Goal: Task Accomplishment & Management: Manage account settings

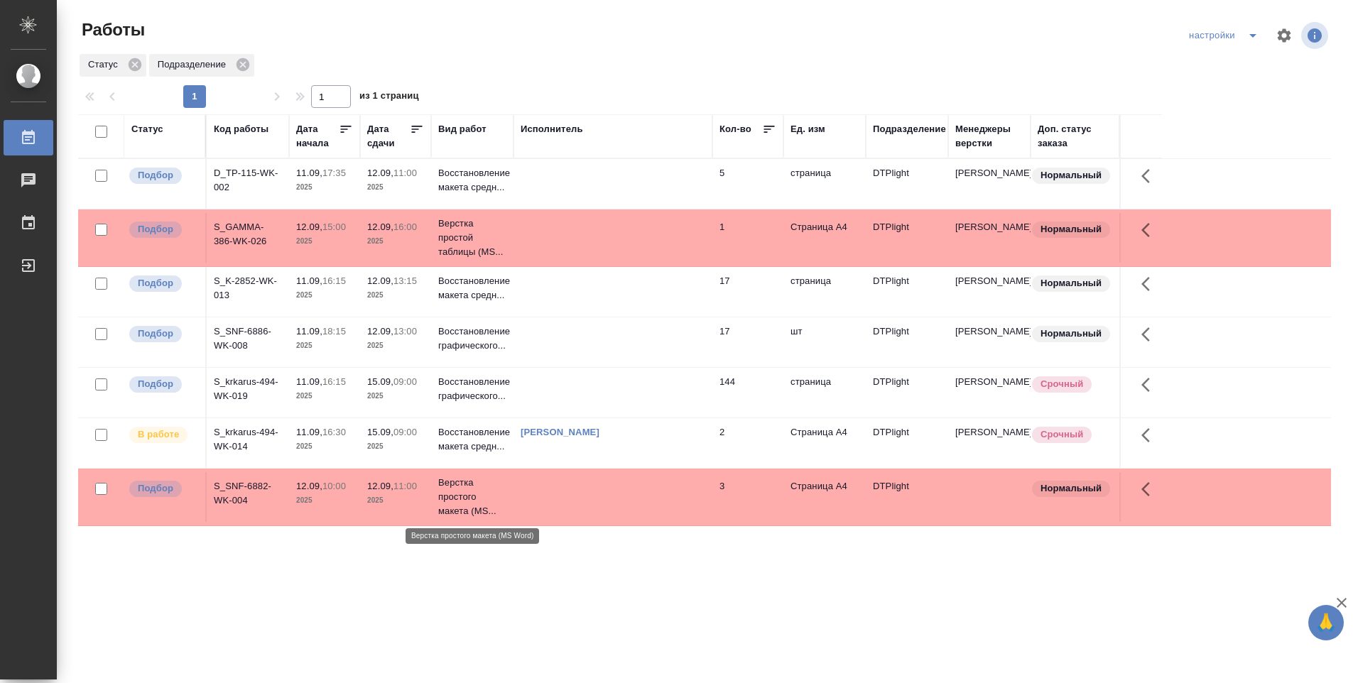
click at [462, 502] on p "Верстка простого макета (MS..." at bounding box center [472, 497] width 68 height 43
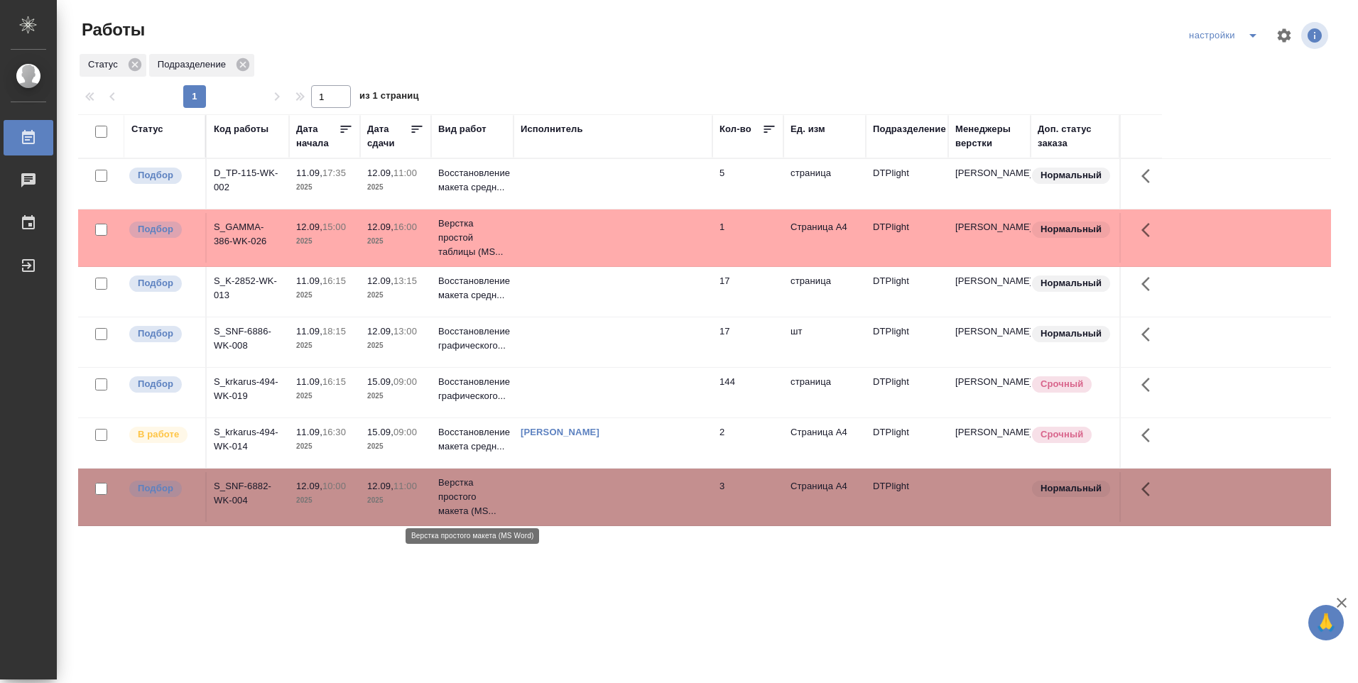
click at [463, 503] on p "Верстка простого макета (MS..." at bounding box center [472, 497] width 68 height 43
click at [465, 503] on p "Верстка простого макета (MS..." at bounding box center [472, 497] width 68 height 43
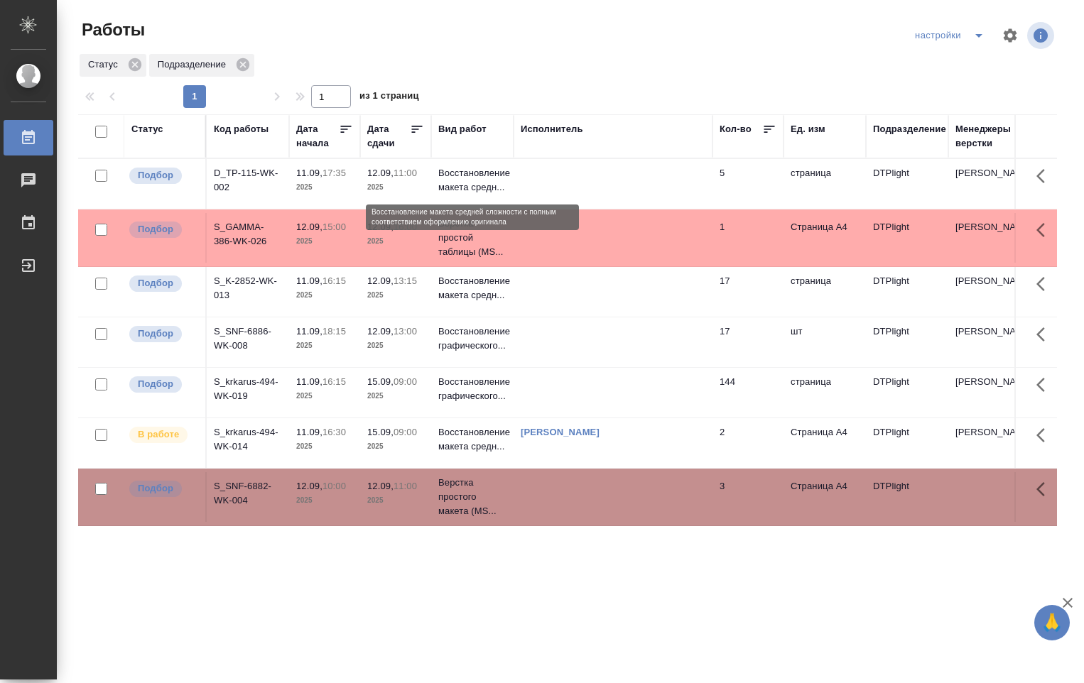
click at [461, 178] on p "Восстановление макета средн..." at bounding box center [472, 180] width 68 height 28
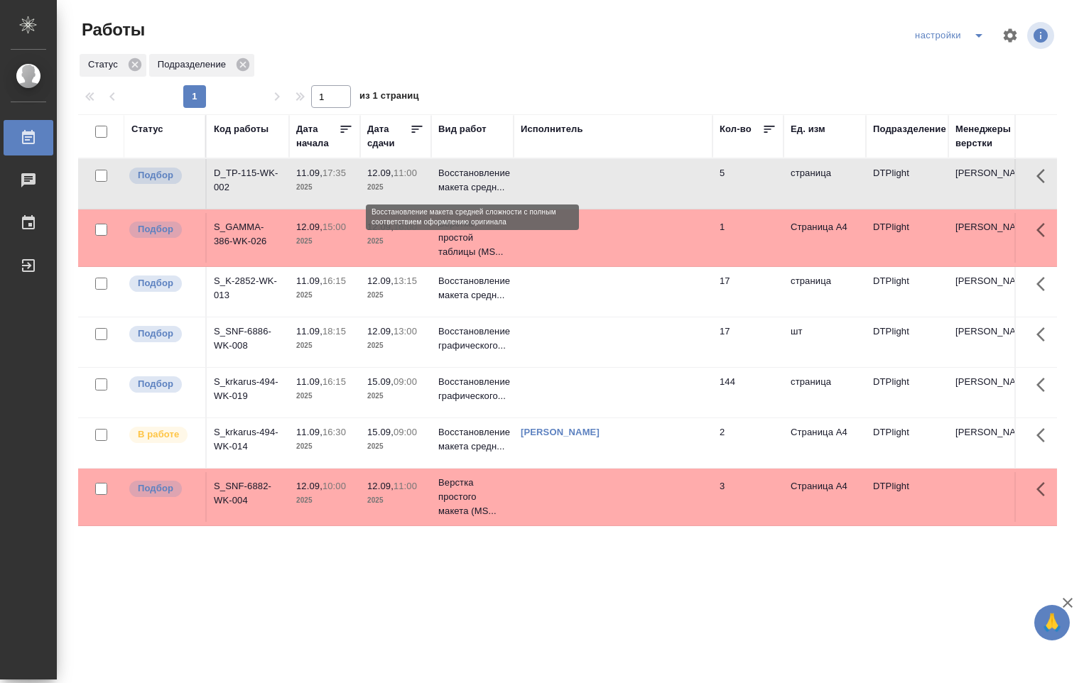
click at [462, 178] on p "Восстановление макета средн..." at bounding box center [472, 180] width 68 height 28
click at [463, 178] on p "Восстановление макета средн..." at bounding box center [472, 180] width 68 height 28
click at [327, 436] on p "16:30" at bounding box center [333, 432] width 23 height 11
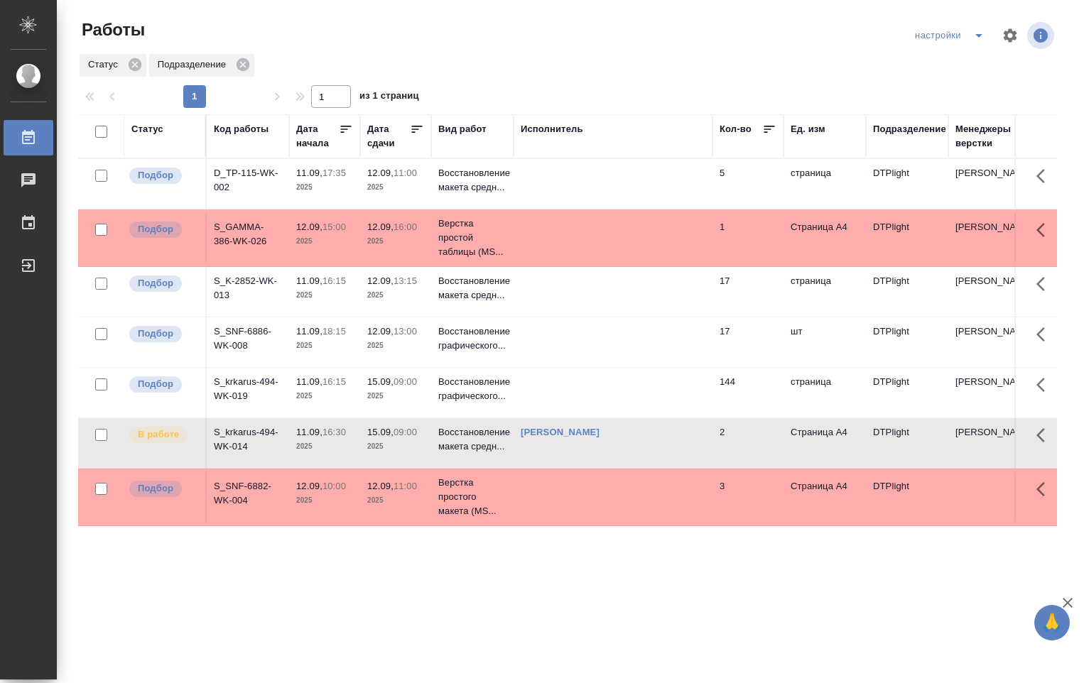
click at [325, 435] on p "16:30" at bounding box center [333, 432] width 23 height 11
click at [722, 169] on td "5" at bounding box center [747, 184] width 71 height 50
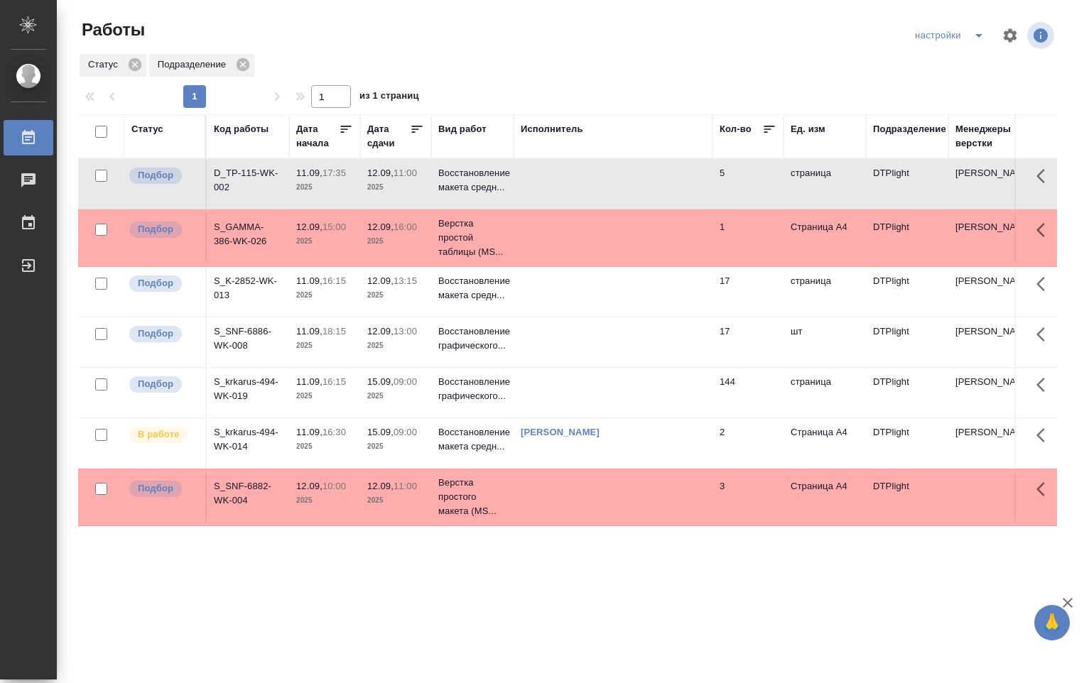
click at [624, 175] on td at bounding box center [612, 184] width 199 height 50
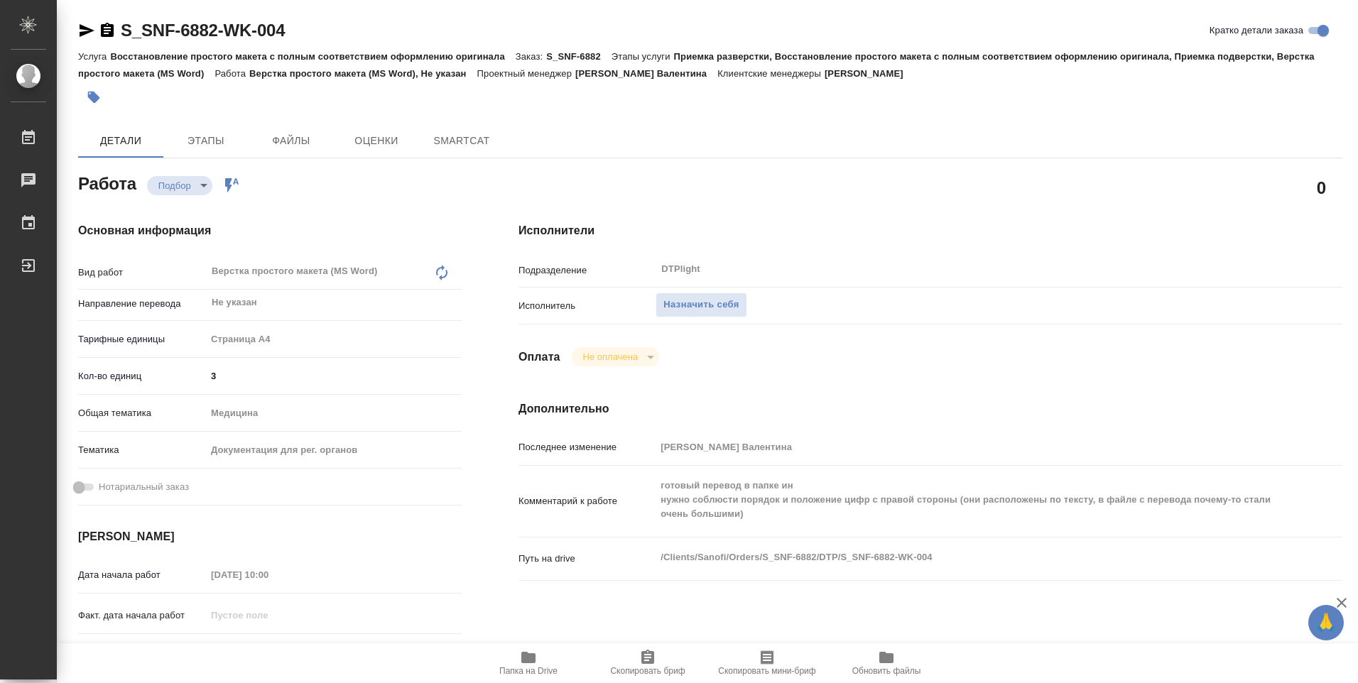
type textarea "x"
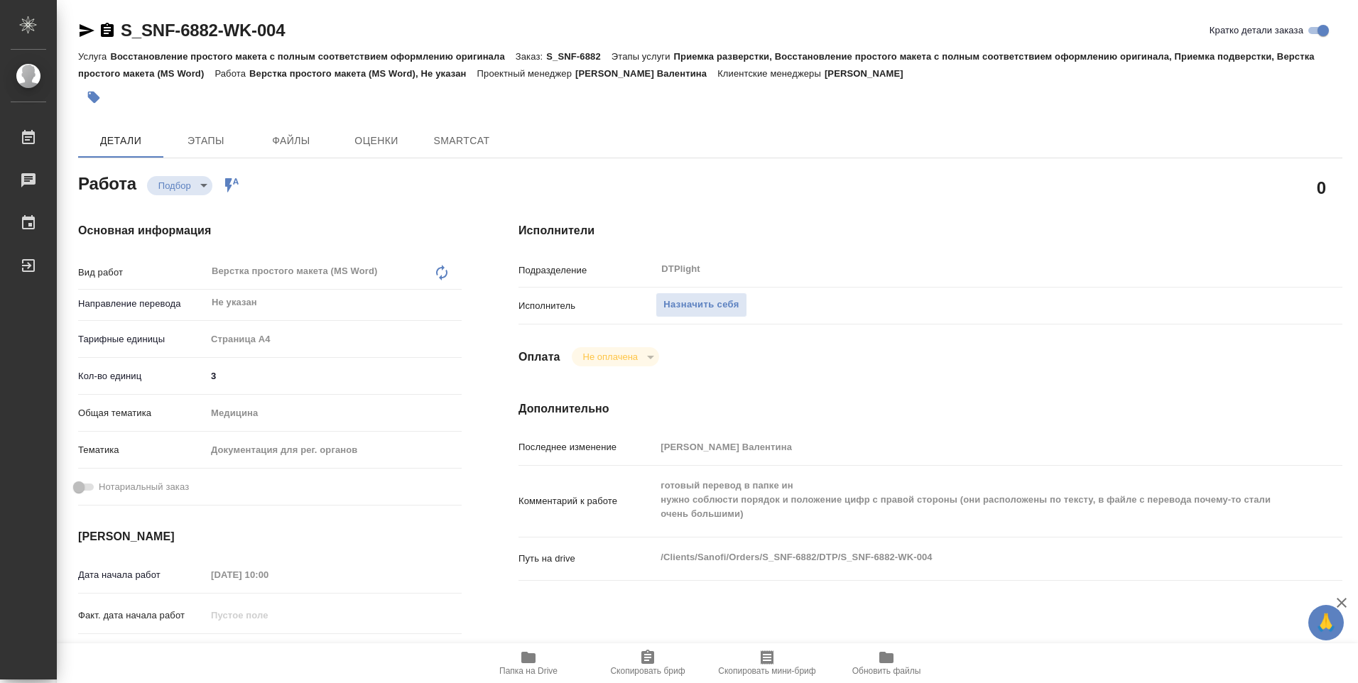
type textarea "x"
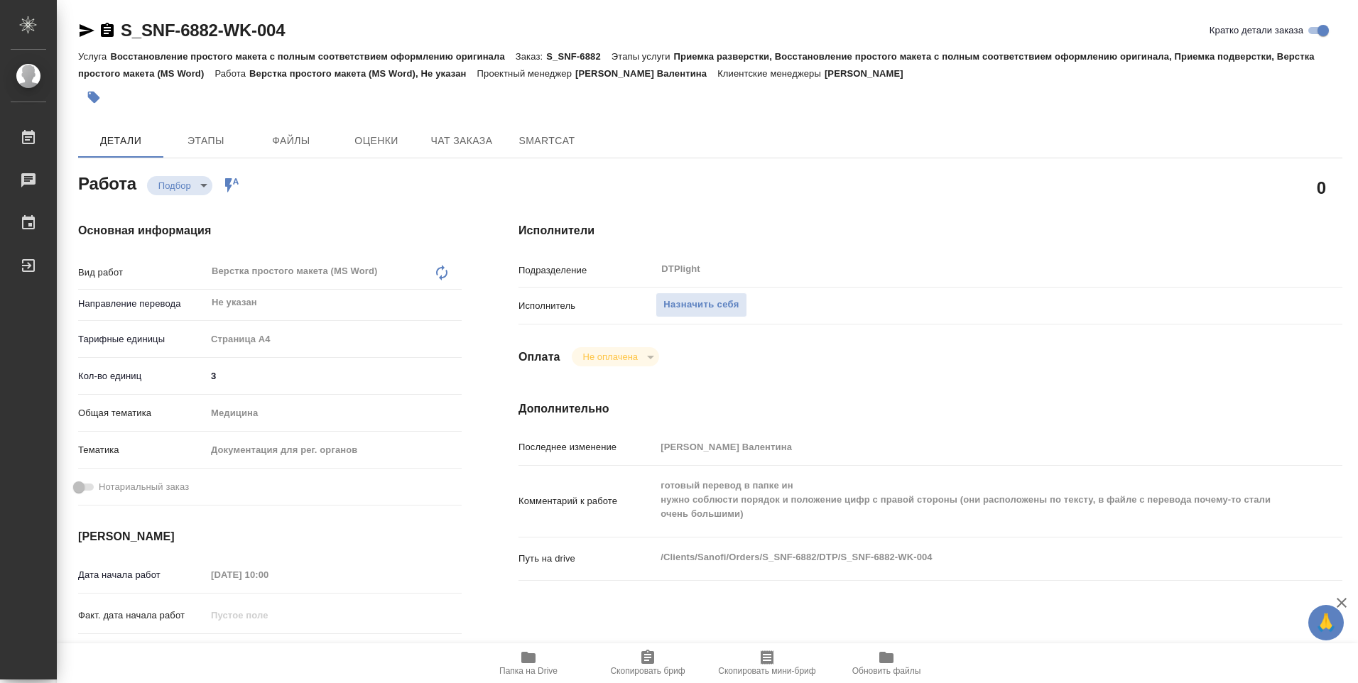
type textarea "x"
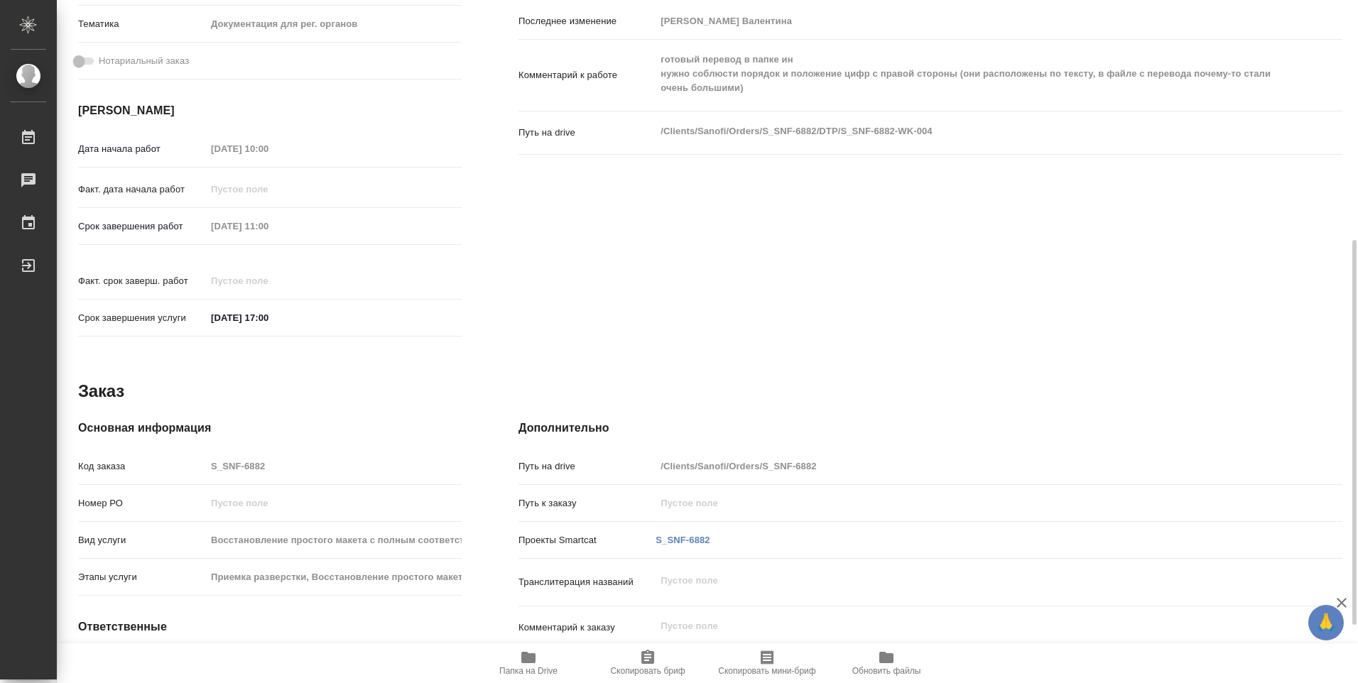
type textarea "x"
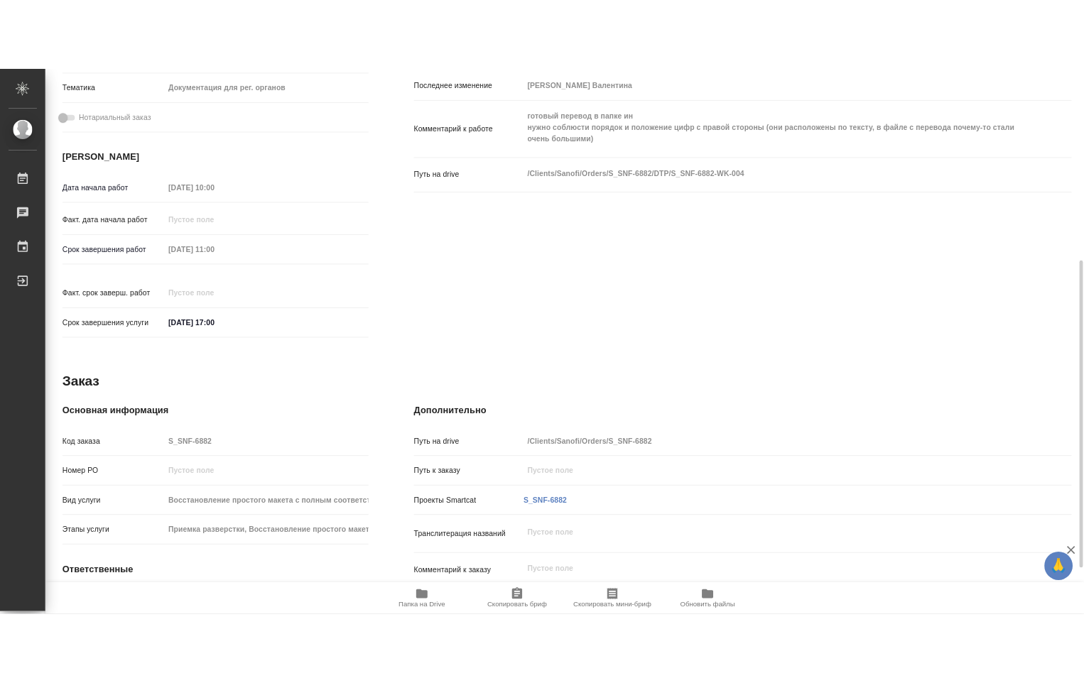
scroll to position [528, 0]
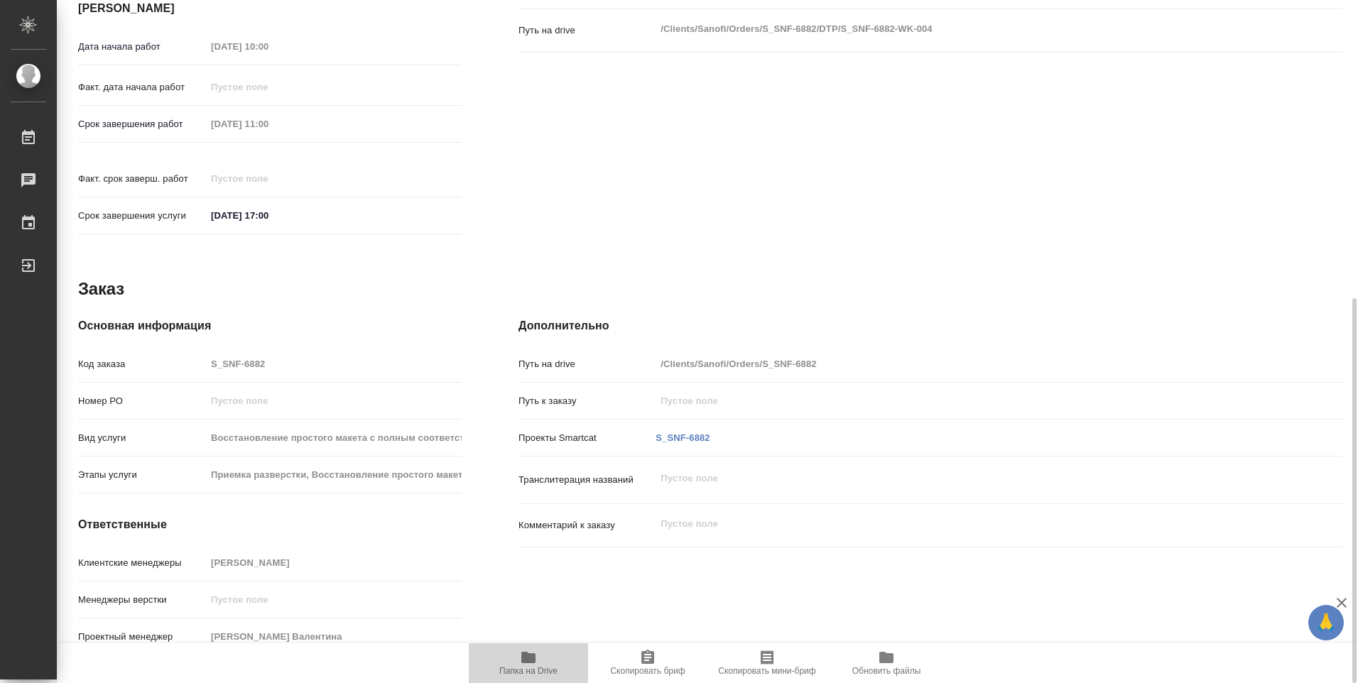
click at [530, 652] on icon "button" at bounding box center [528, 657] width 17 height 17
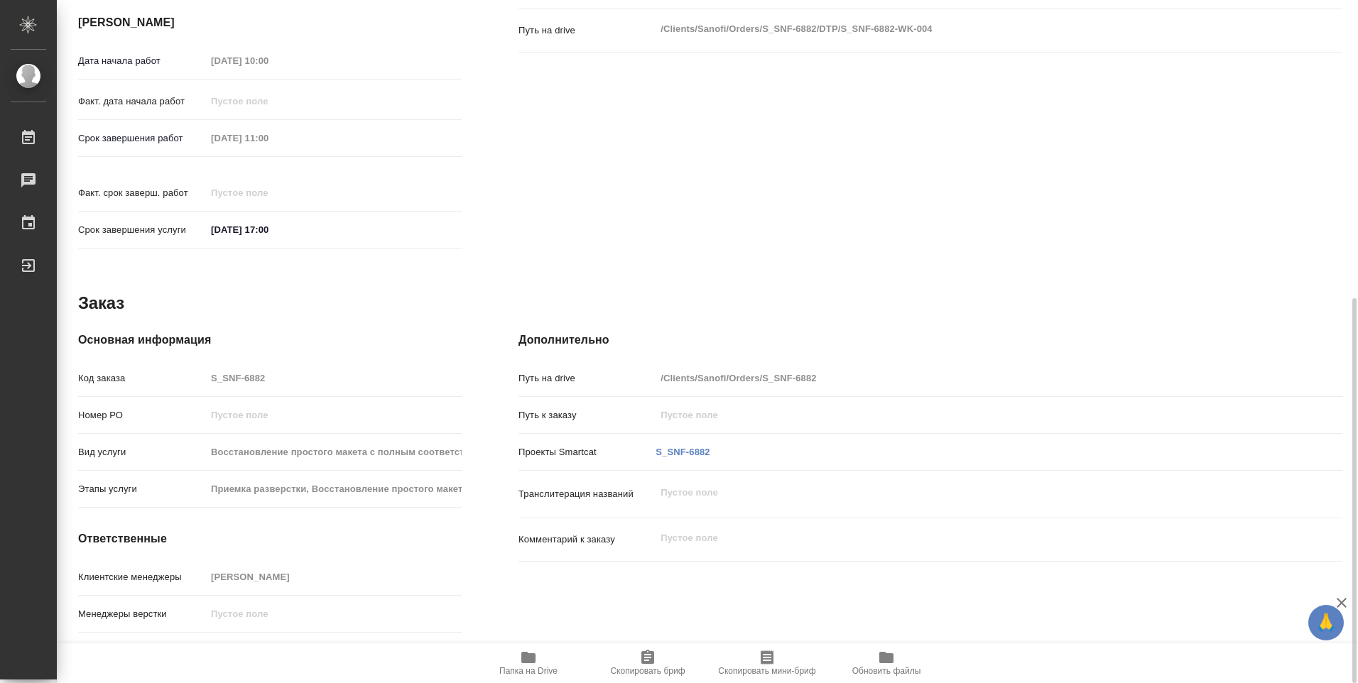
type textarea "x"
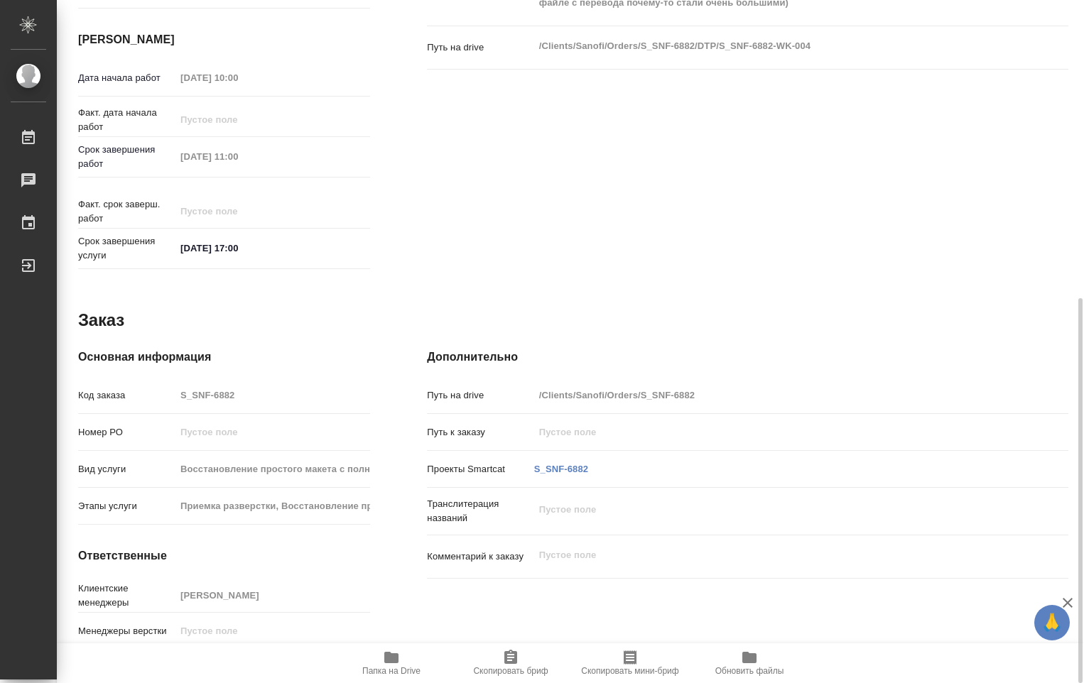
type textarea "x"
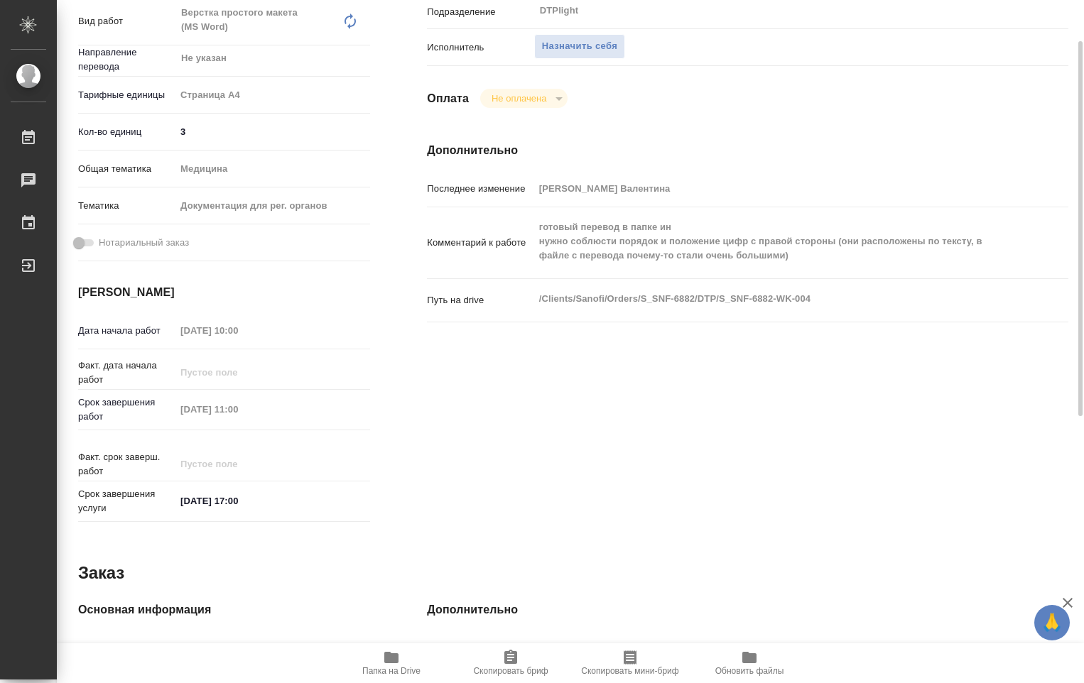
scroll to position [205, 0]
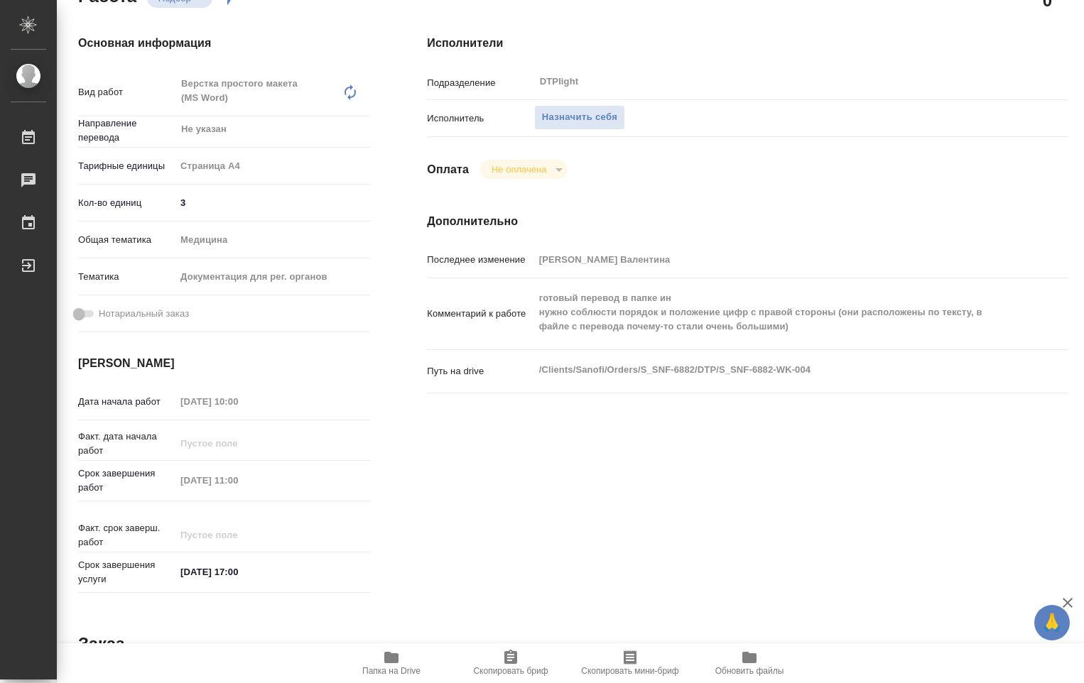
type textarea "x"
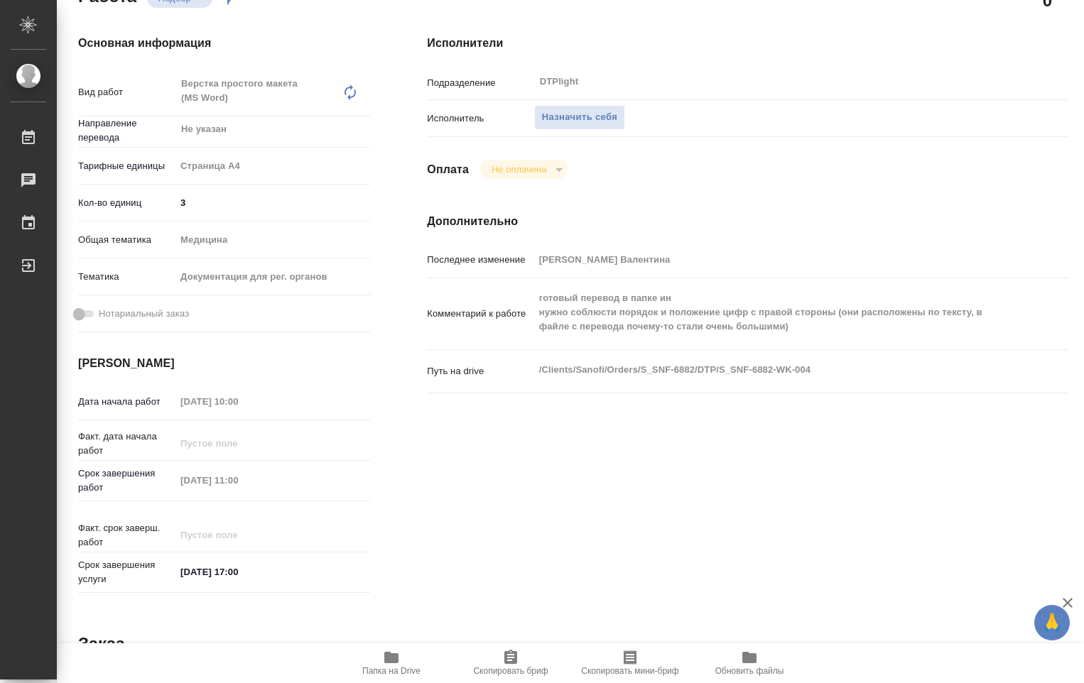
type textarea "x"
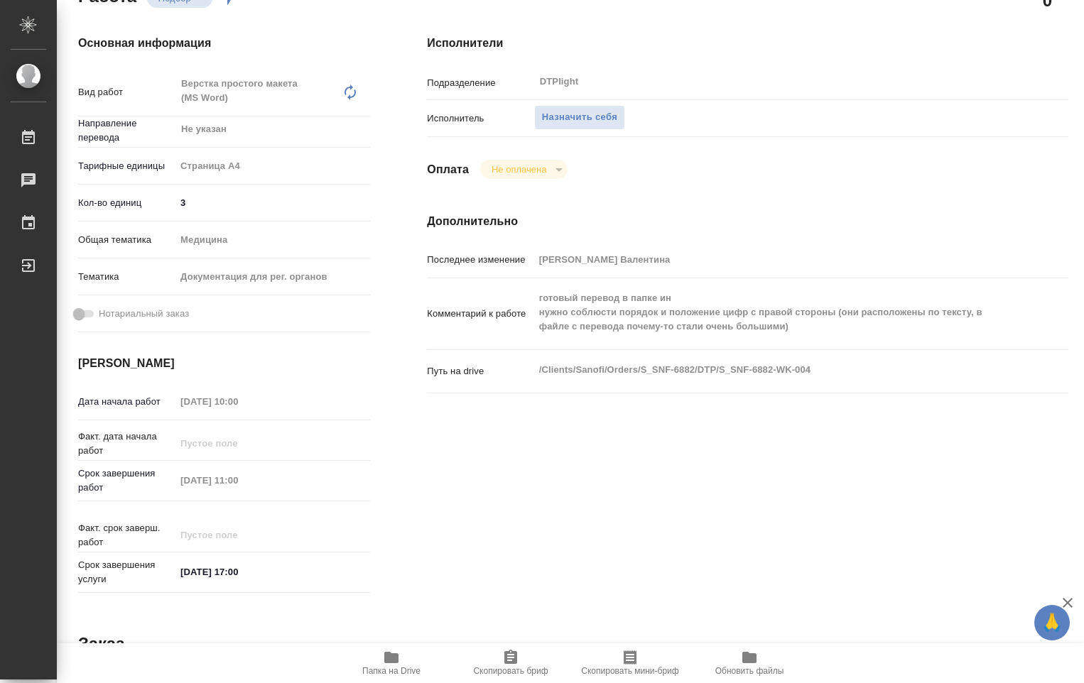
type textarea "x"
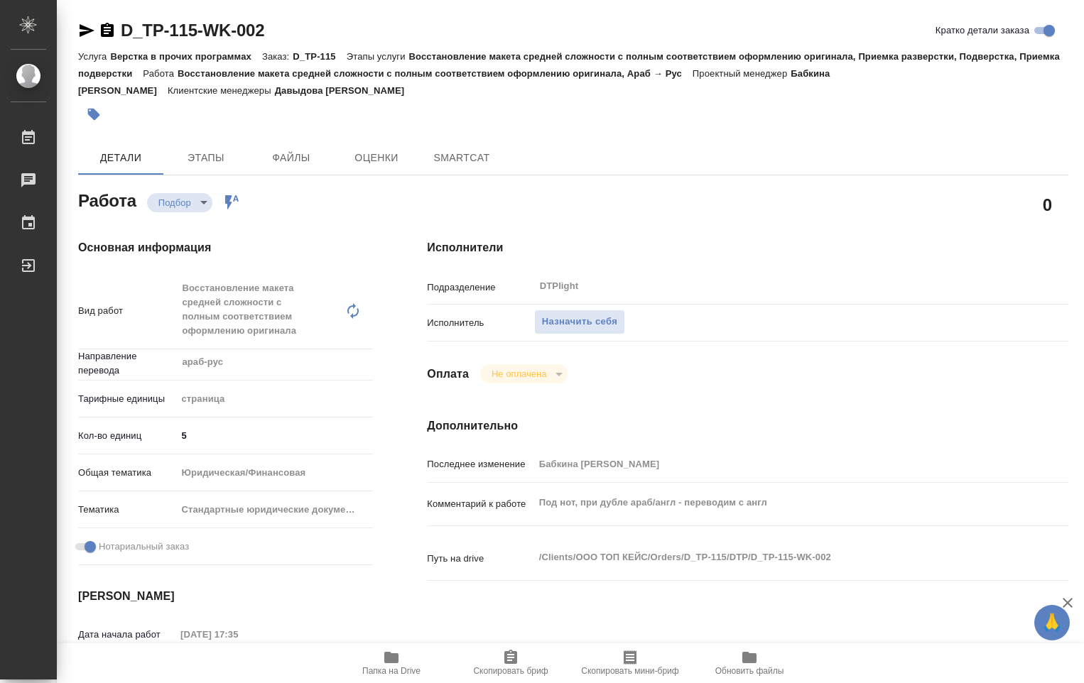
type textarea "x"
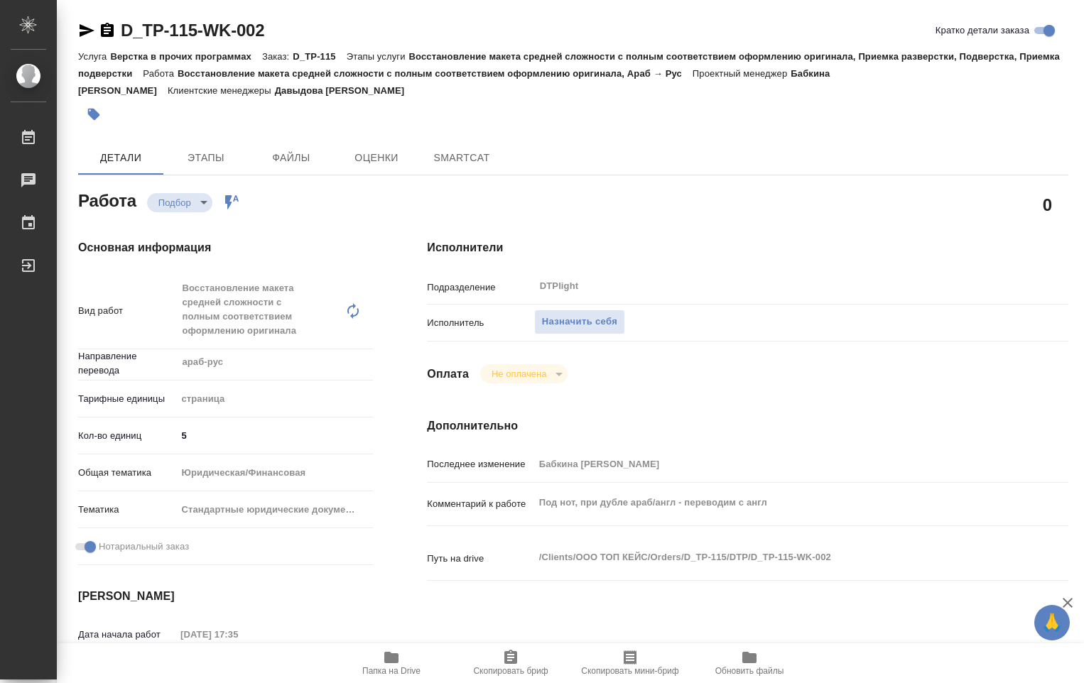
type textarea "x"
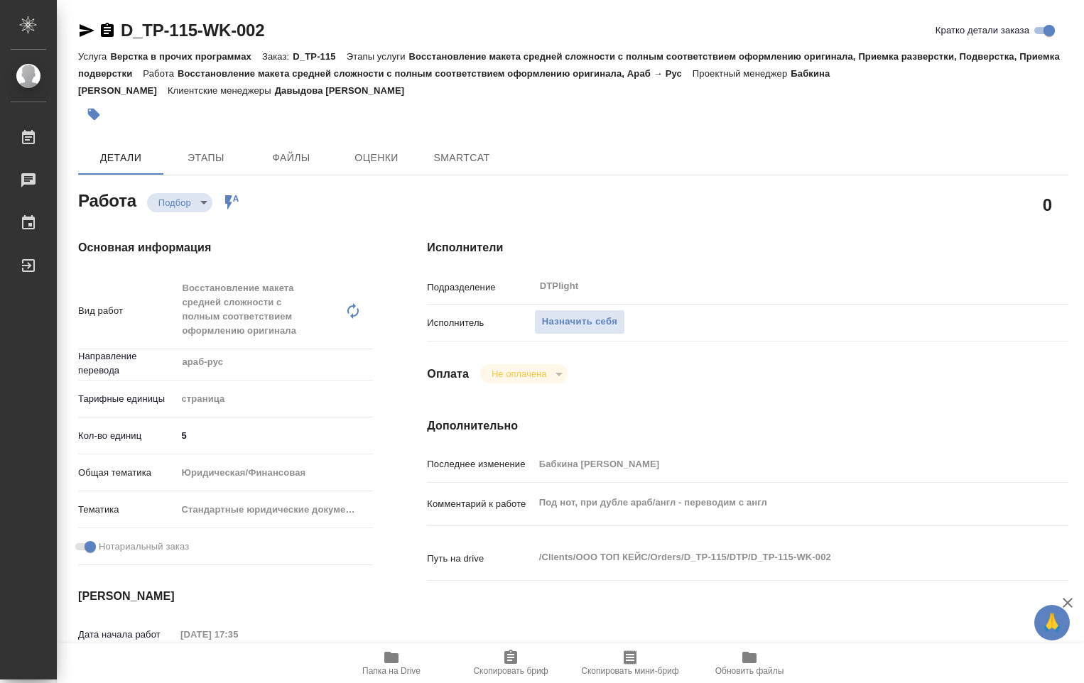
type textarea "x"
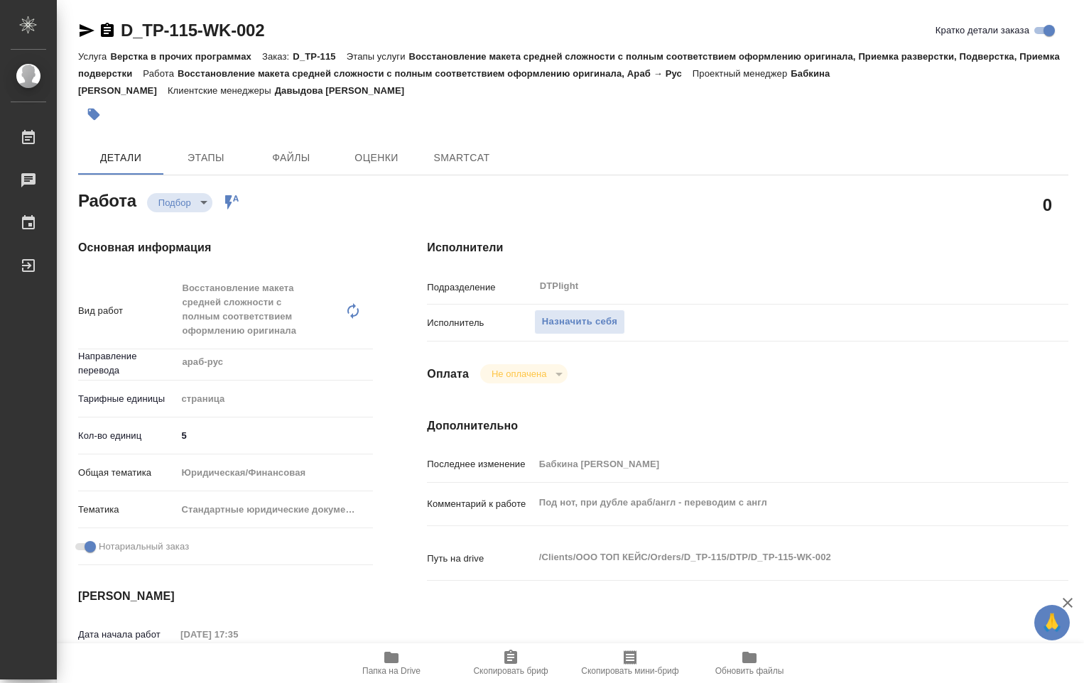
type textarea "x"
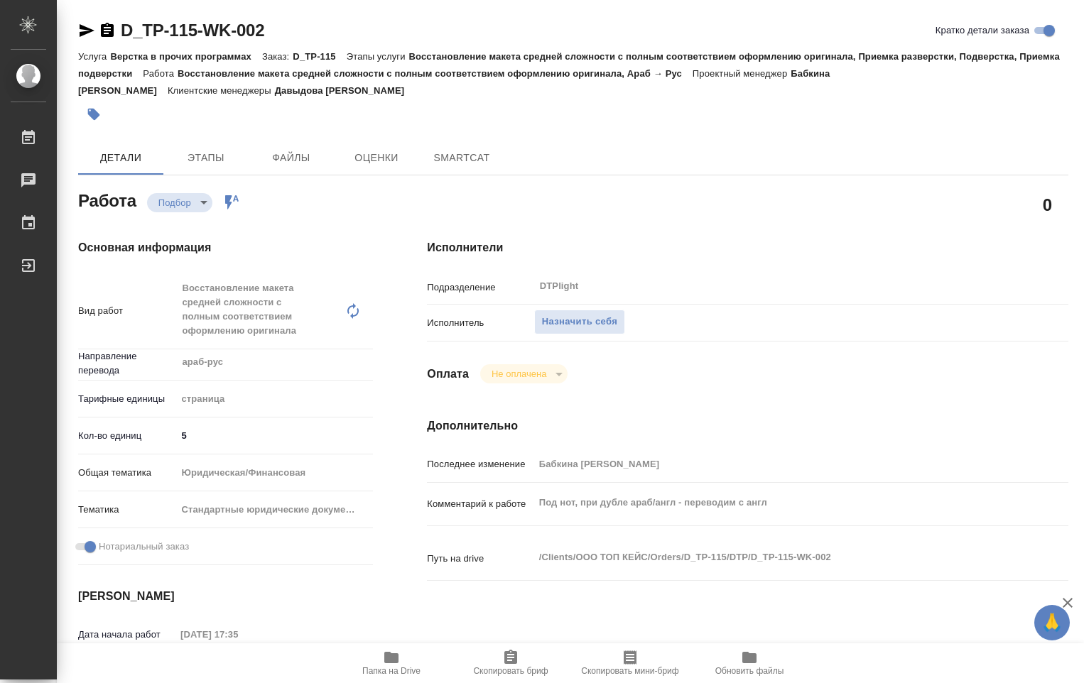
type textarea "x"
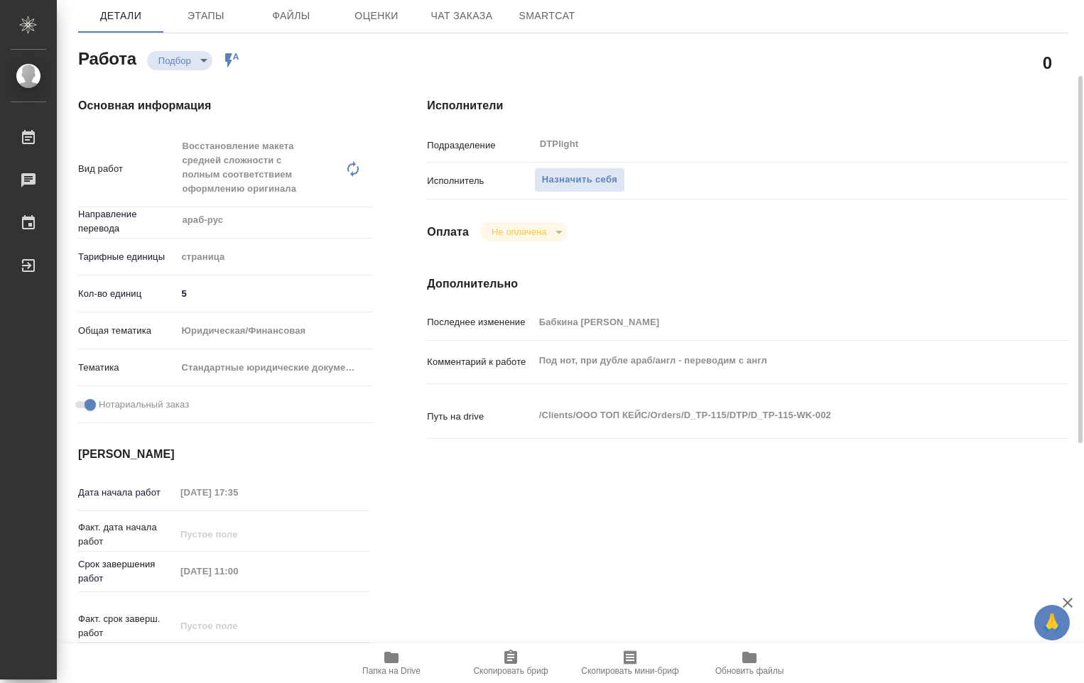
scroll to position [355, 0]
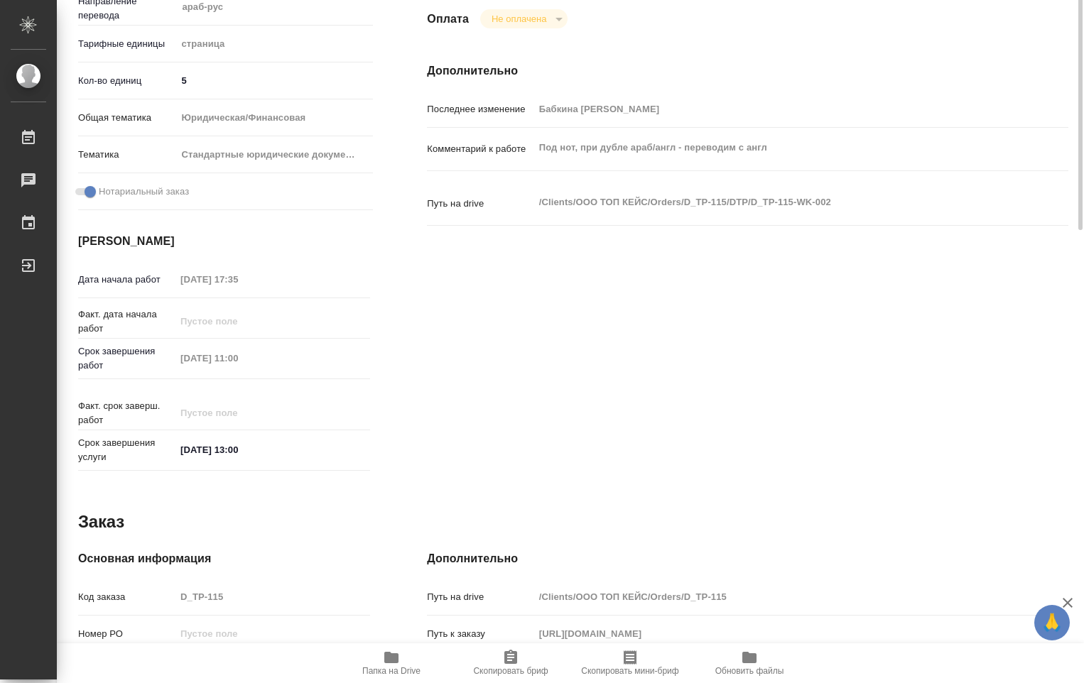
type textarea "x"
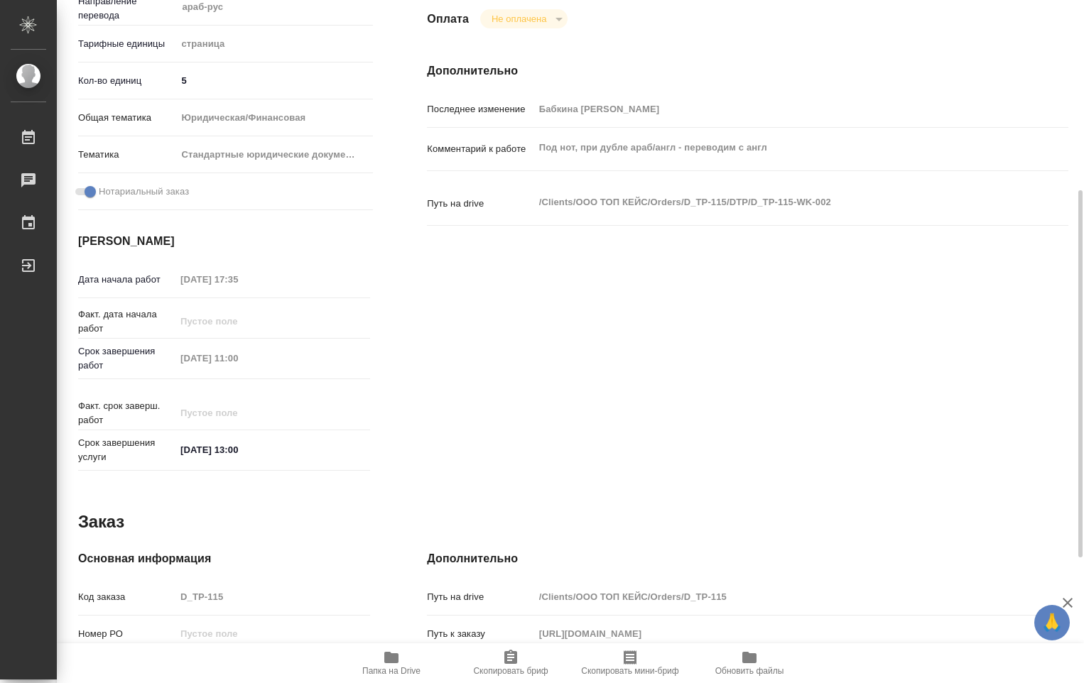
type textarea "x"
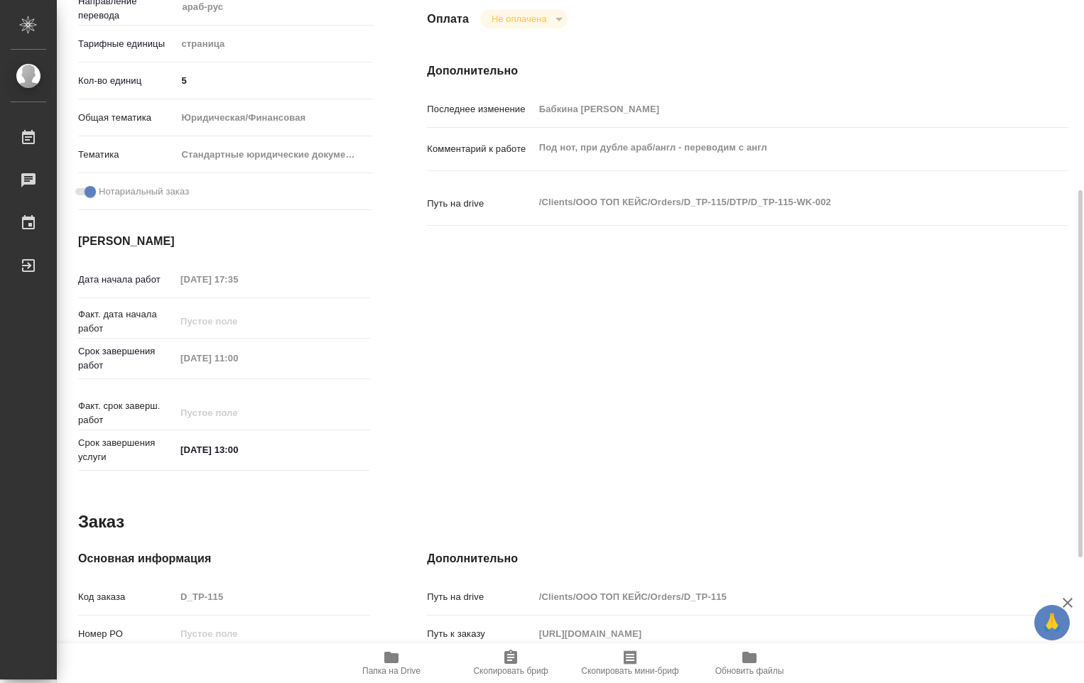
scroll to position [588, 0]
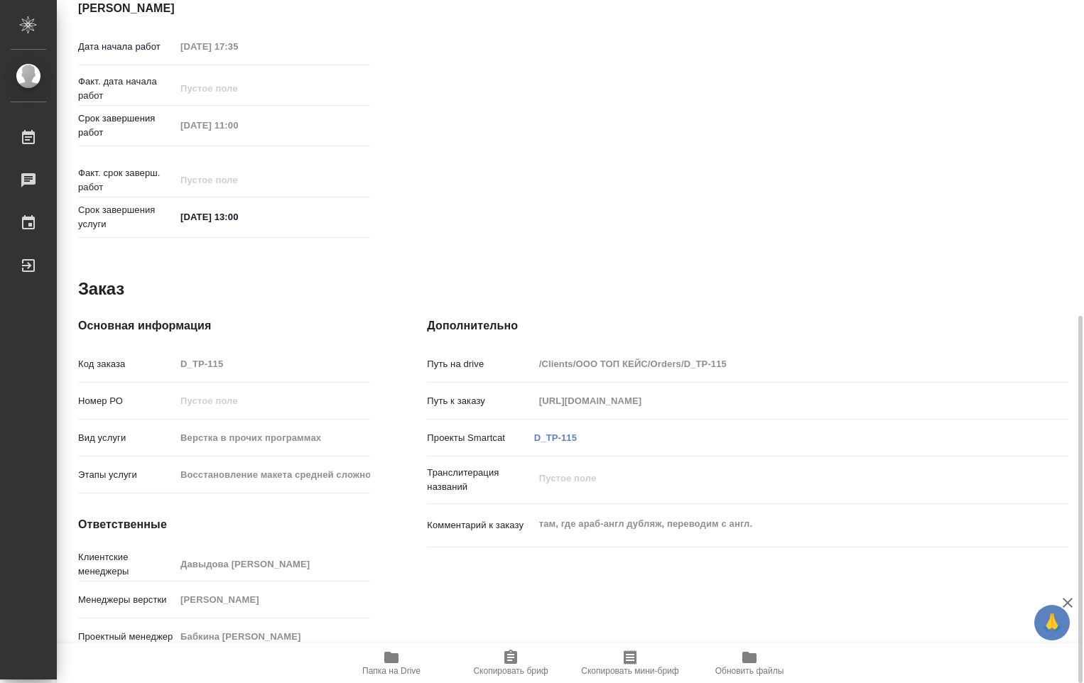
click at [381, 653] on span "Папка на Drive" at bounding box center [391, 662] width 102 height 27
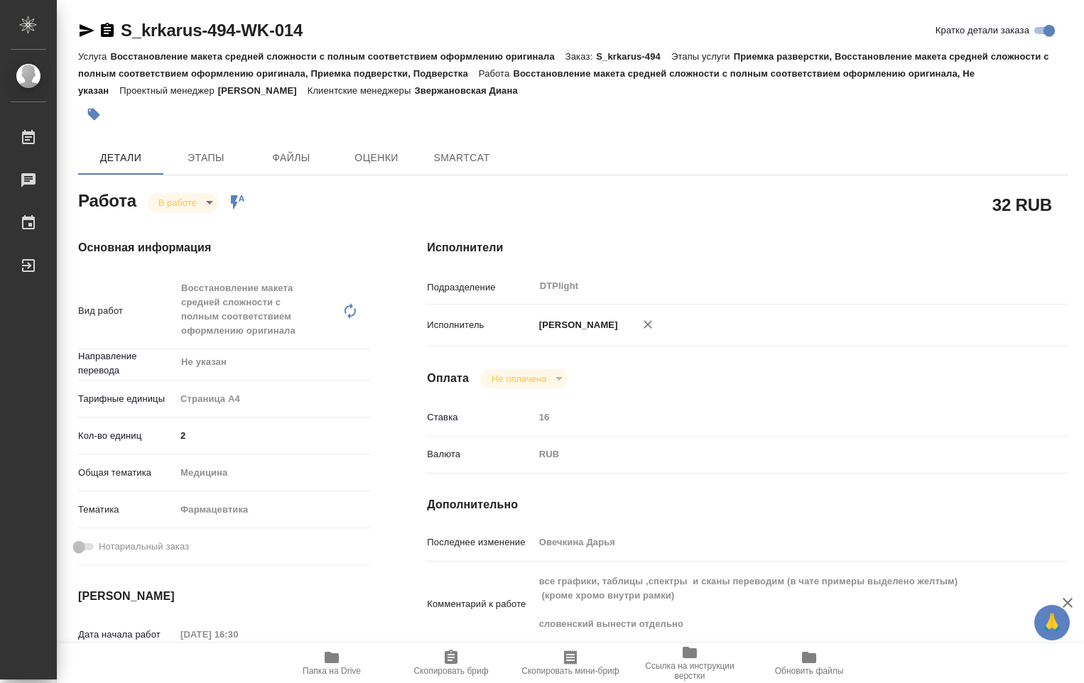
type textarea "x"
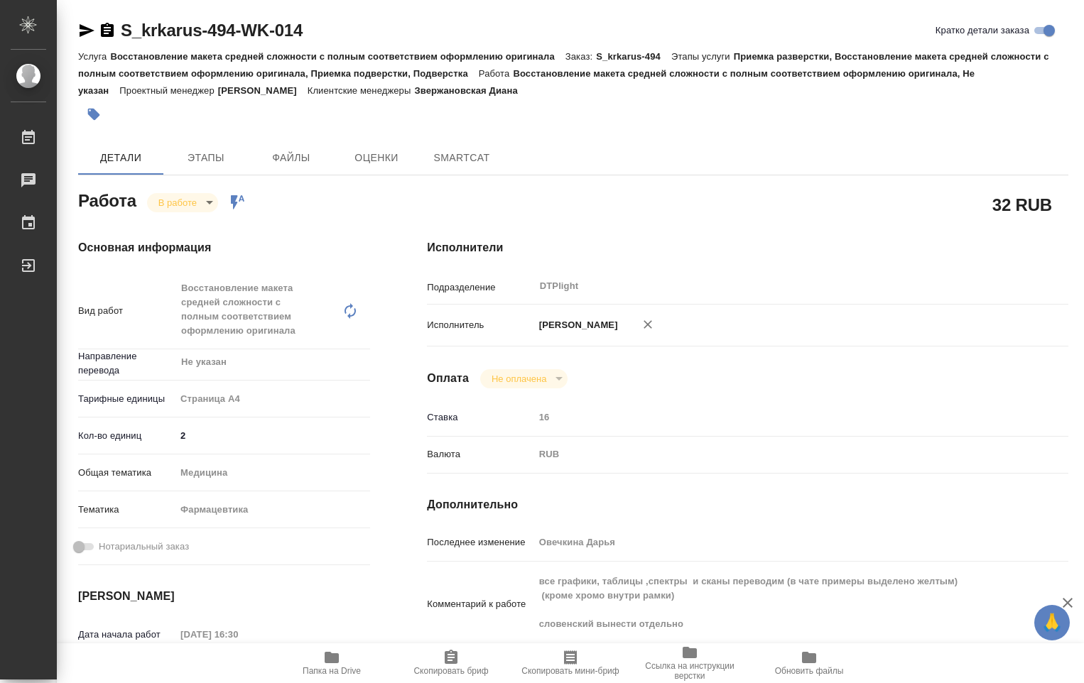
type textarea "x"
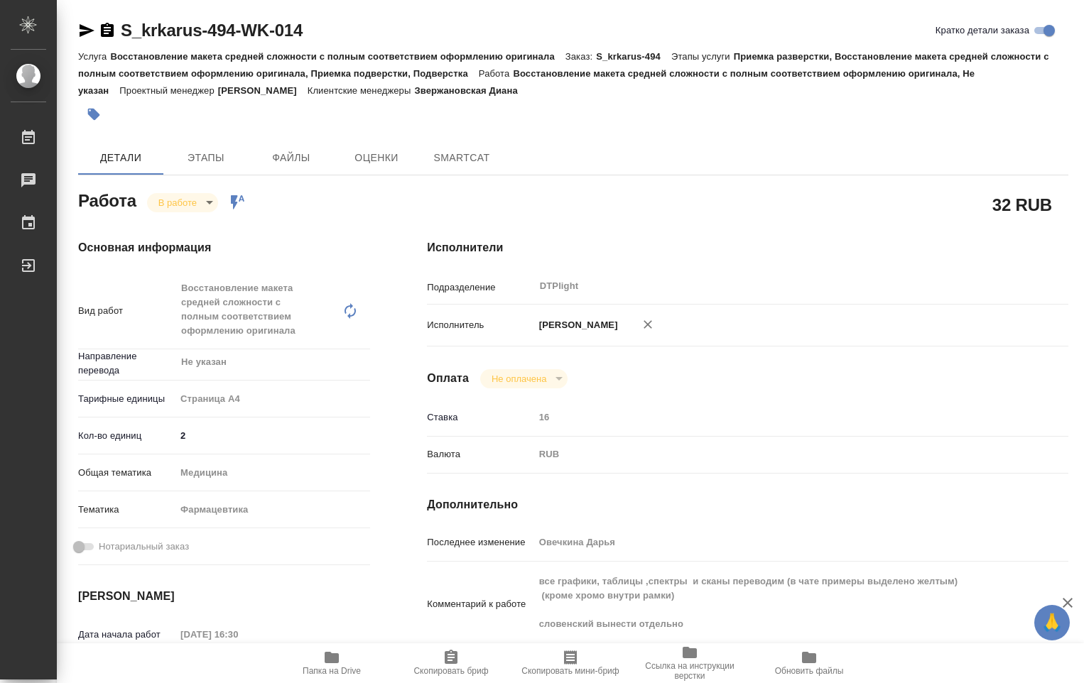
type textarea "x"
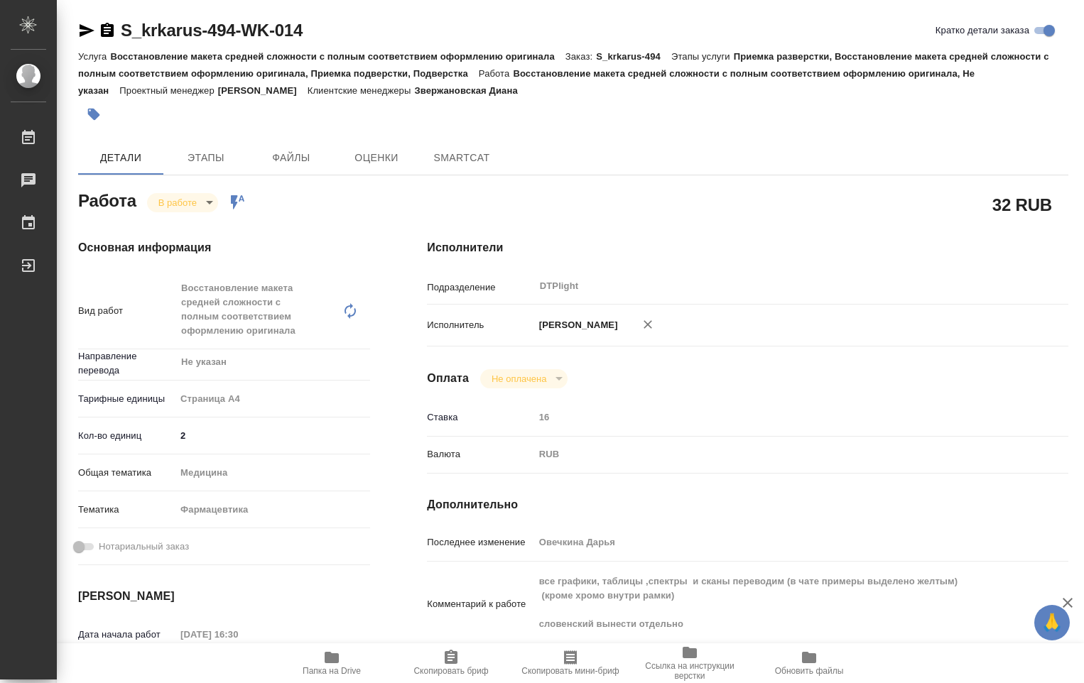
type textarea "x"
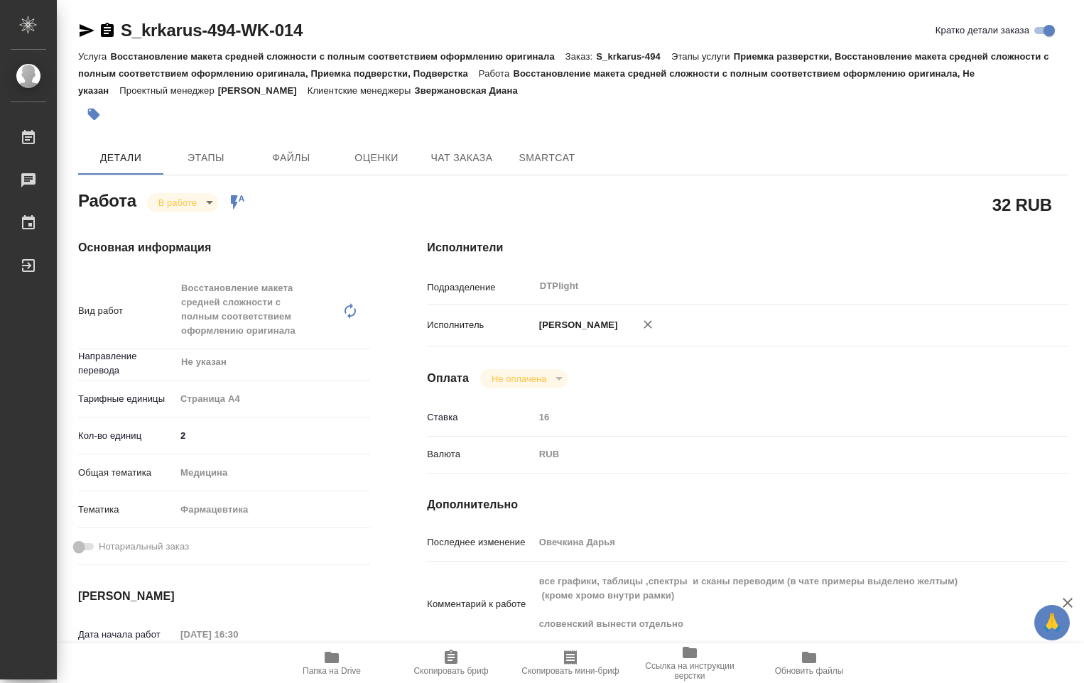
type textarea "x"
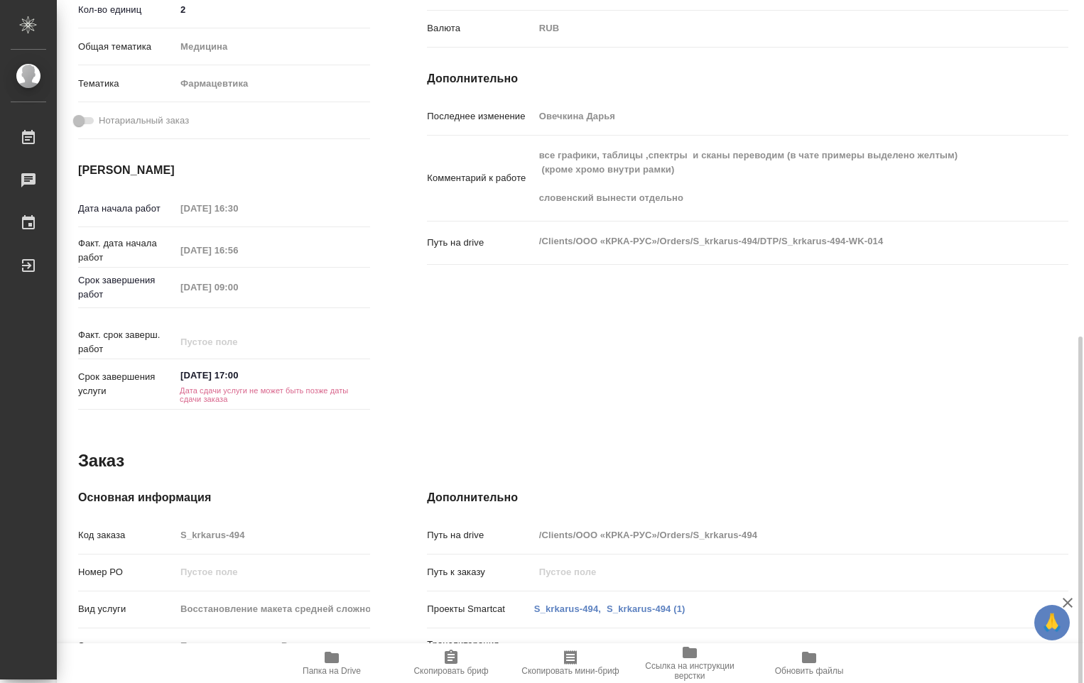
scroll to position [497, 0]
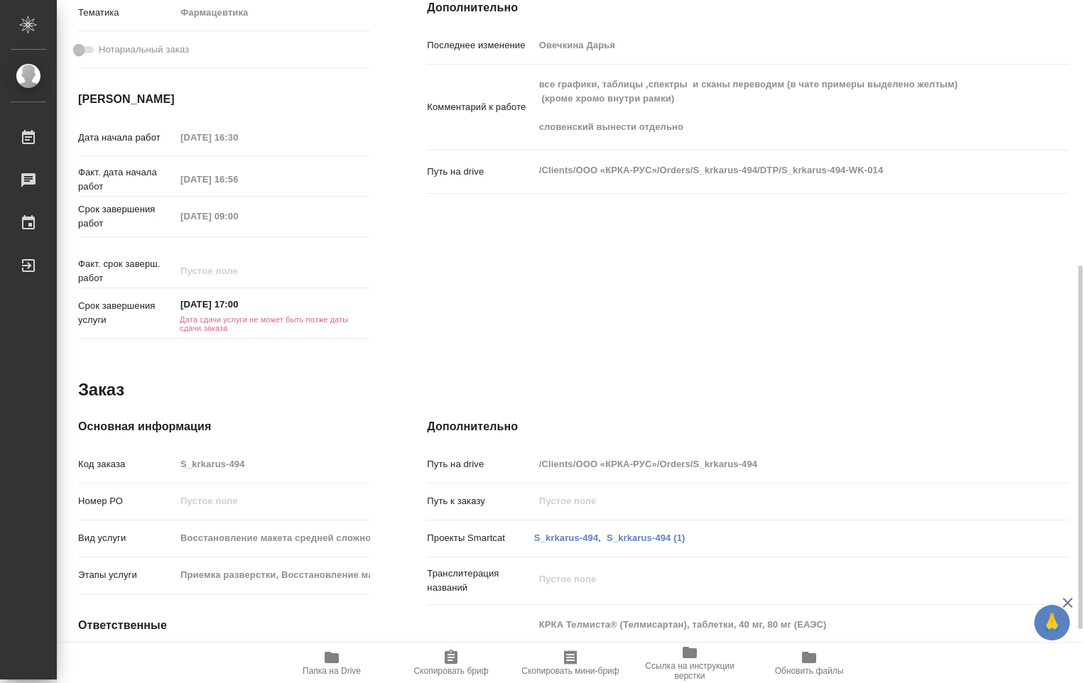
type textarea "x"
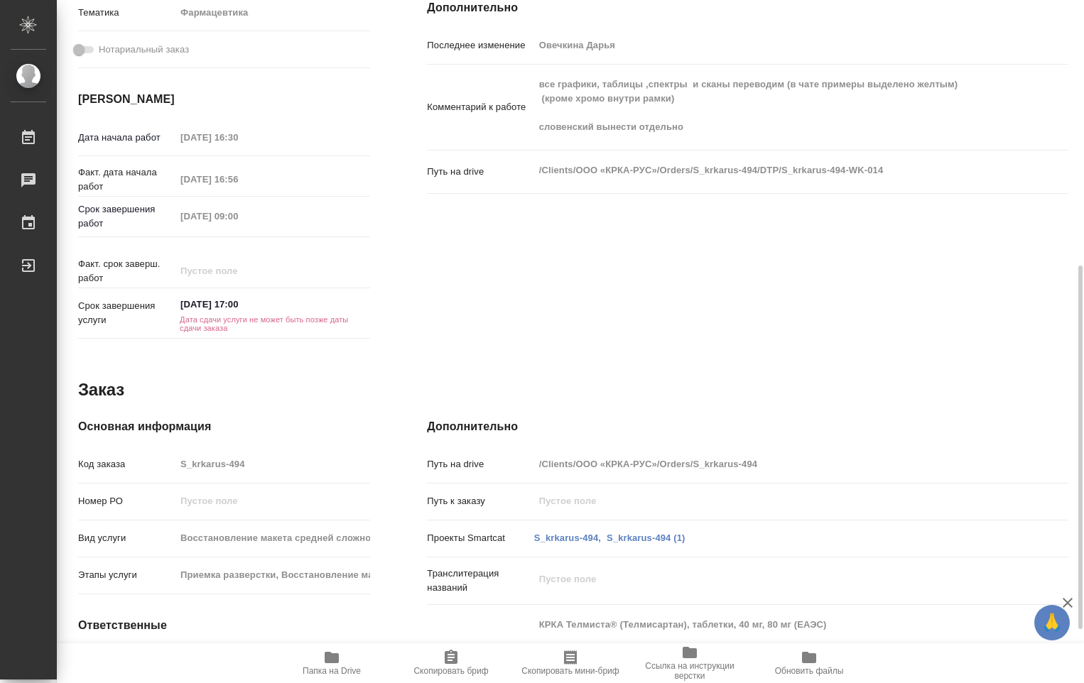
scroll to position [598, 0]
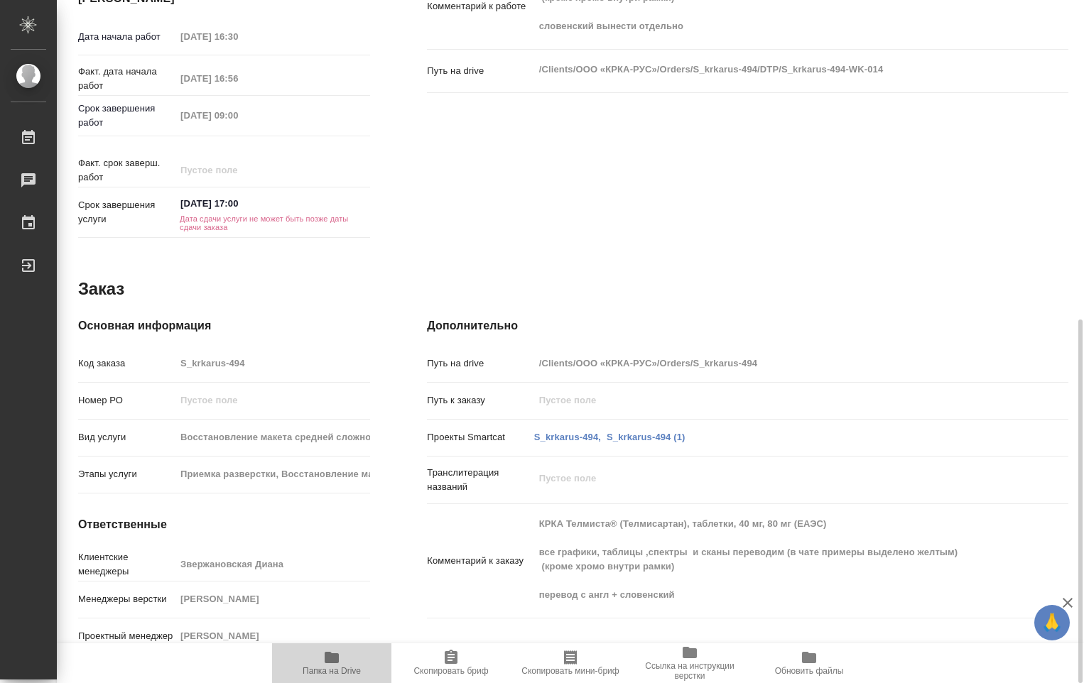
click at [325, 660] on icon "button" at bounding box center [331, 657] width 17 height 17
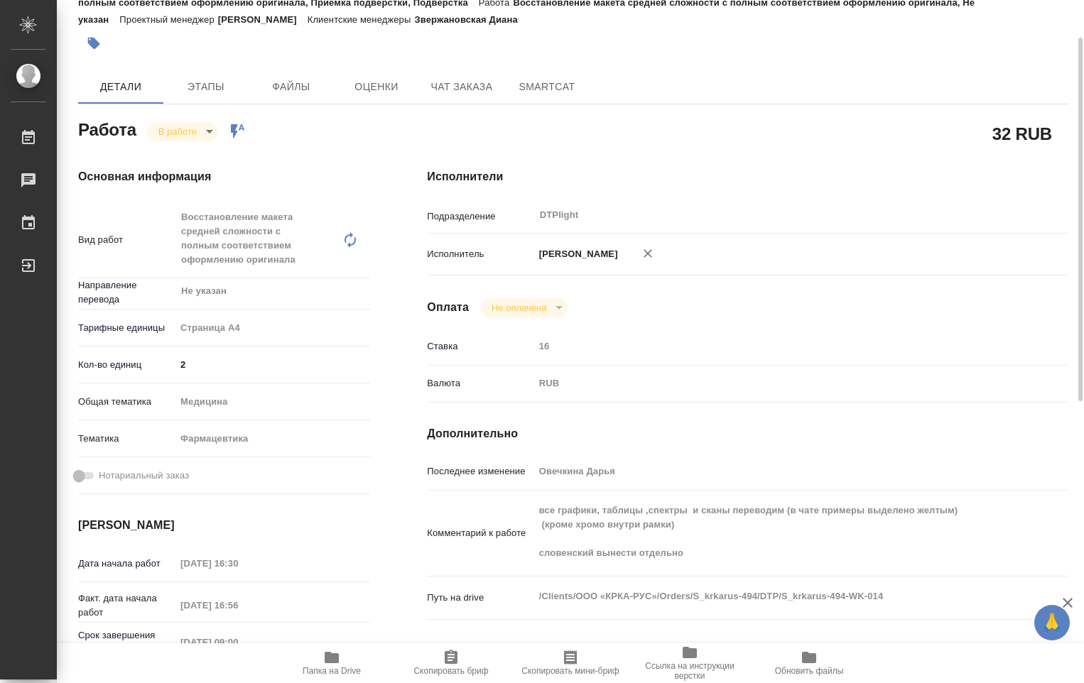
scroll to position [355, 0]
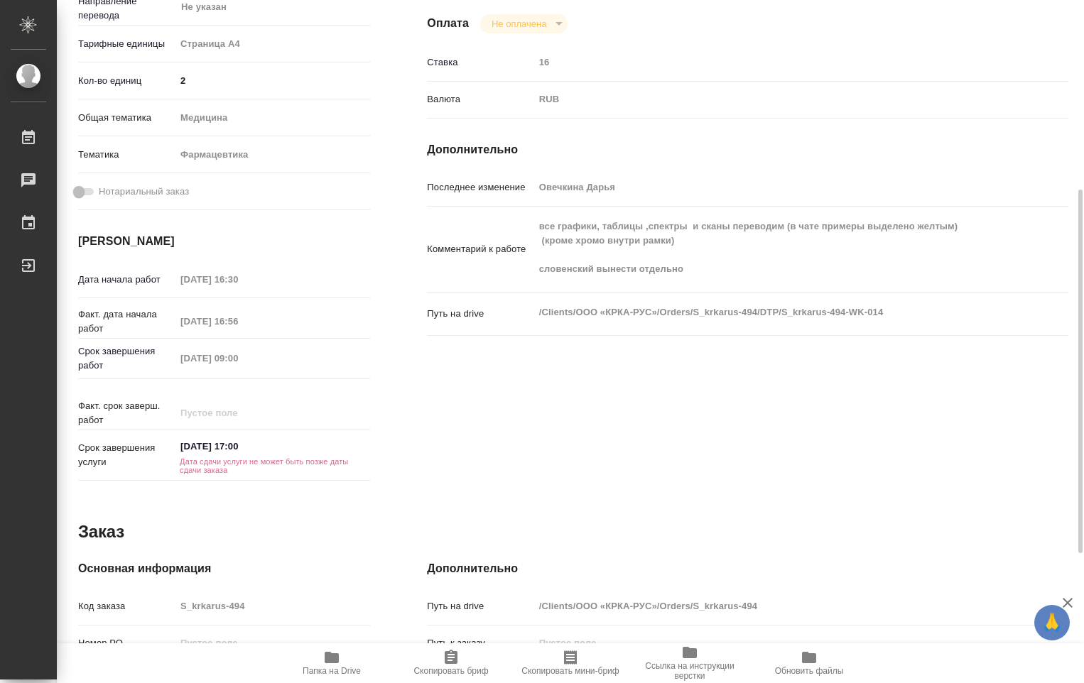
click at [327, 667] on span "Папка на Drive" at bounding box center [332, 671] width 58 height 10
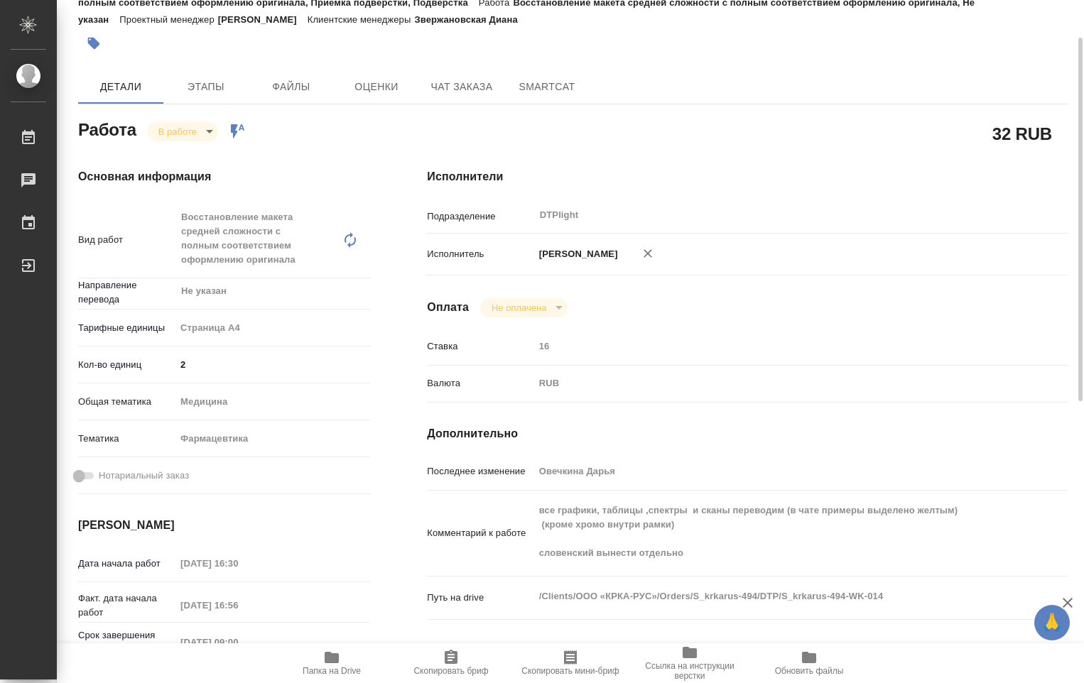
scroll to position [0, 0]
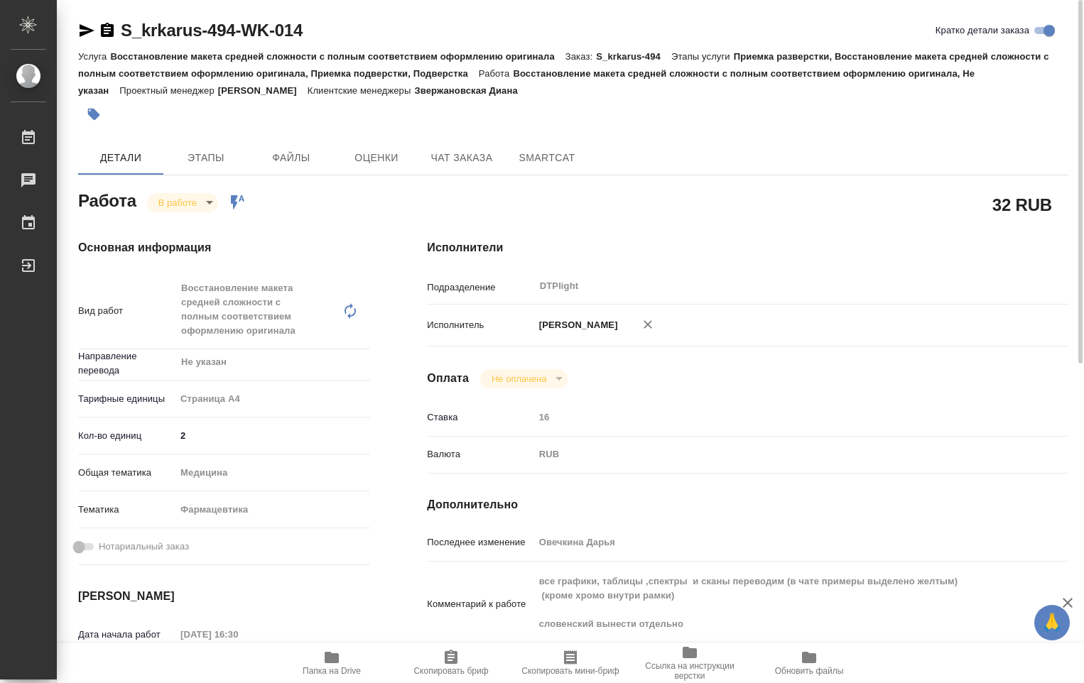
click at [210, 205] on body "🙏 .cls-1 fill:#fff; AWATERA Ovechkina Darya Работы 0 Чаты График Выйти S_krkaru…" at bounding box center [542, 341] width 1084 height 683
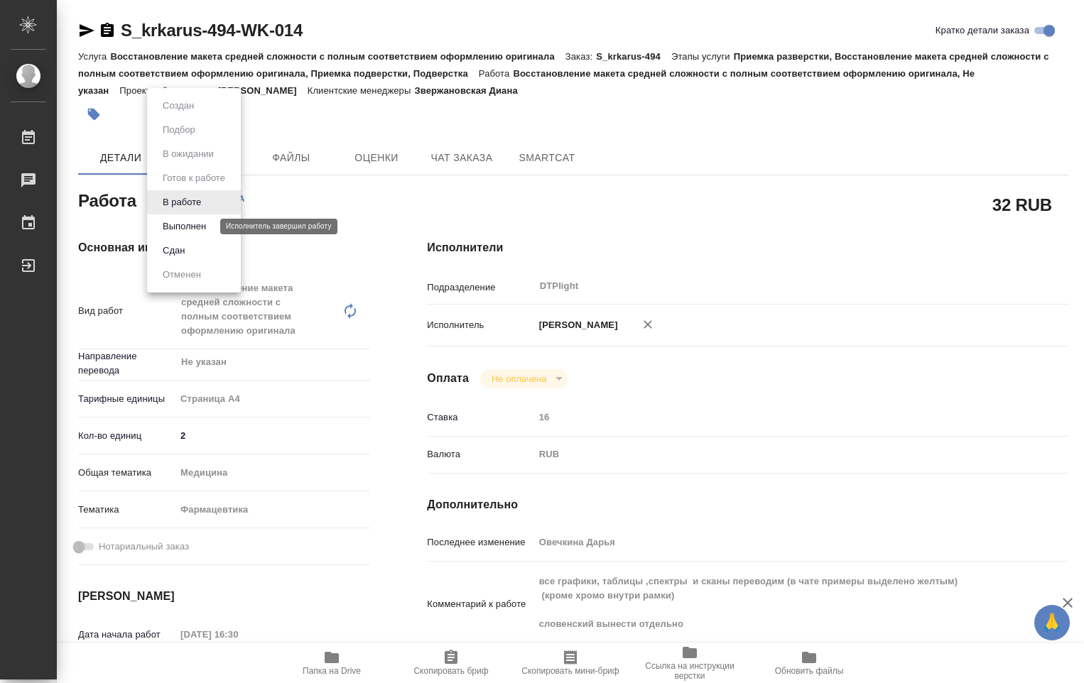
click at [197, 229] on button "Выполнен" at bounding box center [184, 227] width 52 height 16
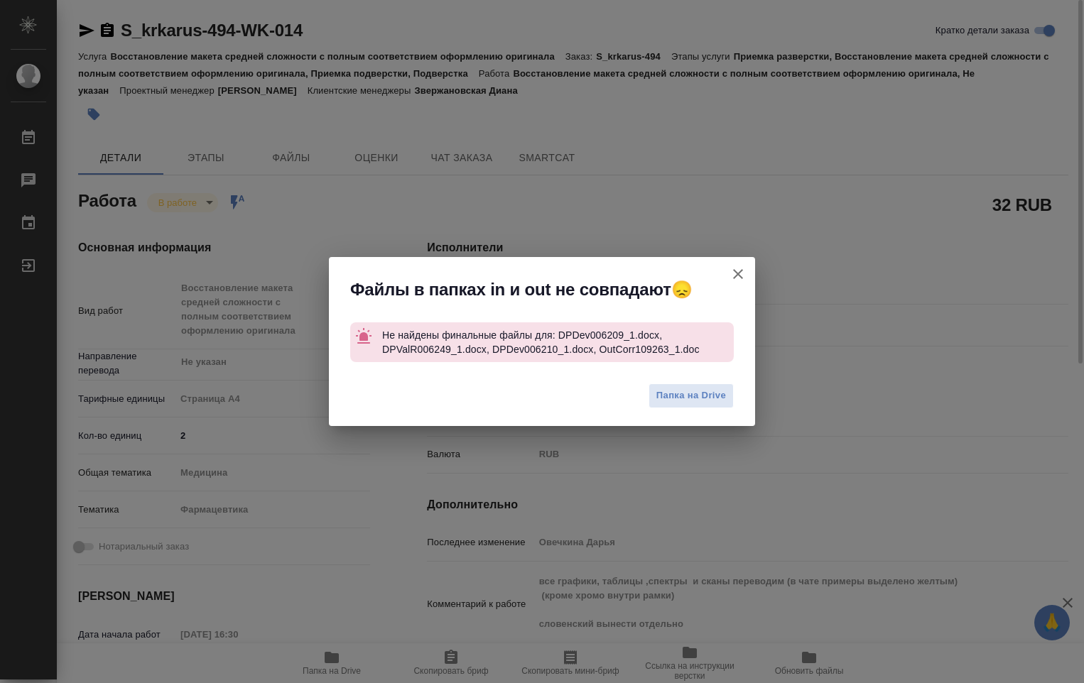
type textarea "x"
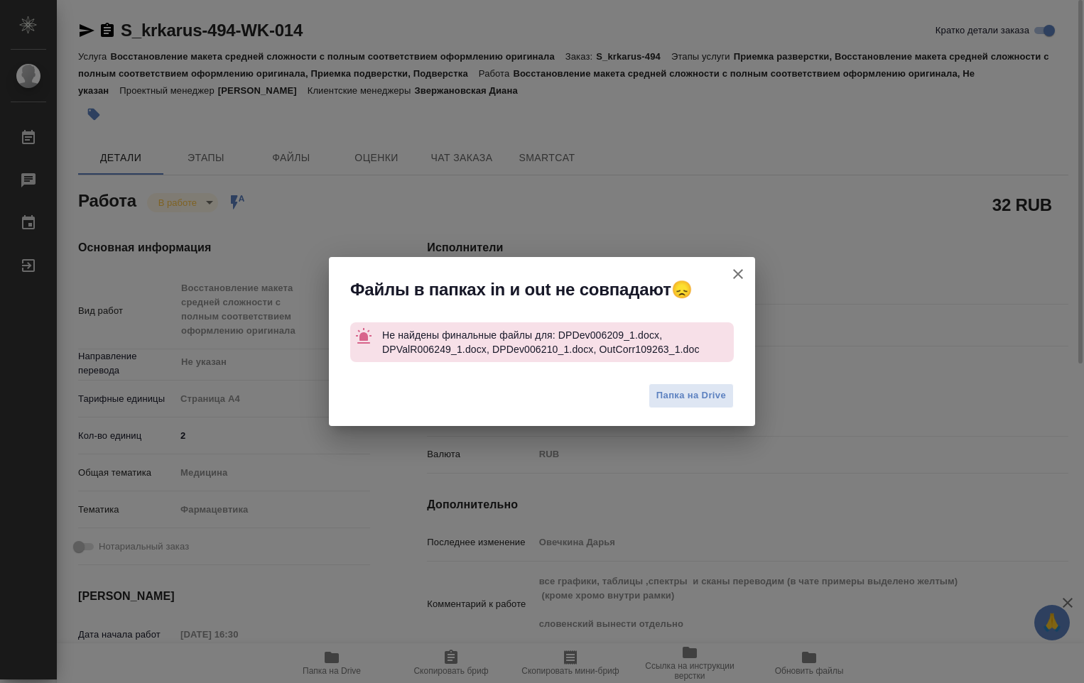
type textarea "x"
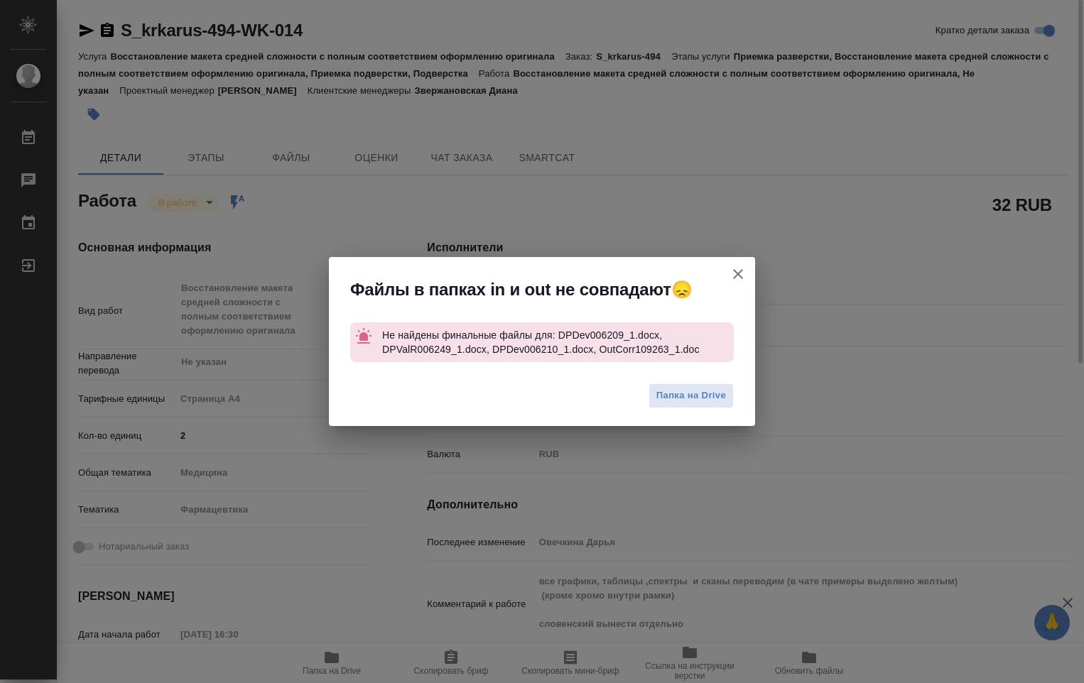
type textarea "x"
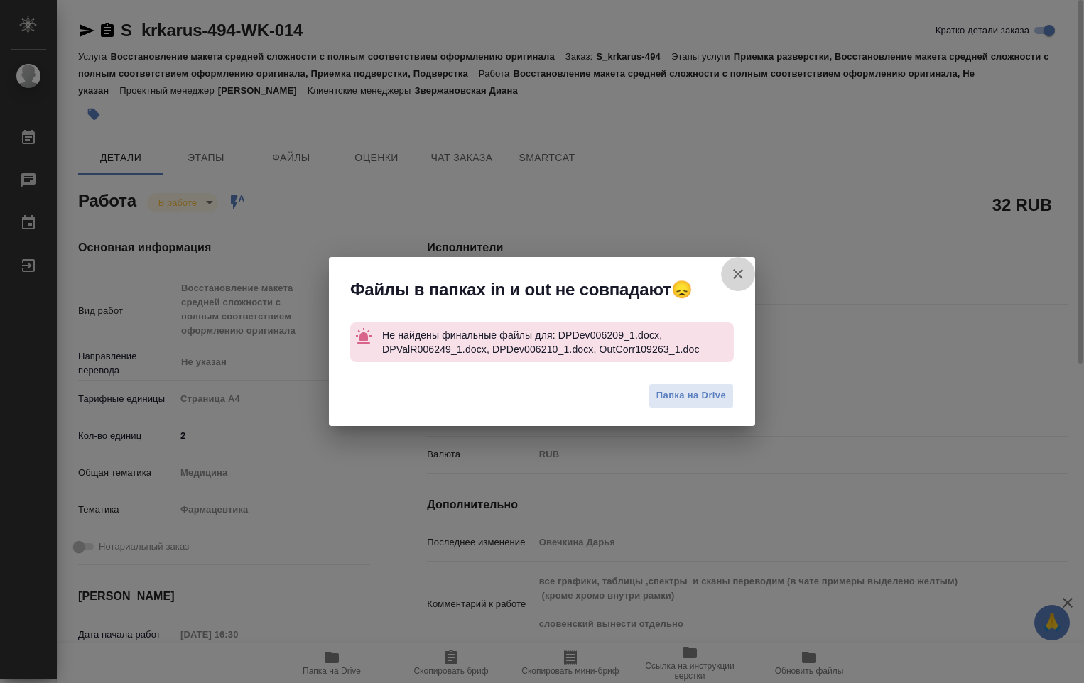
click at [738, 273] on icon "button" at bounding box center [738, 274] width 10 height 10
type textarea "x"
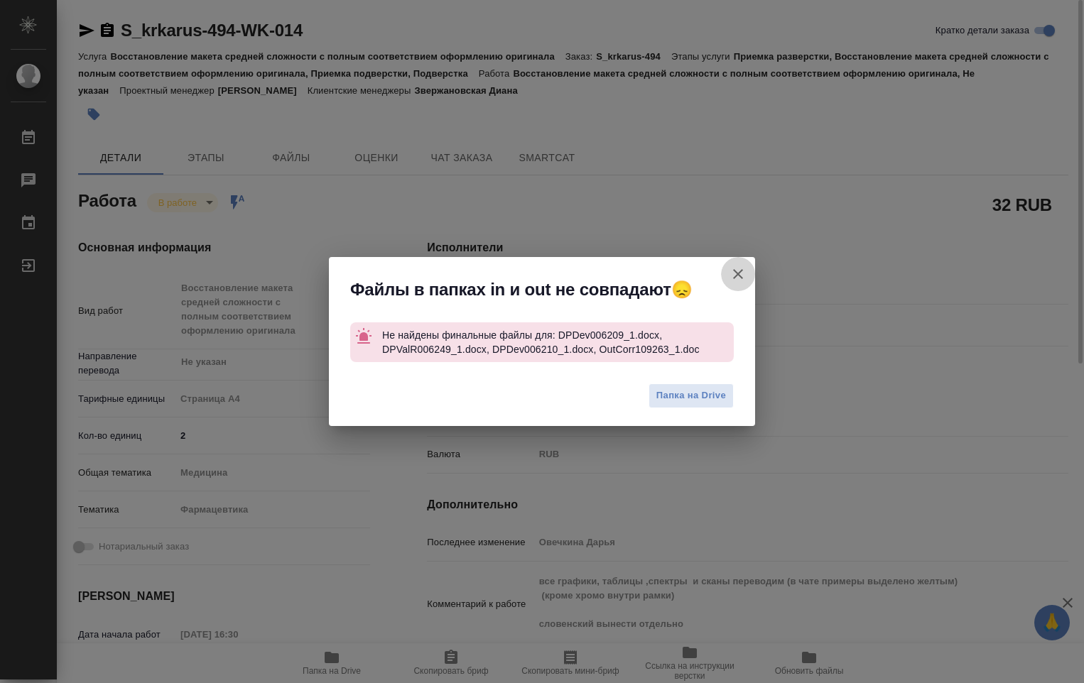
type textarea "x"
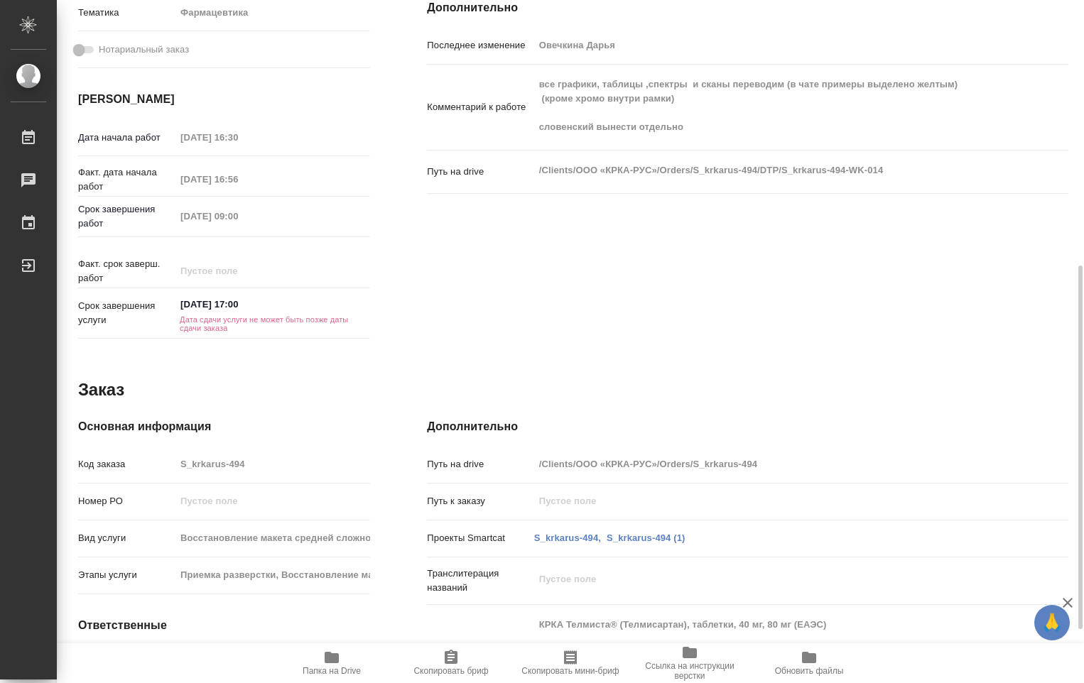
scroll to position [568, 0]
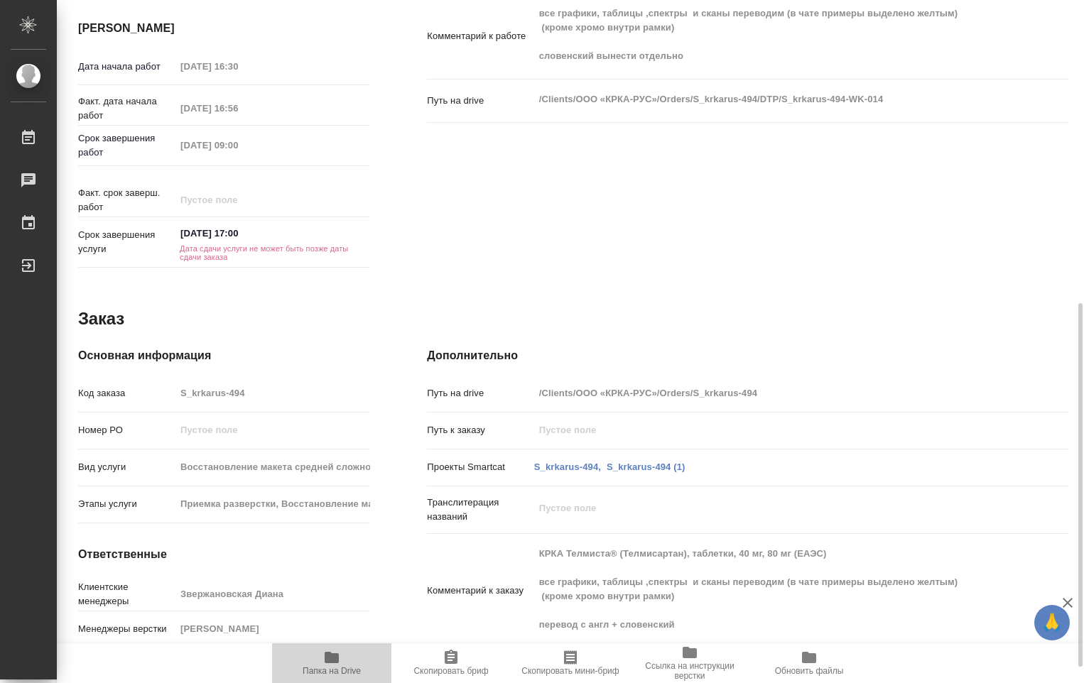
click at [325, 662] on icon "button" at bounding box center [332, 657] width 14 height 11
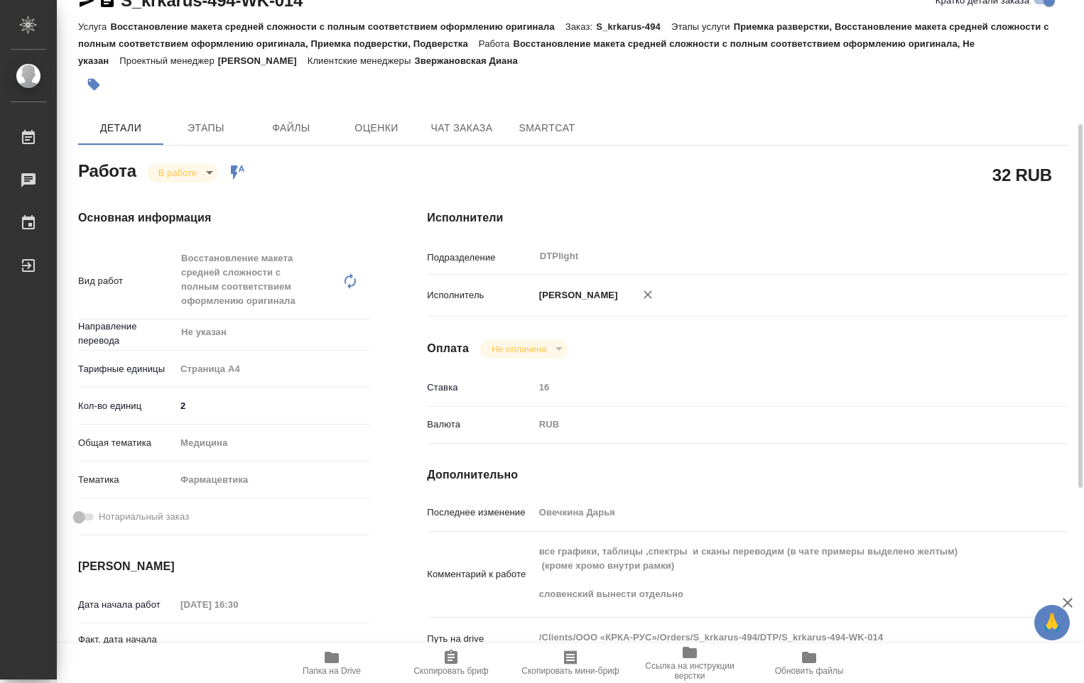
scroll to position [0, 0]
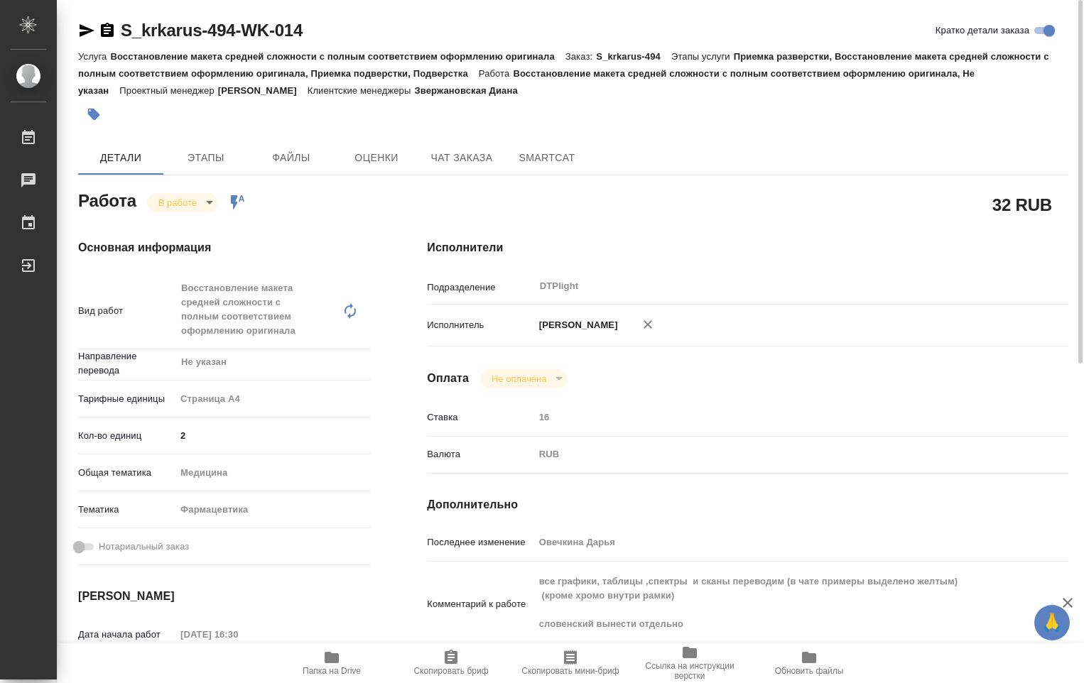
click at [210, 204] on body "🙏 .cls-1 fill:#fff; AWATERA Ovechkina Darya Работы 0 Чаты График Выйти S_krkaru…" at bounding box center [542, 341] width 1084 height 683
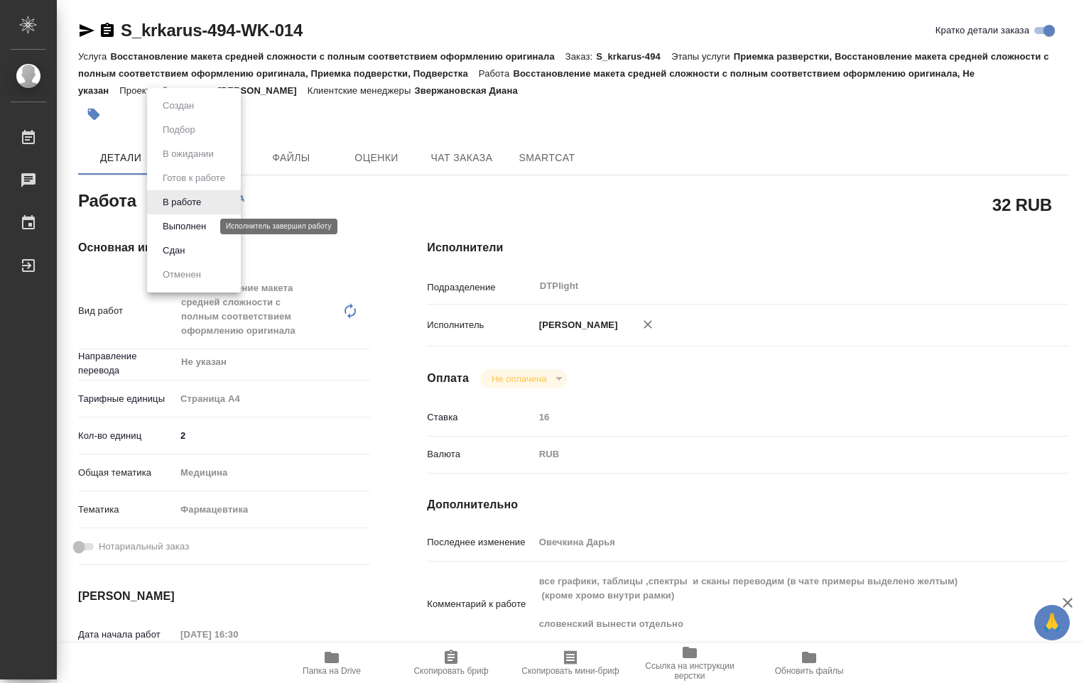
click at [197, 229] on button "Выполнен" at bounding box center [184, 227] width 52 height 16
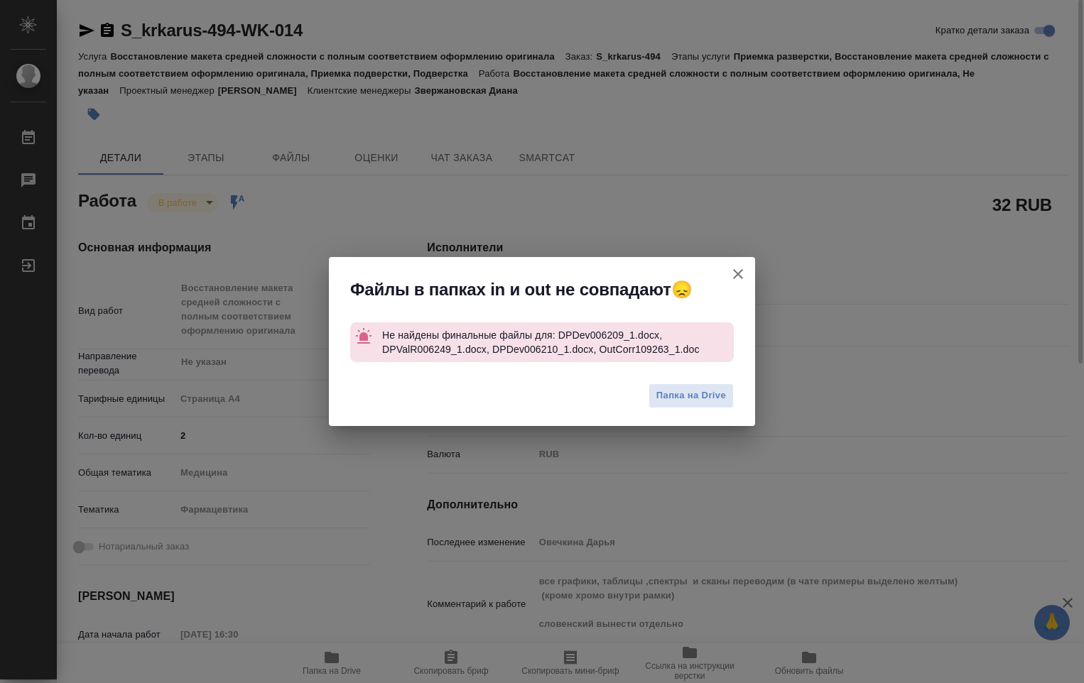
type textarea "x"
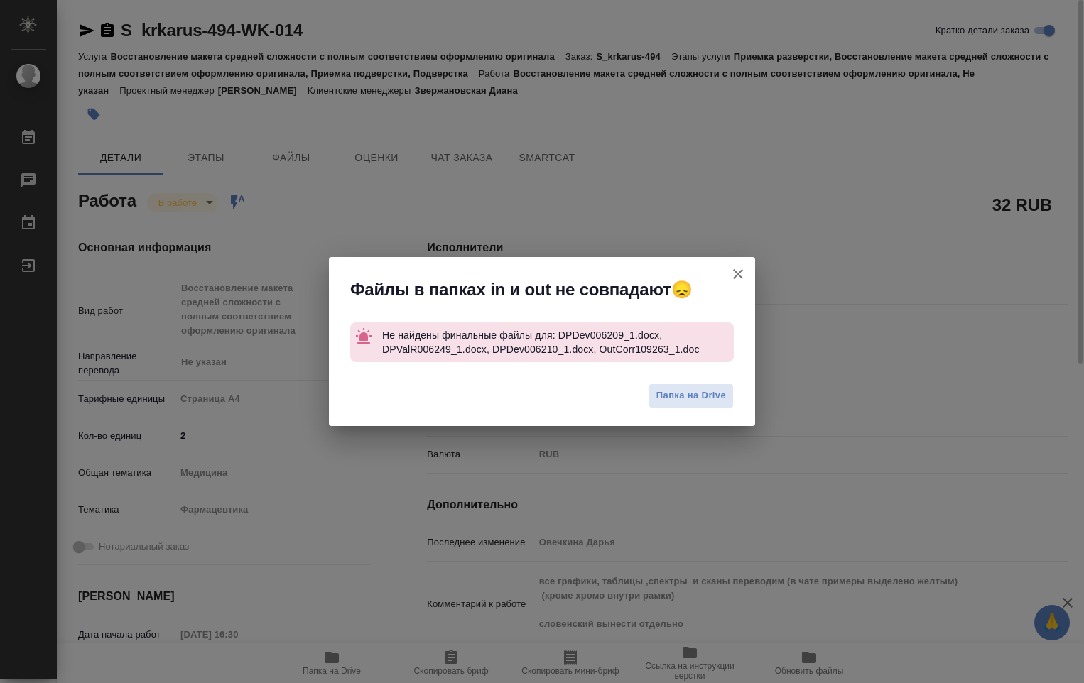
type textarea "x"
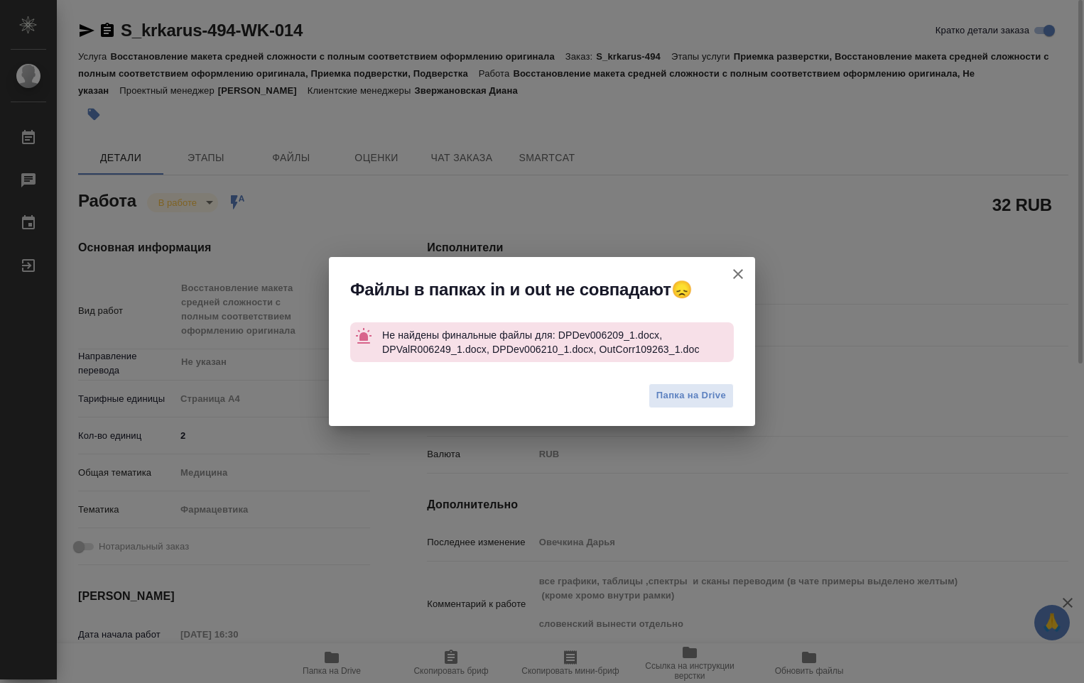
type textarea "x"
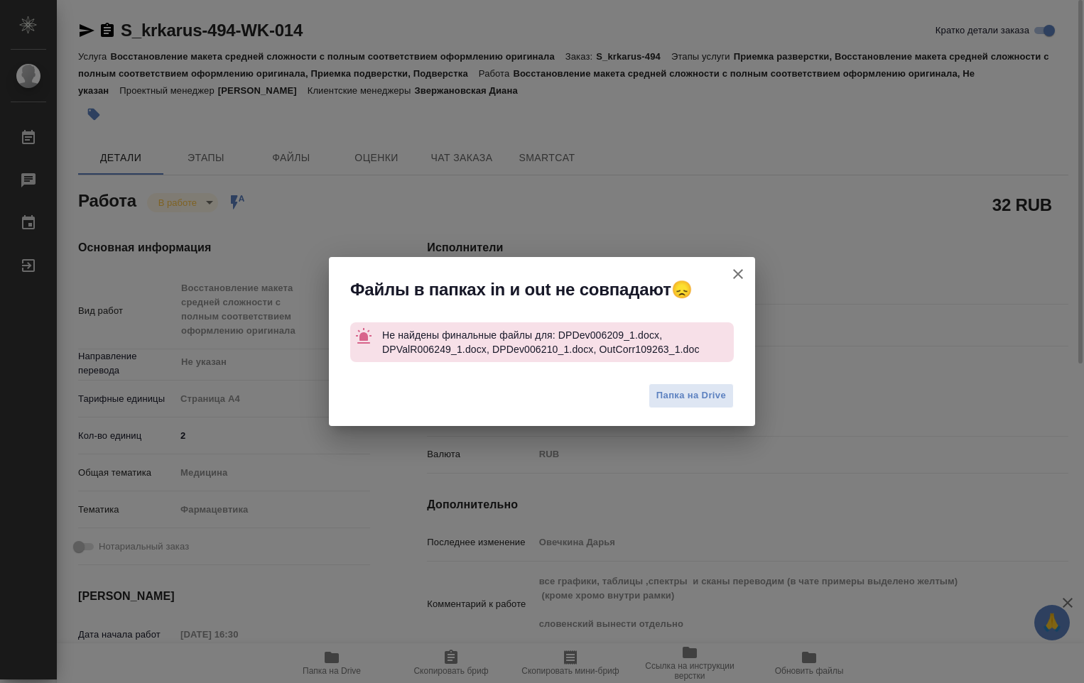
click at [731, 273] on icon "button" at bounding box center [737, 274] width 17 height 17
type textarea "x"
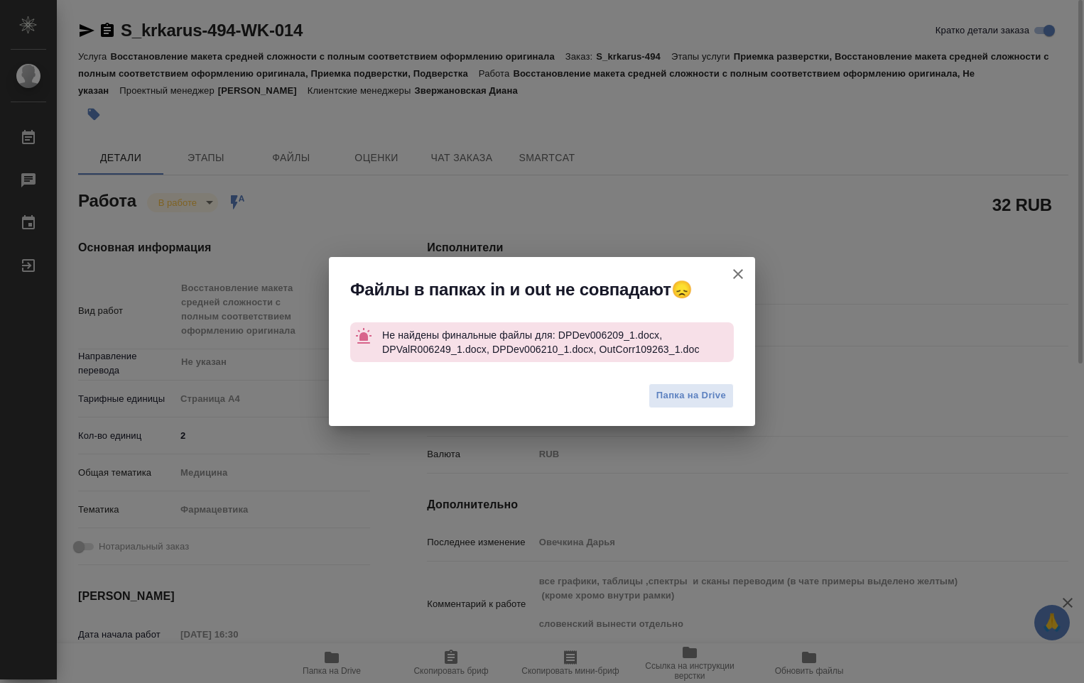
type textarea "x"
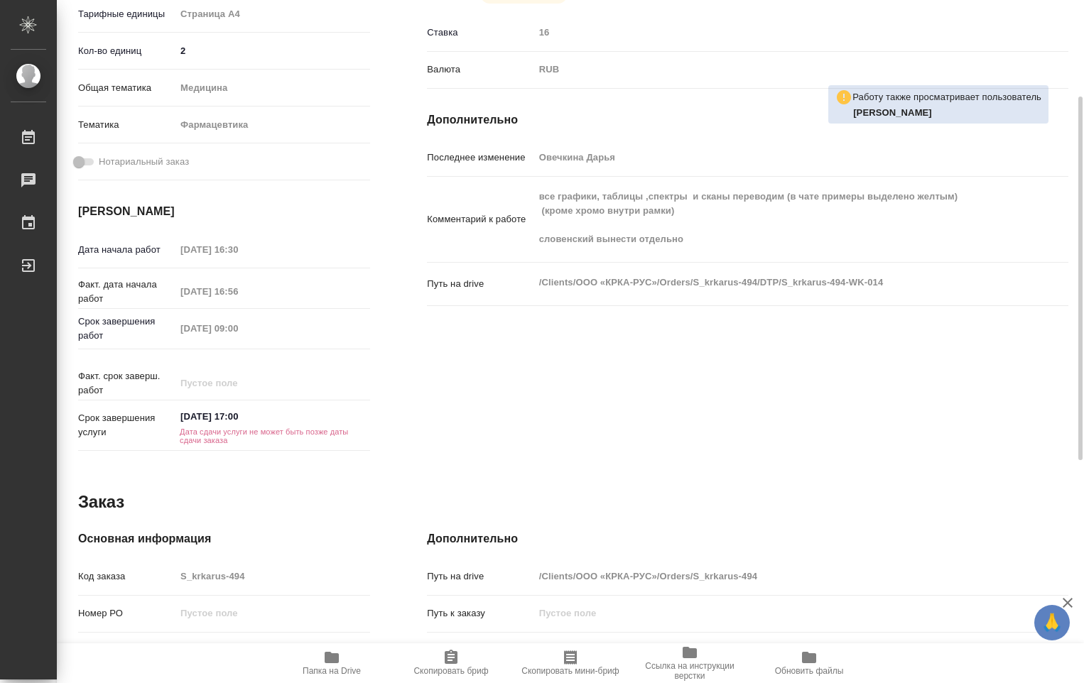
scroll to position [172, 0]
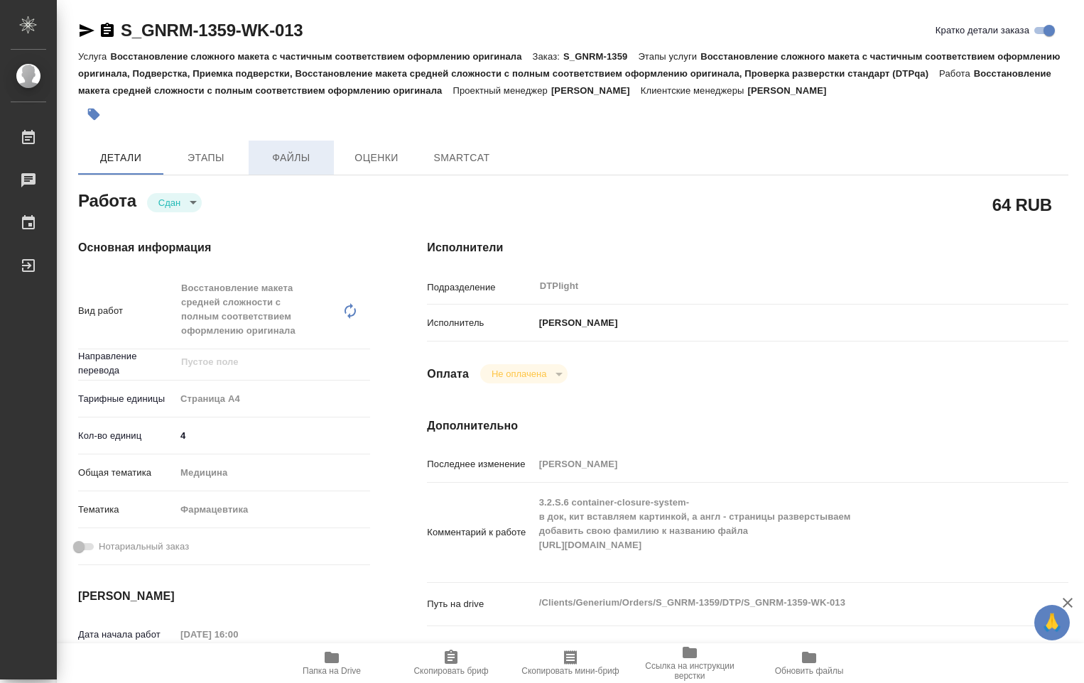
type textarea "x"
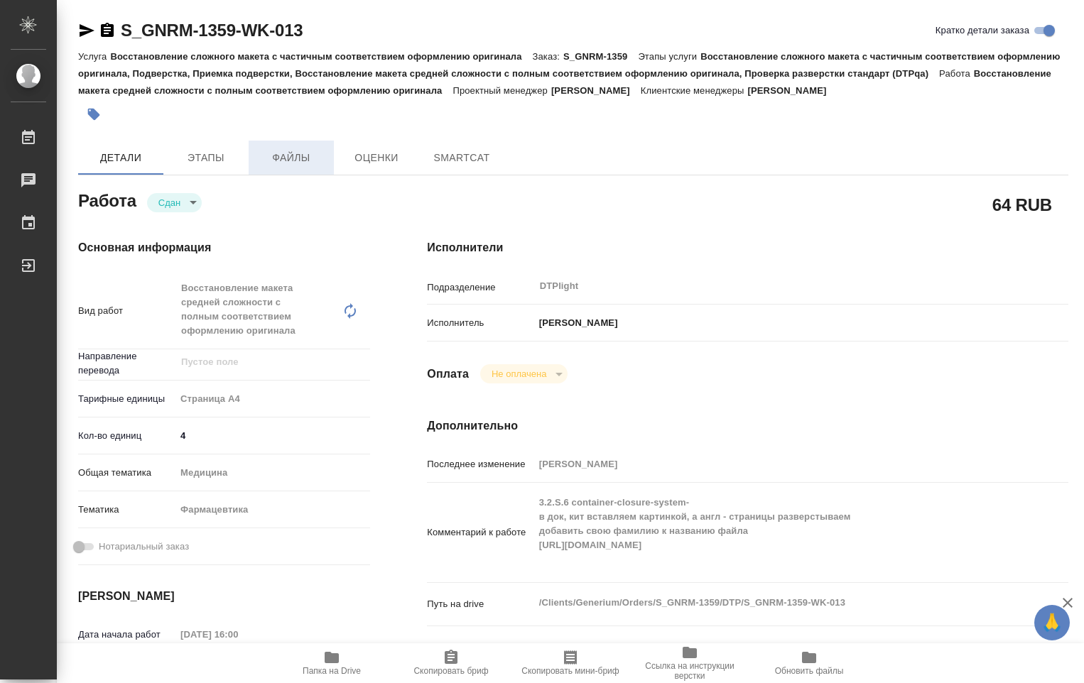
type textarea "x"
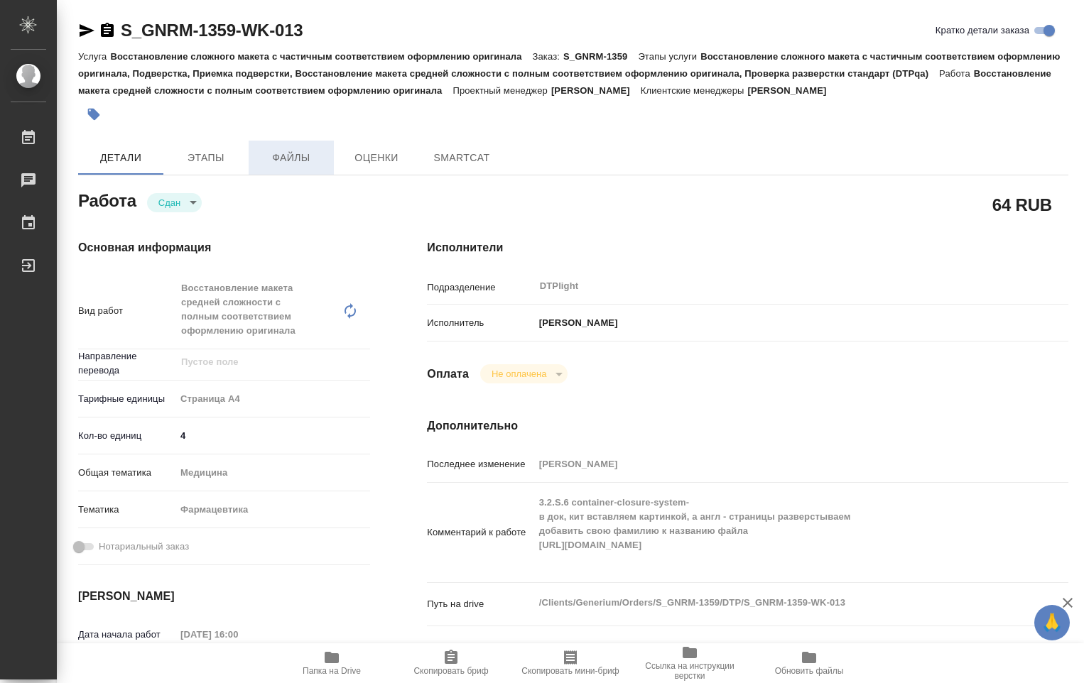
type textarea "x"
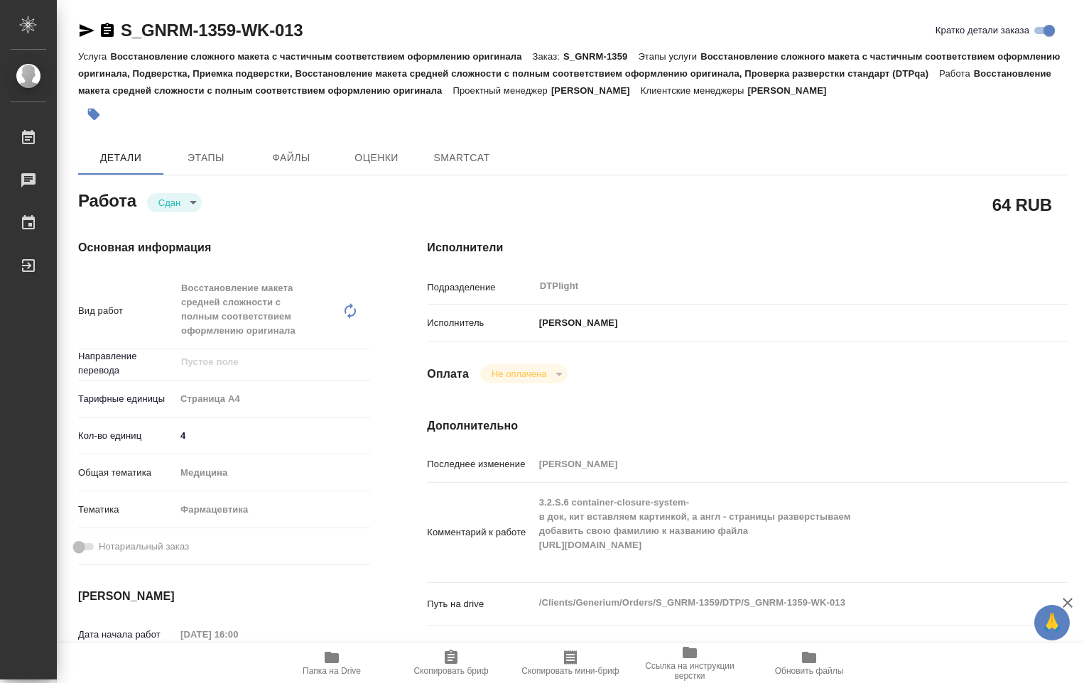
type textarea "x"
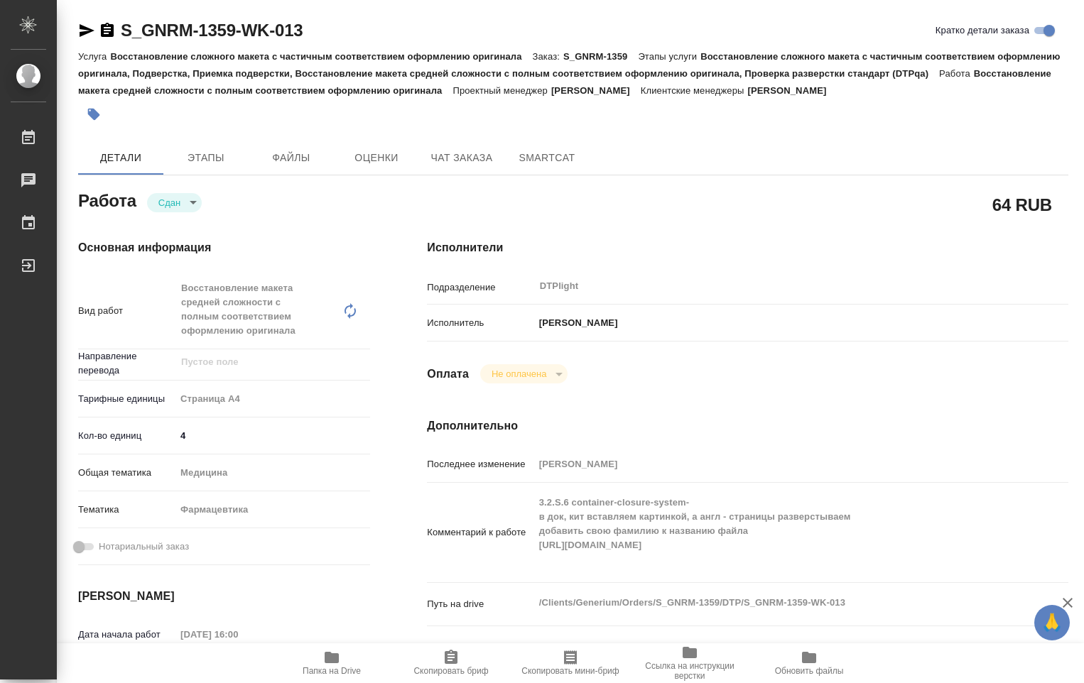
scroll to position [284, 0]
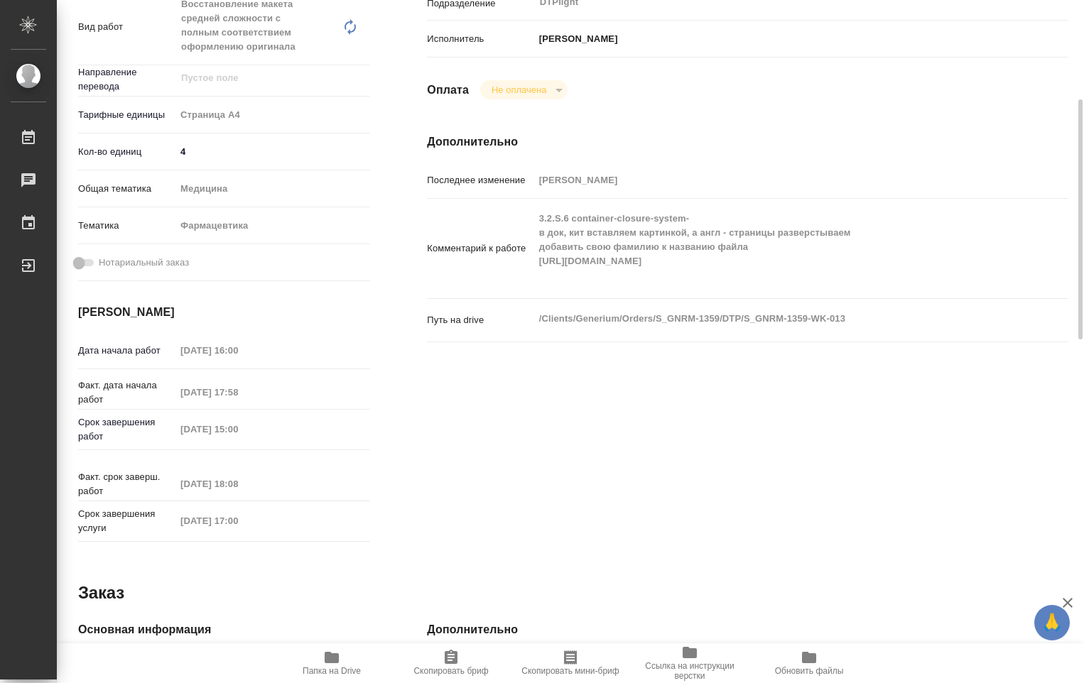
type textarea "x"
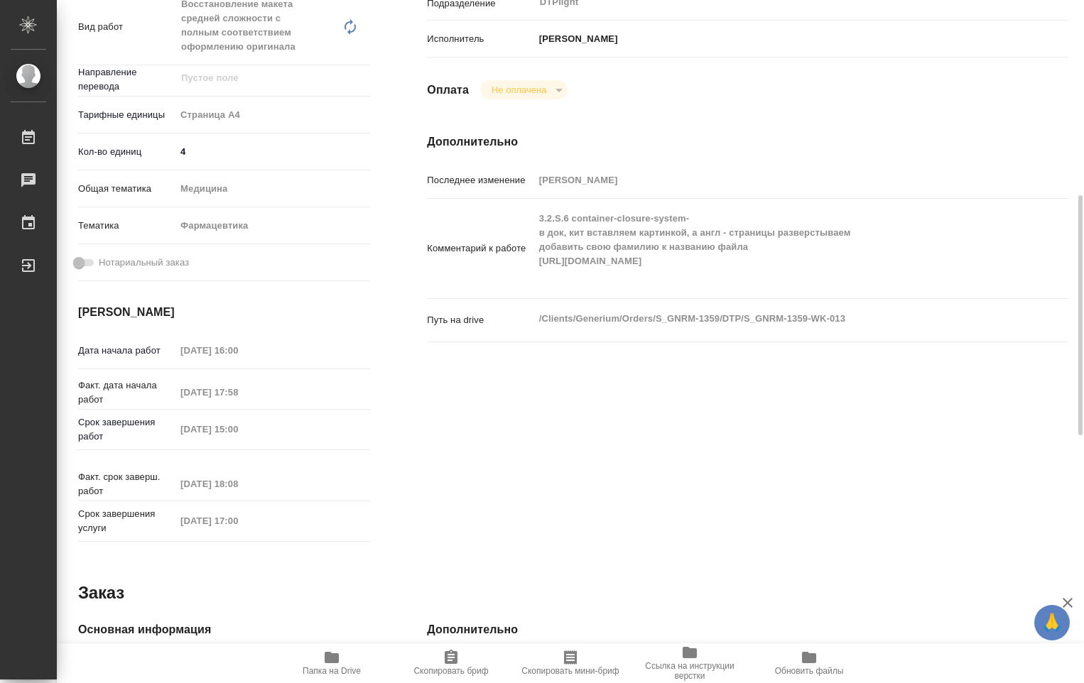
scroll to position [355, 0]
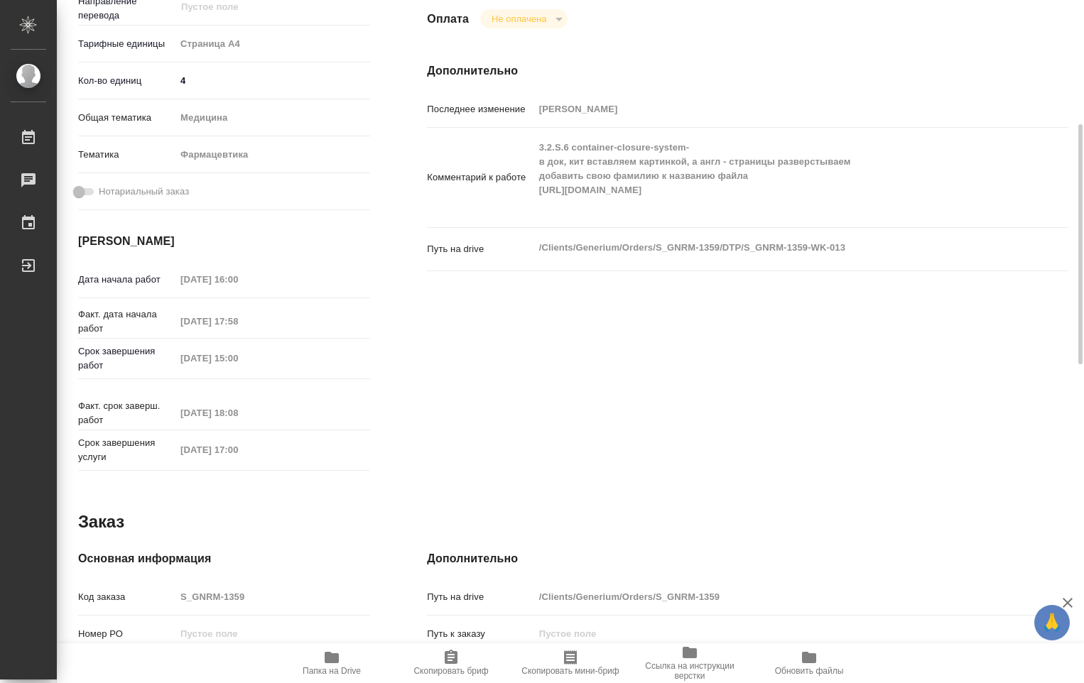
type textarea "x"
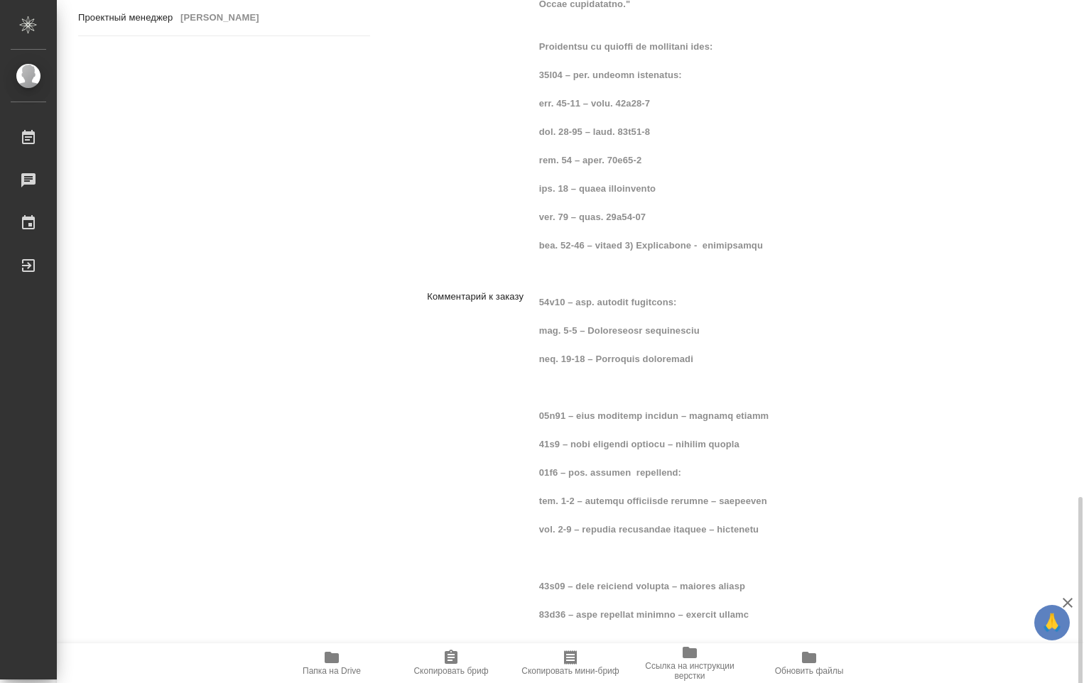
scroll to position [1261, 0]
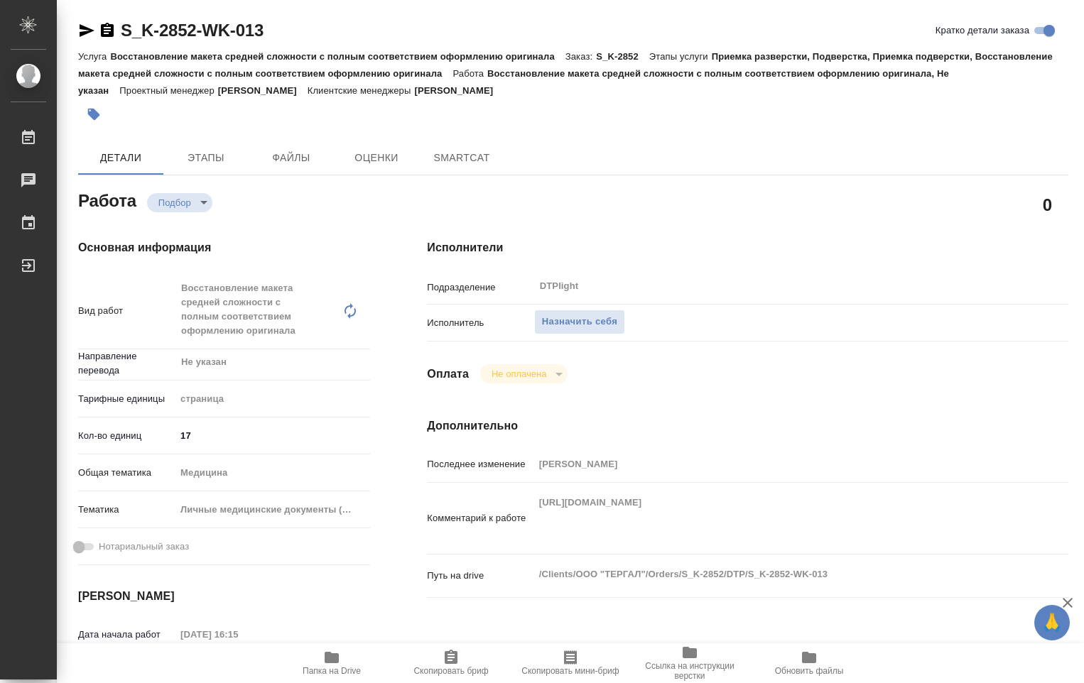
type textarea "x"
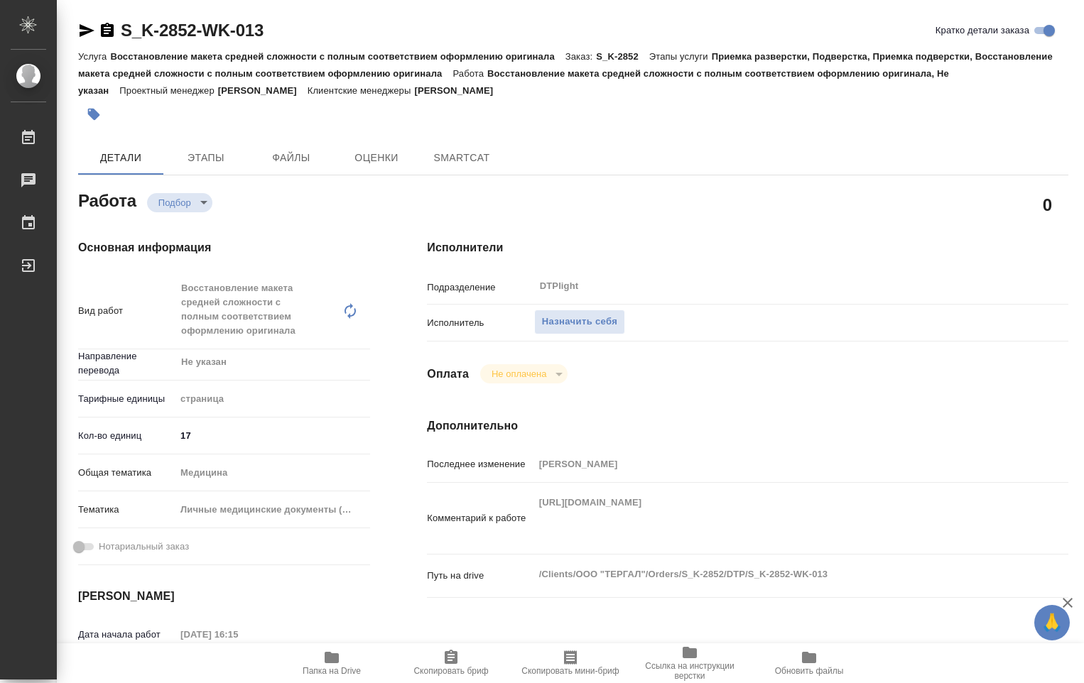
type textarea "x"
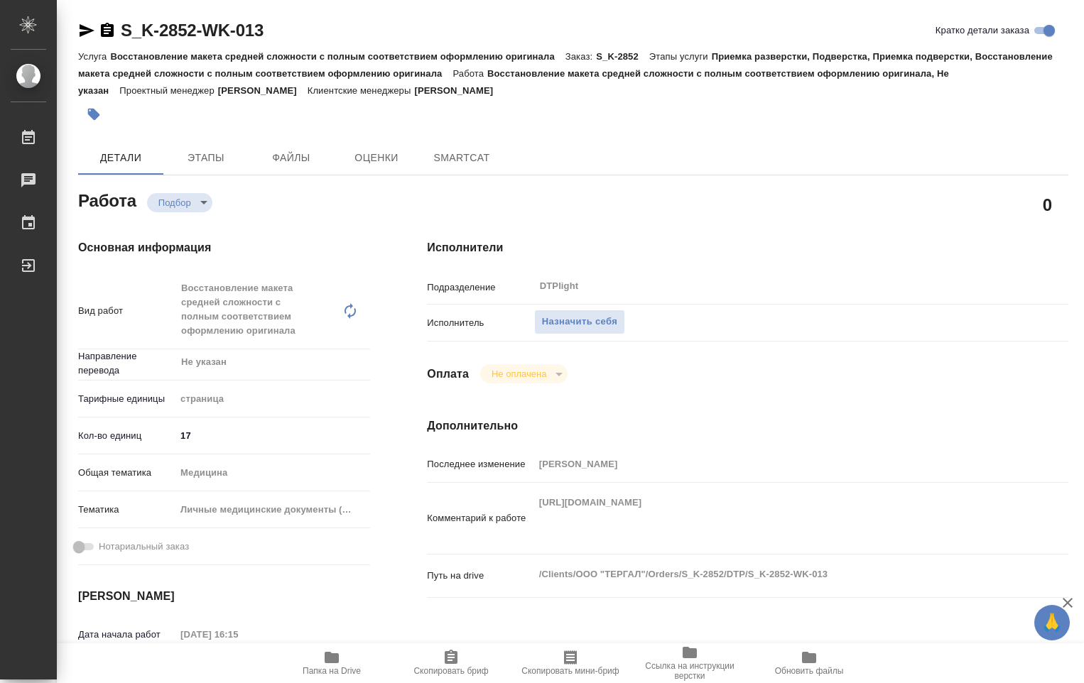
type textarea "x"
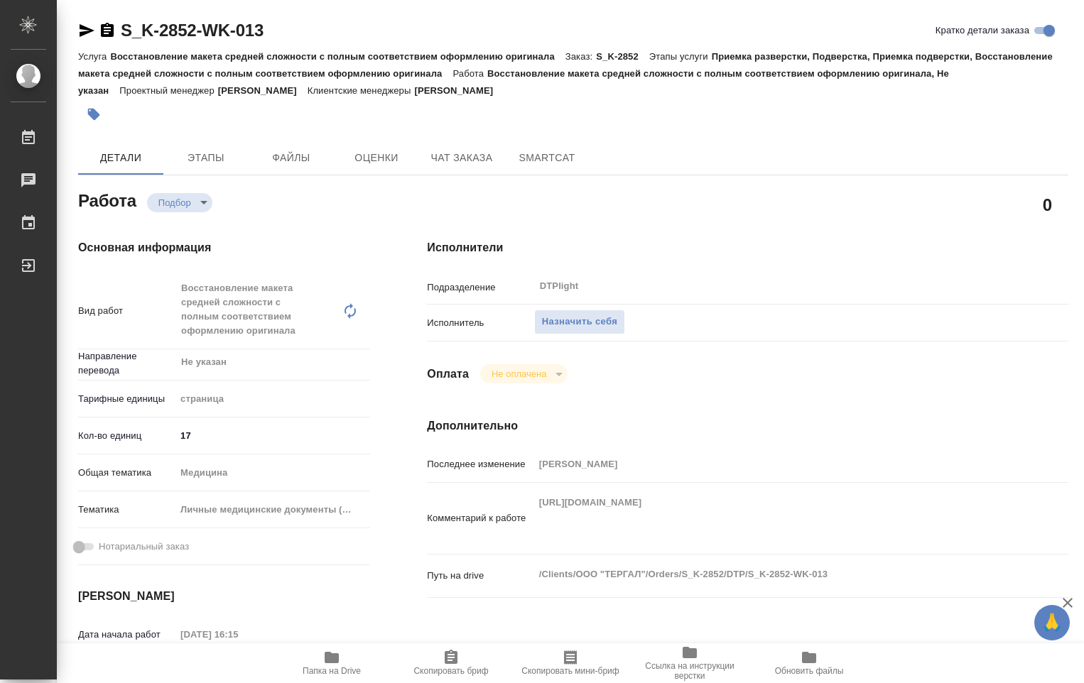
type textarea "x"
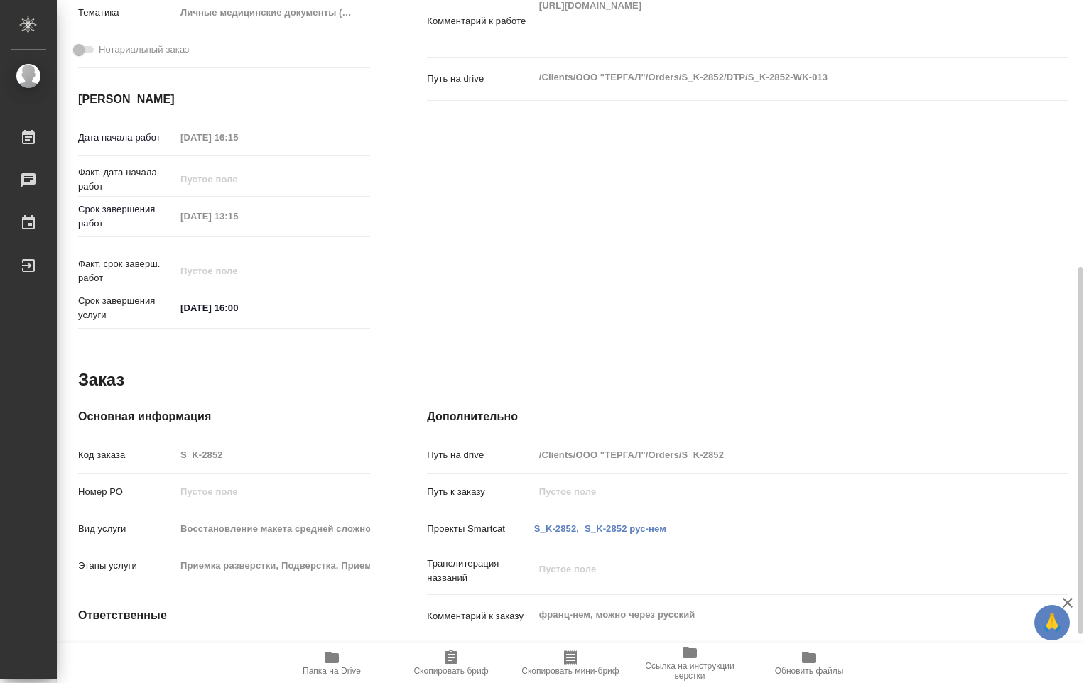
type textarea "x"
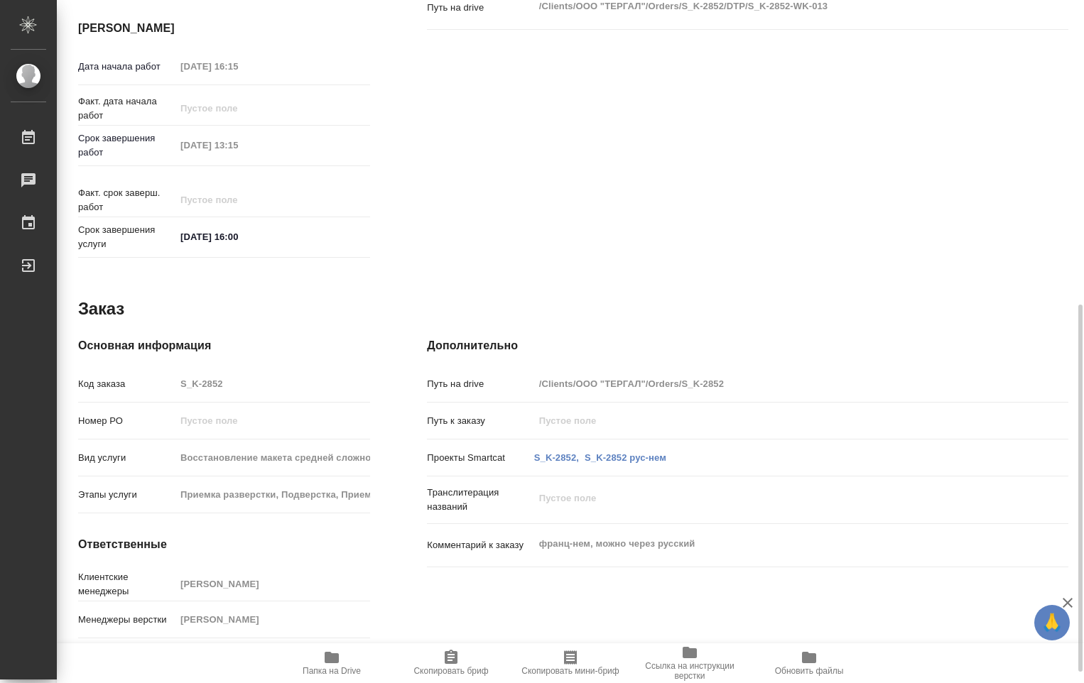
scroll to position [588, 0]
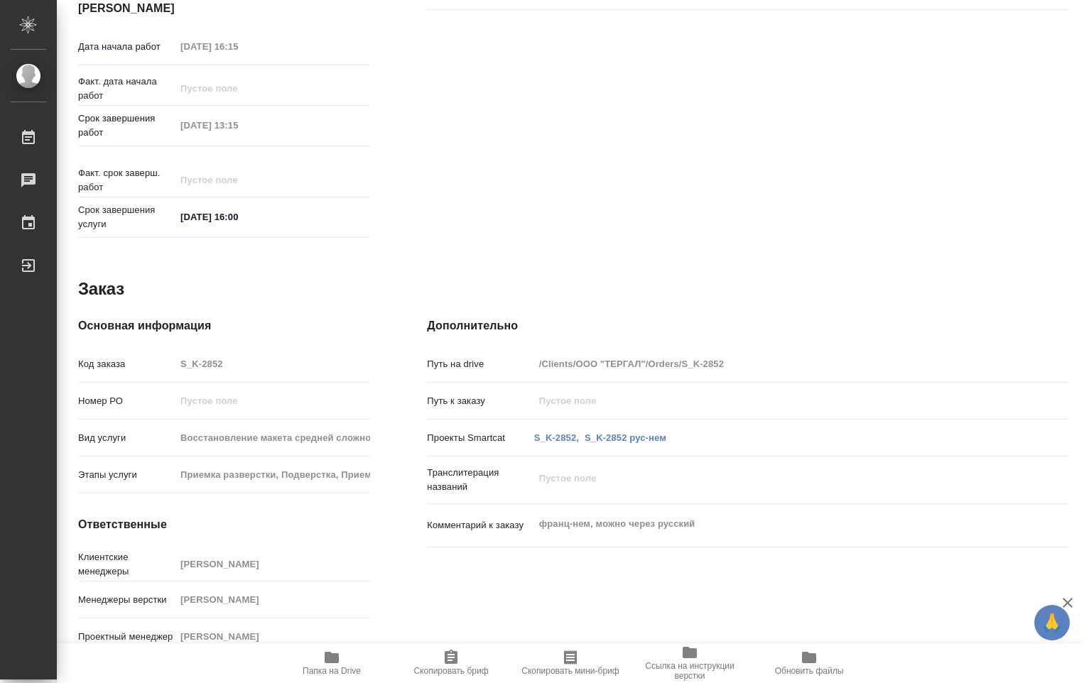
type textarea "x"
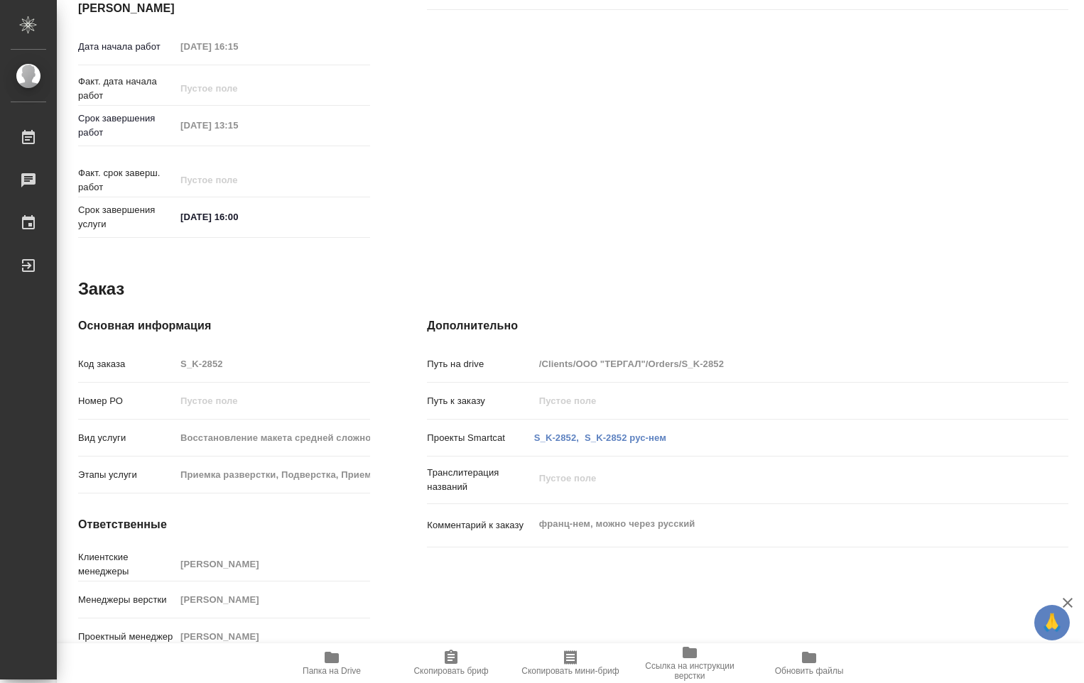
type textarea "x"
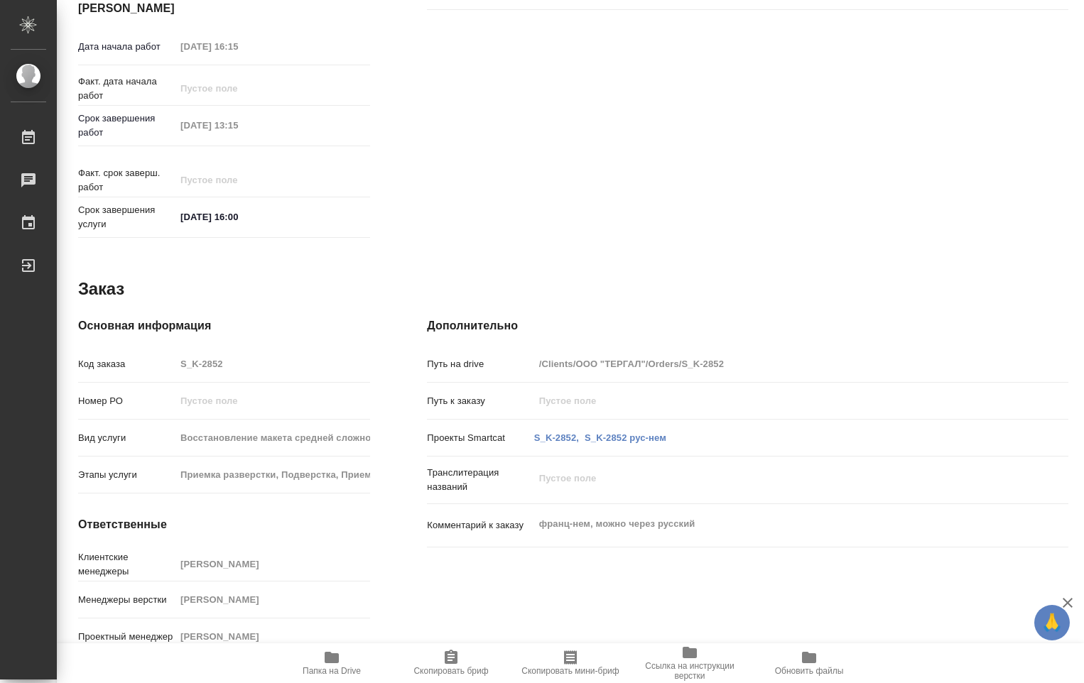
type textarea "x"
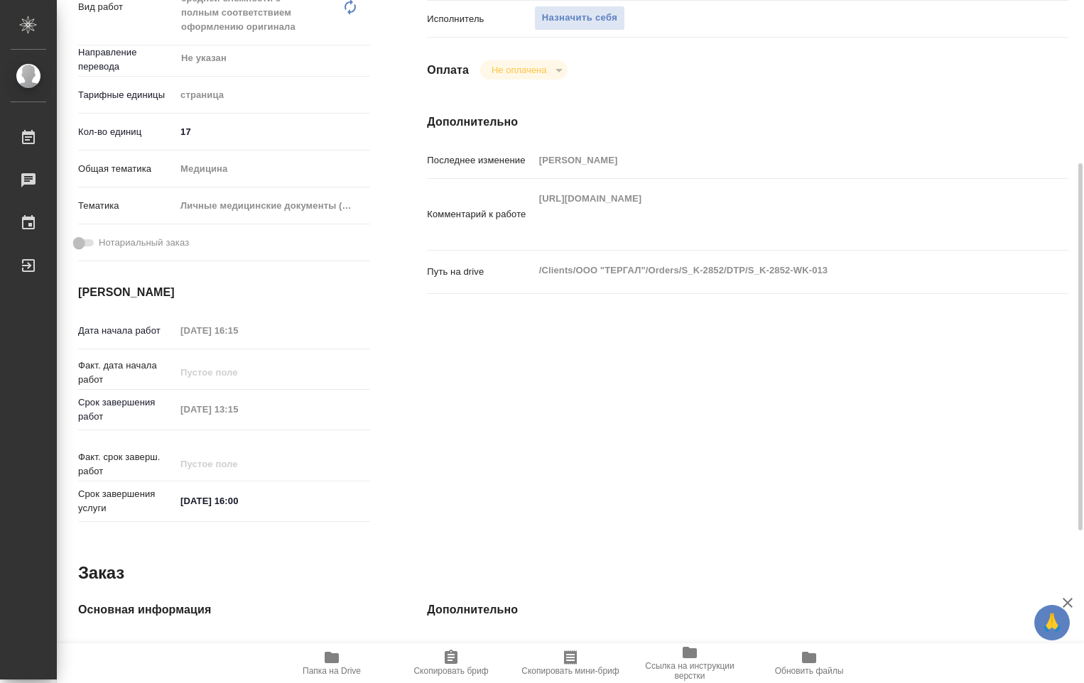
scroll to position [20, 0]
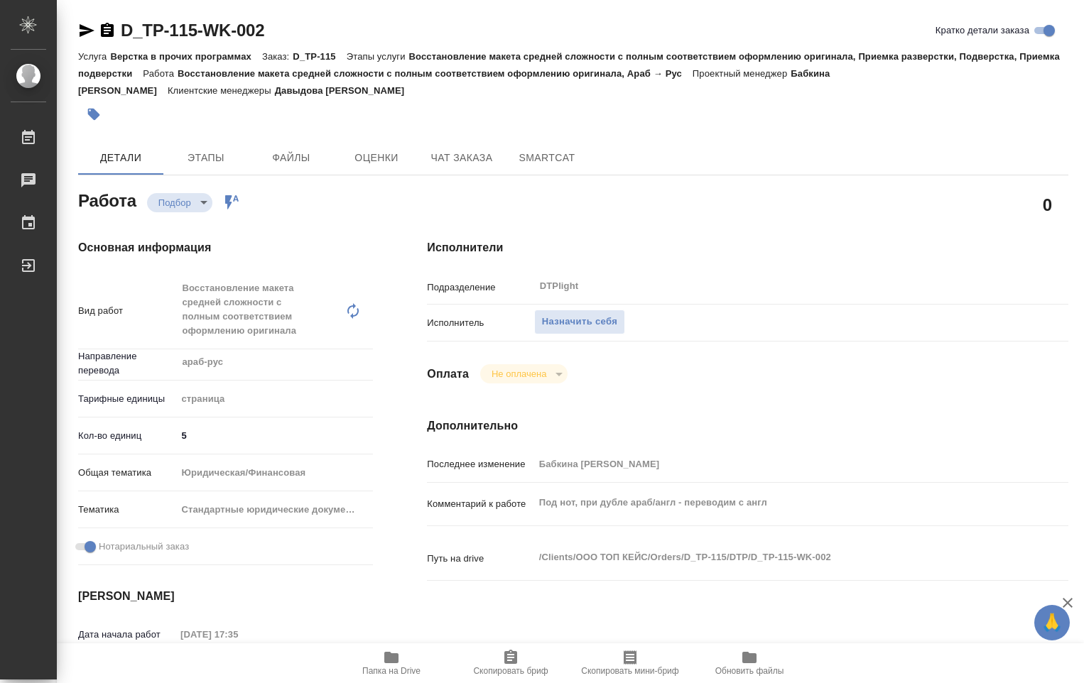
scroll to position [71, 0]
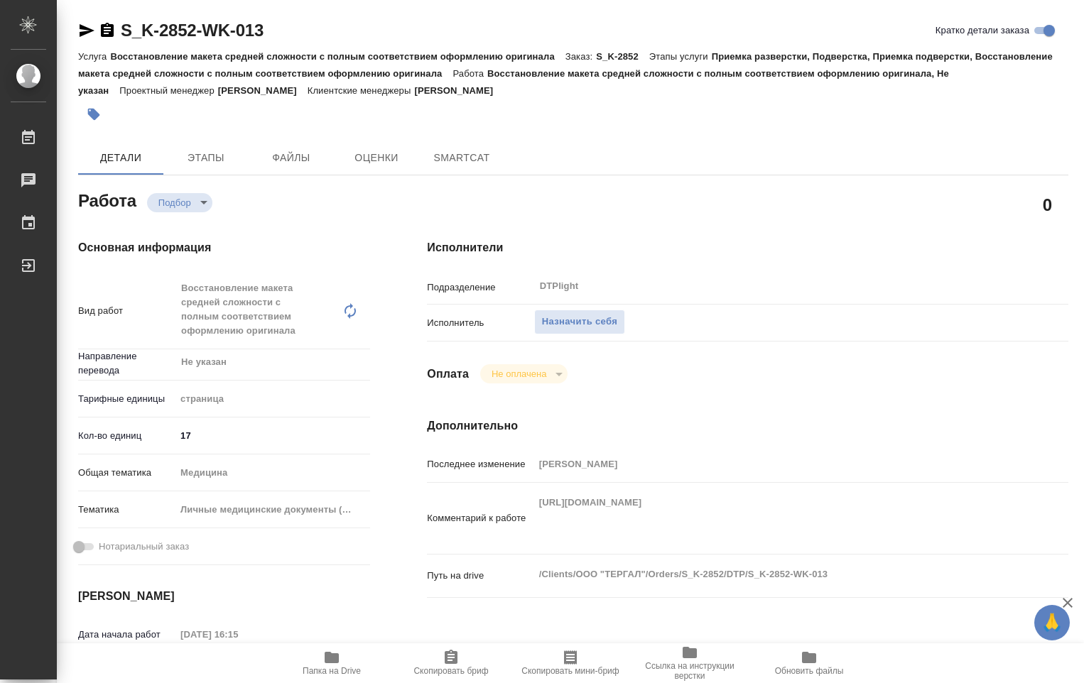
type textarea "x"
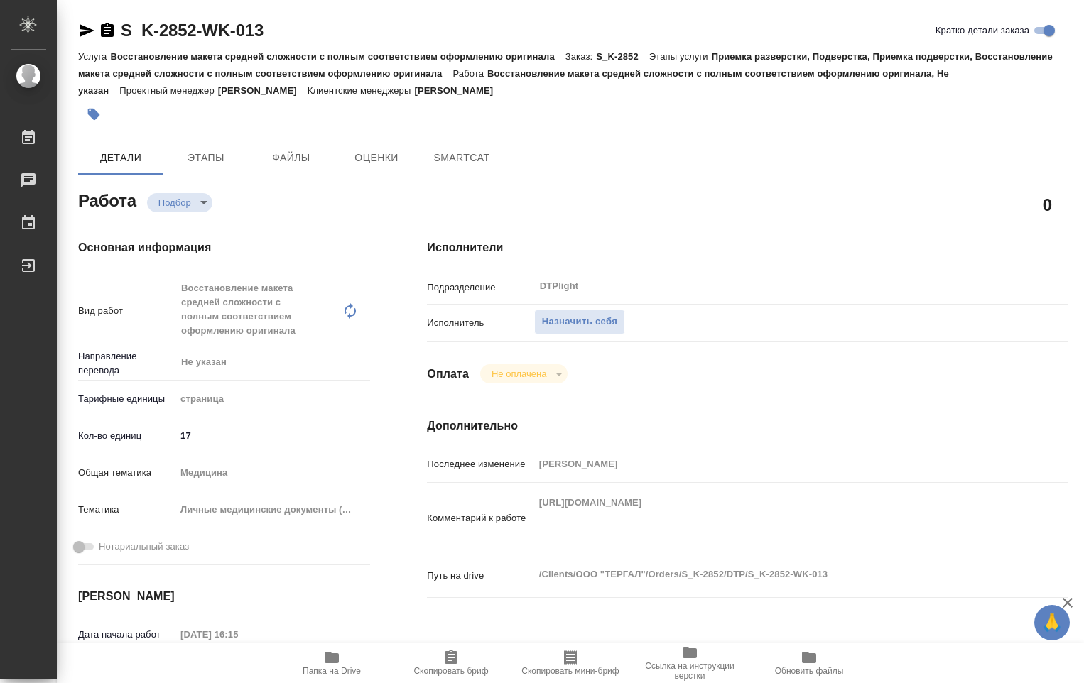
type textarea "x"
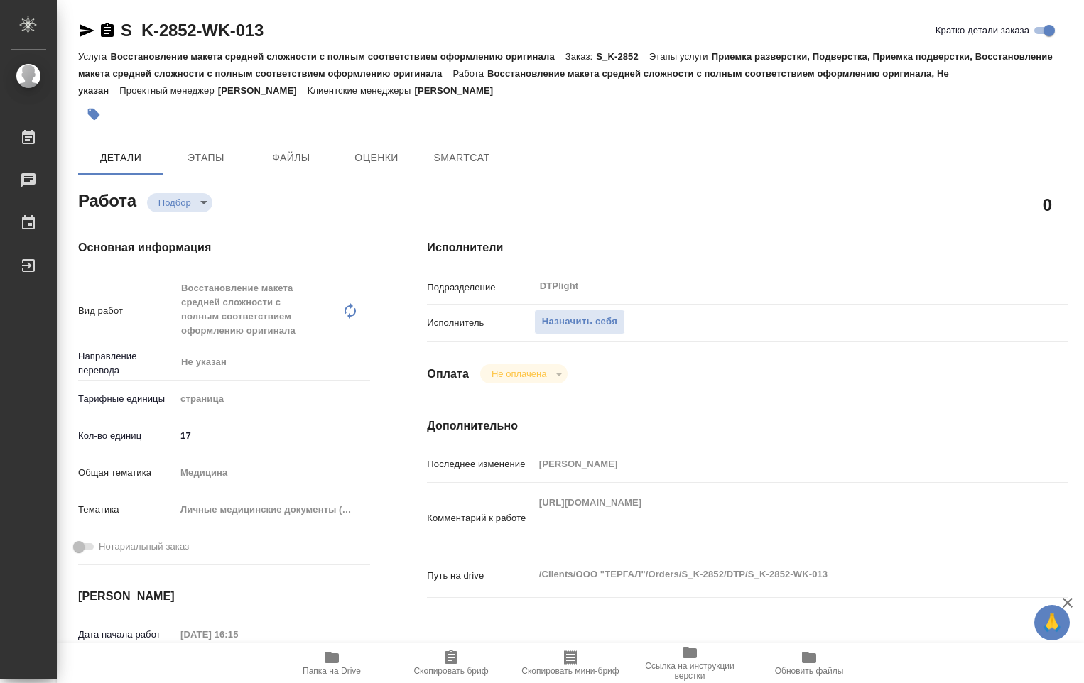
type textarea "x"
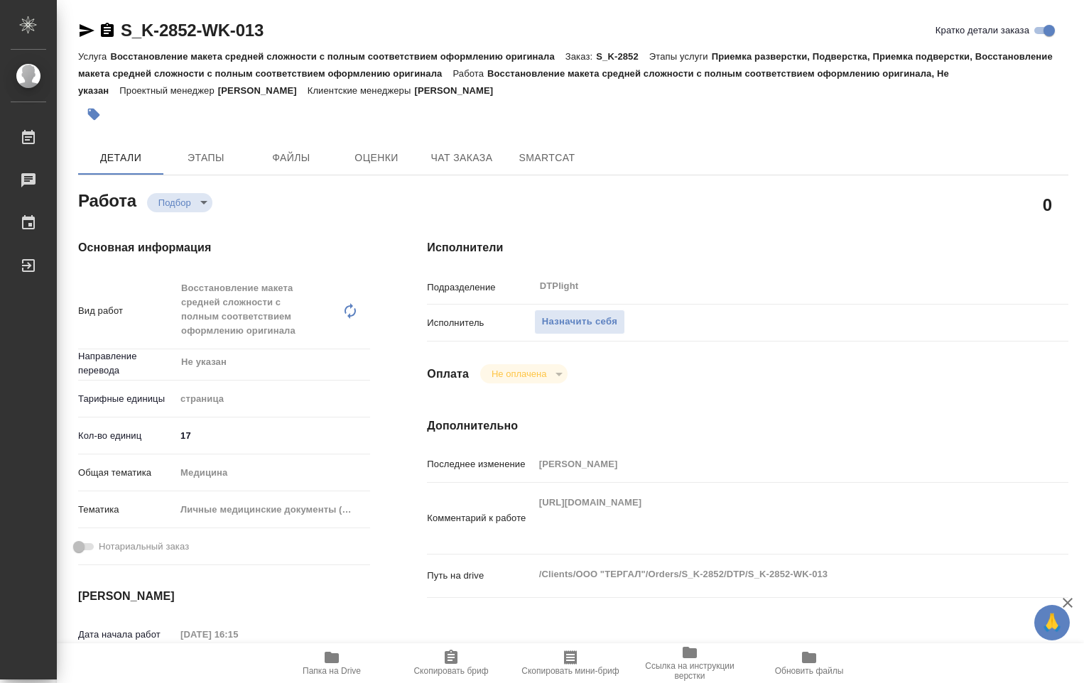
type textarea "x"
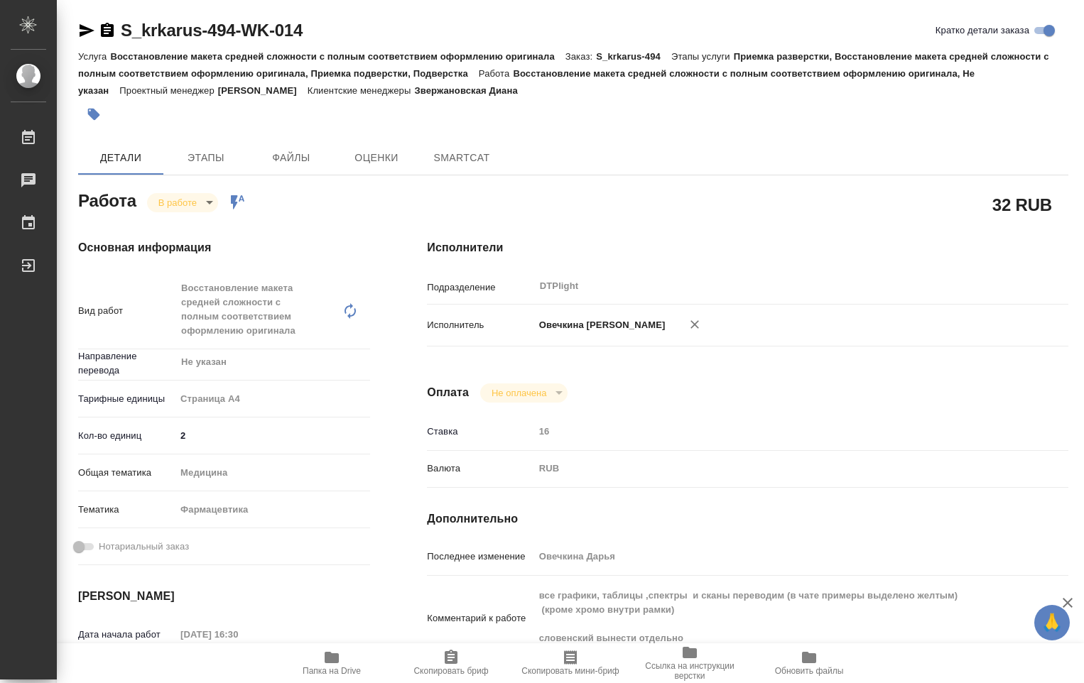
type textarea "x"
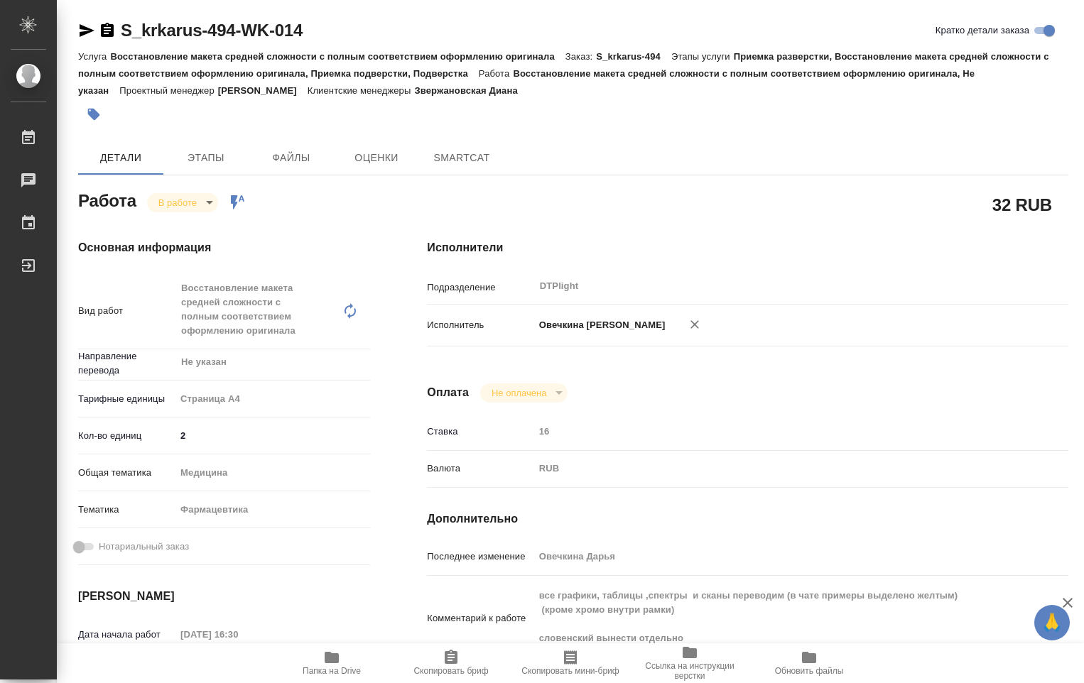
type textarea "x"
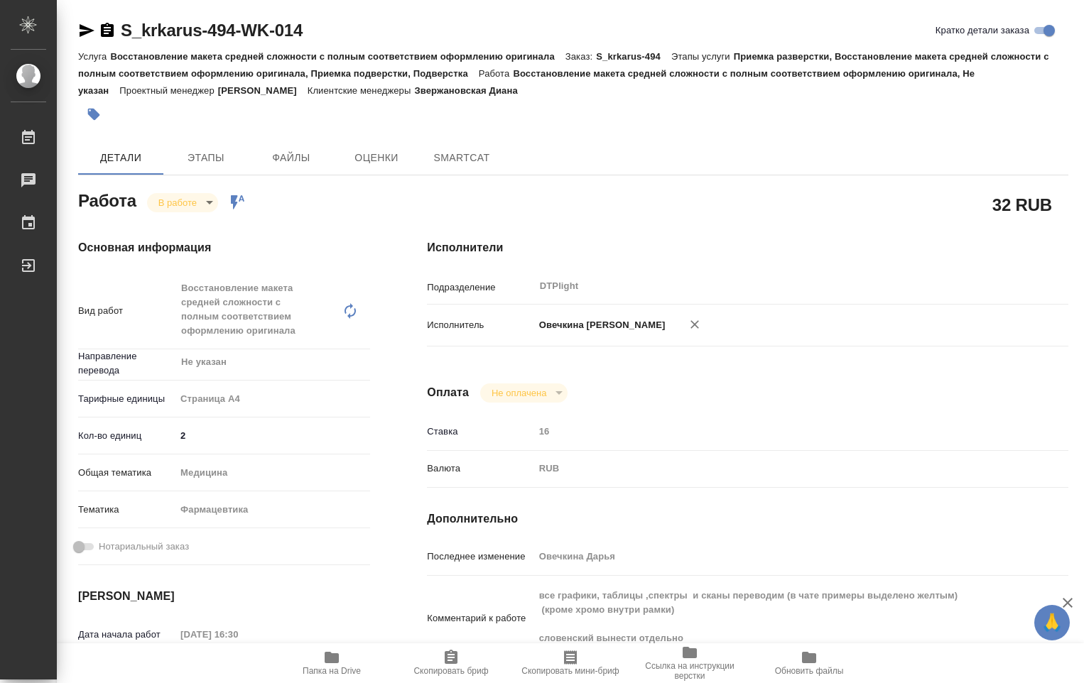
type textarea "x"
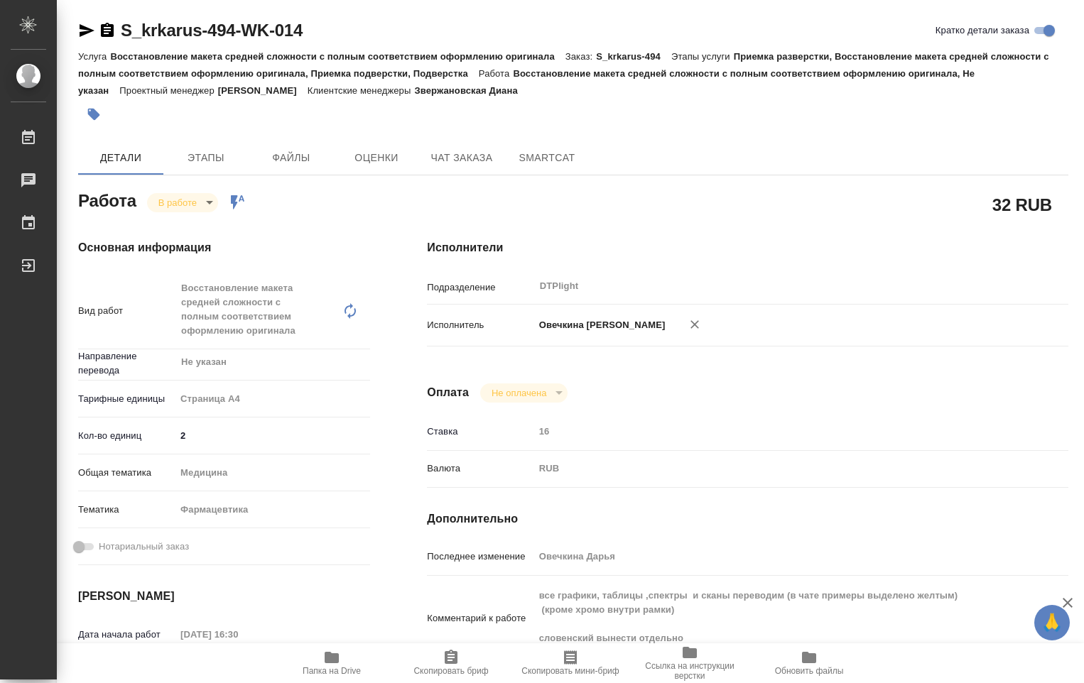
type textarea "x"
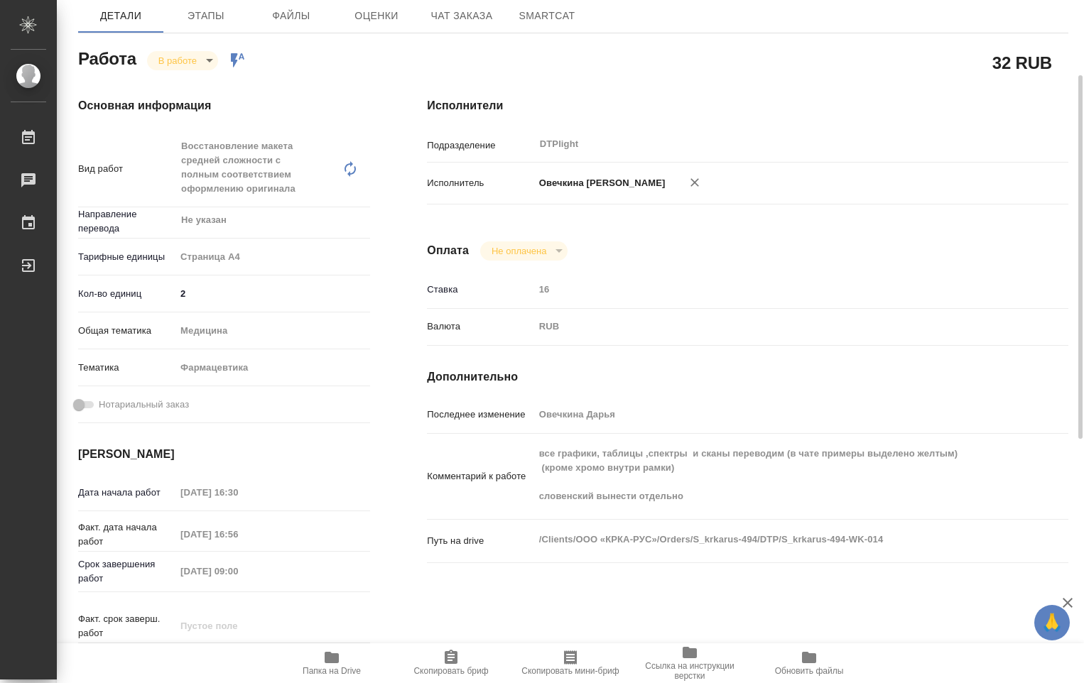
scroll to position [213, 0]
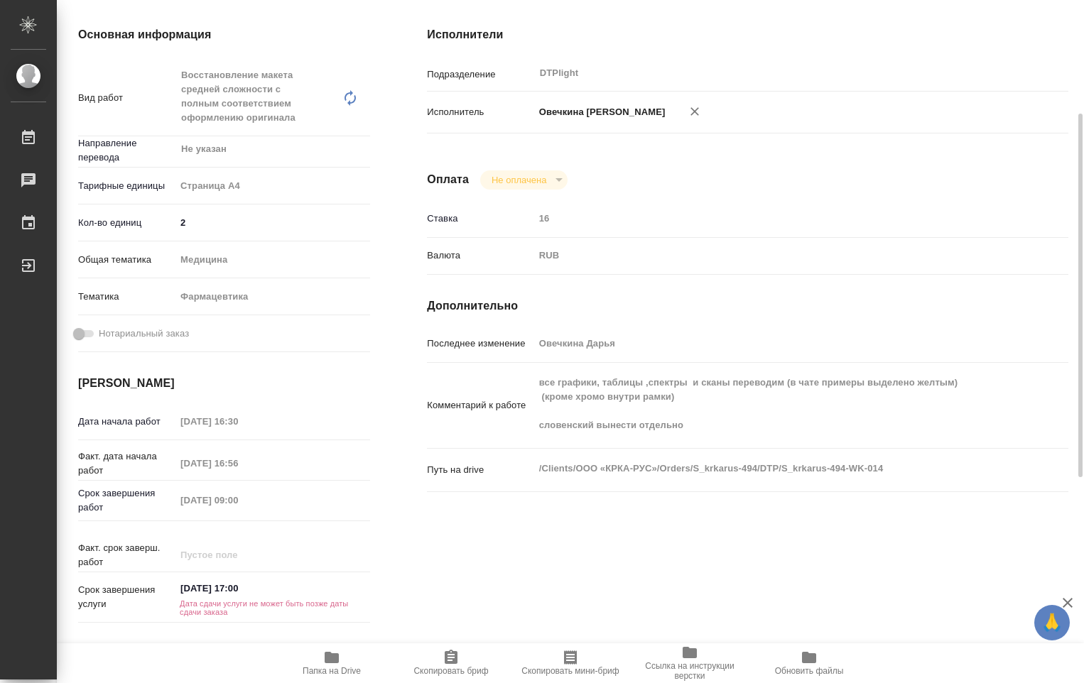
type textarea "x"
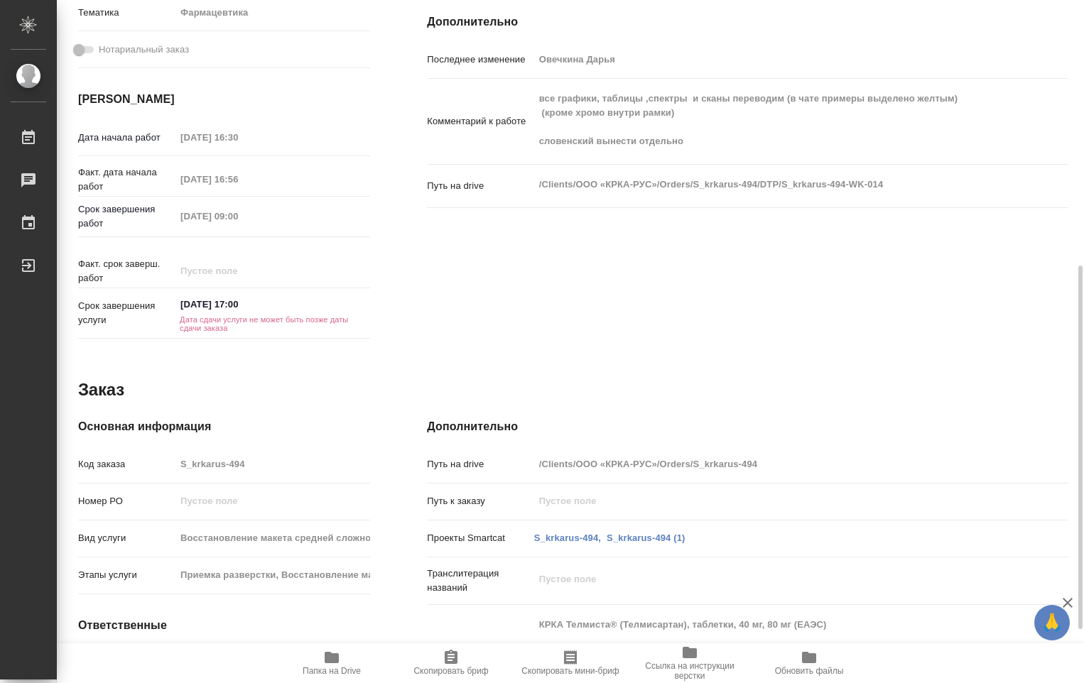
scroll to position [598, 0]
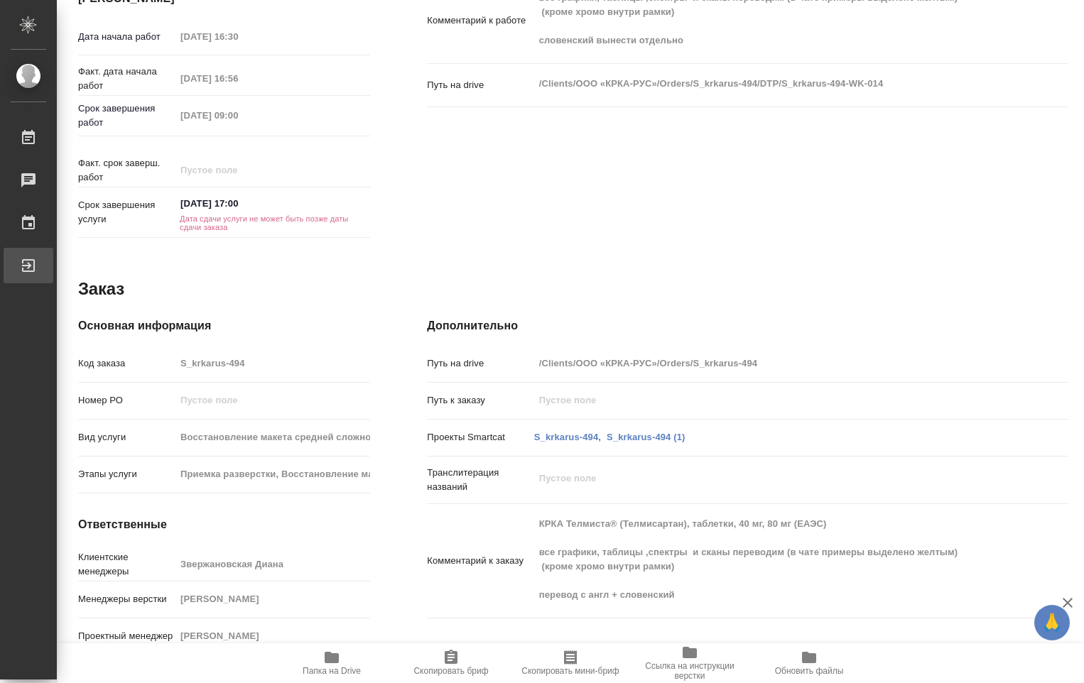
type textarea "x"
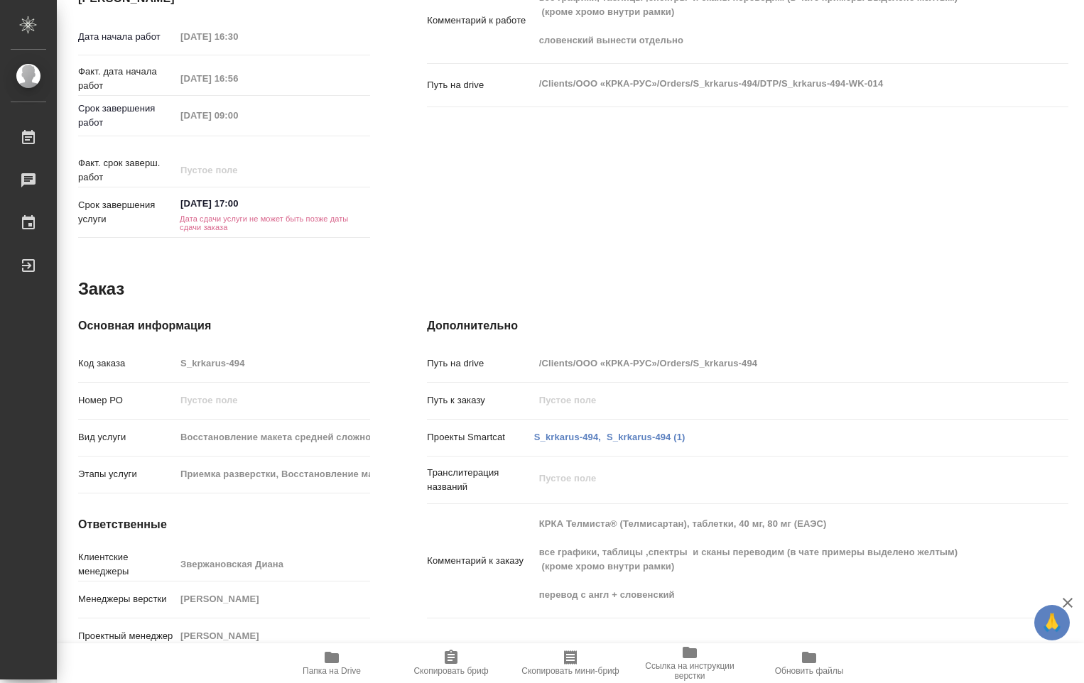
type textarea "x"
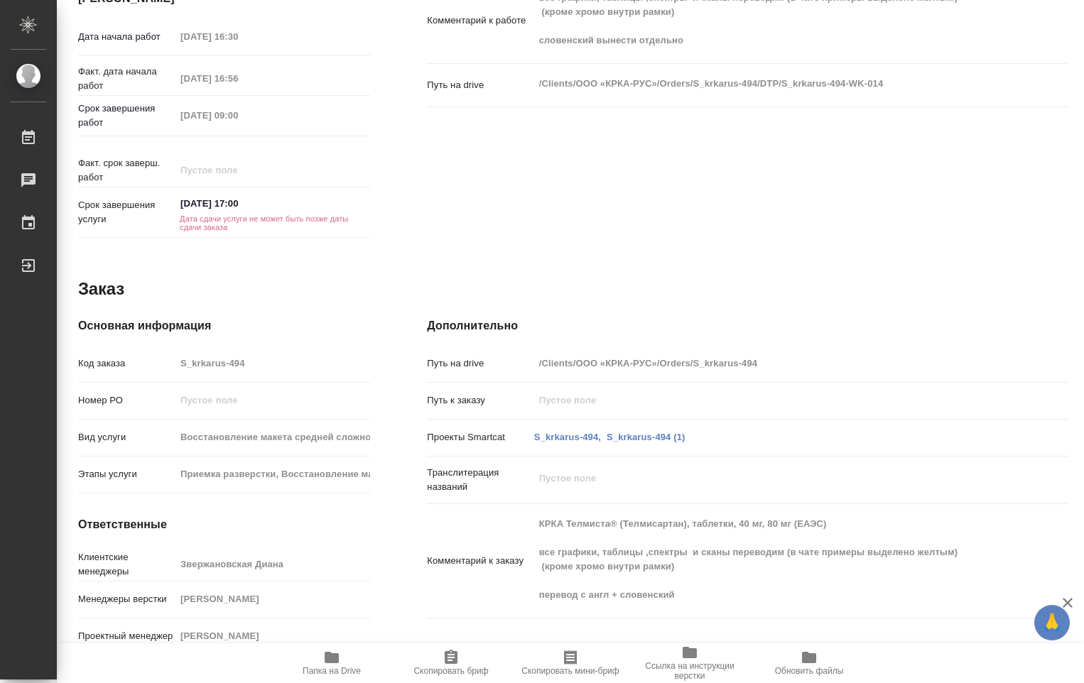
type textarea "x"
